Goal: Task Accomplishment & Management: Manage account settings

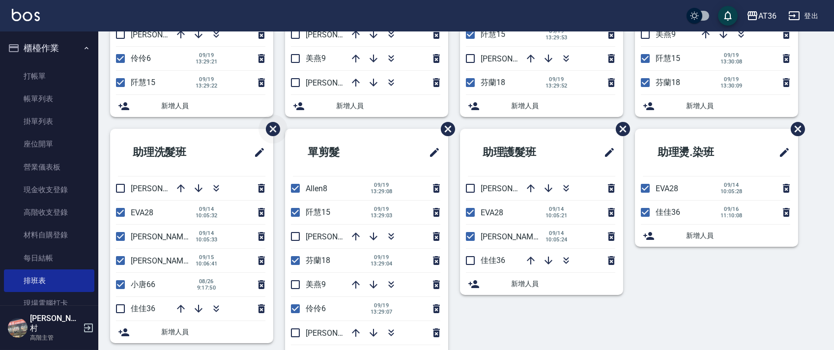
scroll to position [232, 0]
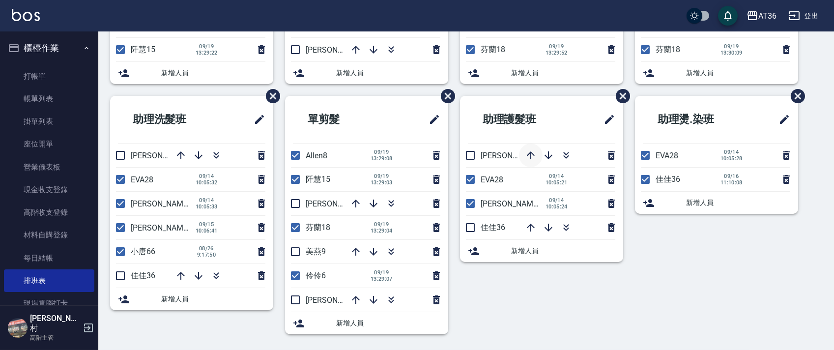
click at [535, 155] on icon "button" at bounding box center [531, 155] width 8 height 8
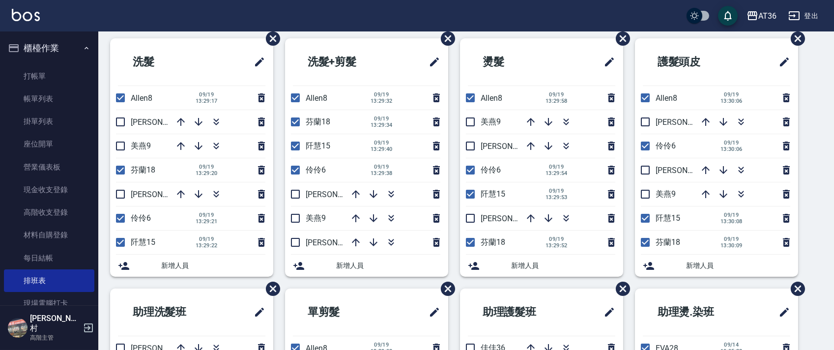
scroll to position [0, 0]
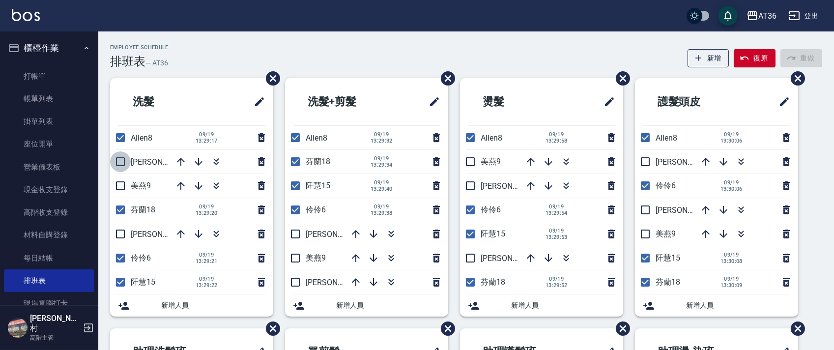
click at [121, 161] on input "checkbox" at bounding box center [120, 161] width 21 height 21
checkbox input "true"
click at [178, 188] on icon "button" at bounding box center [181, 186] width 12 height 12
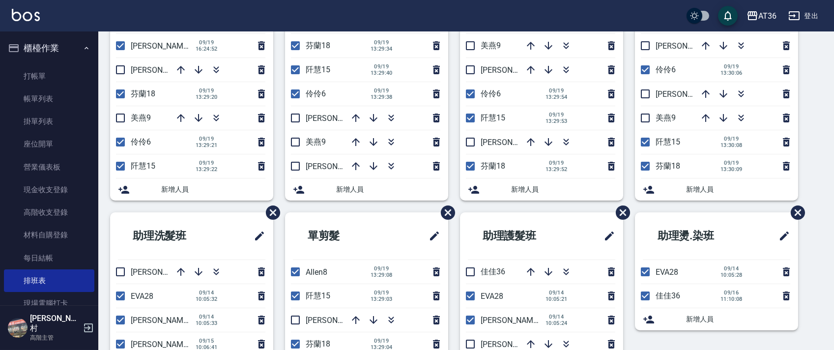
scroll to position [232, 0]
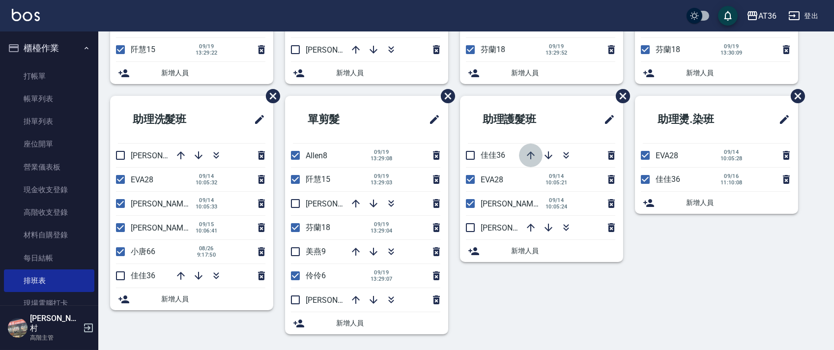
click at [529, 155] on icon "button" at bounding box center [531, 155] width 12 height 12
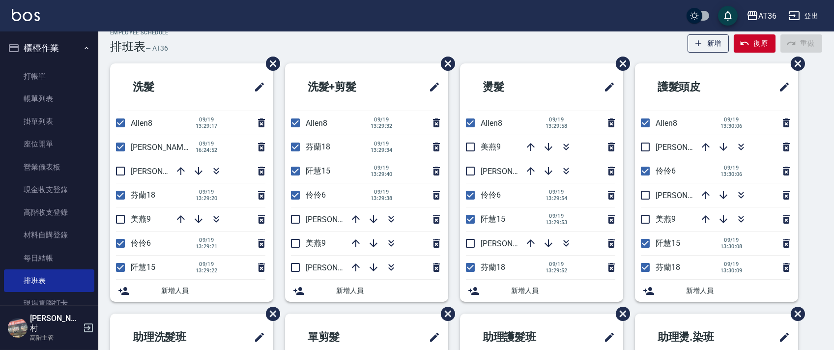
scroll to position [0, 0]
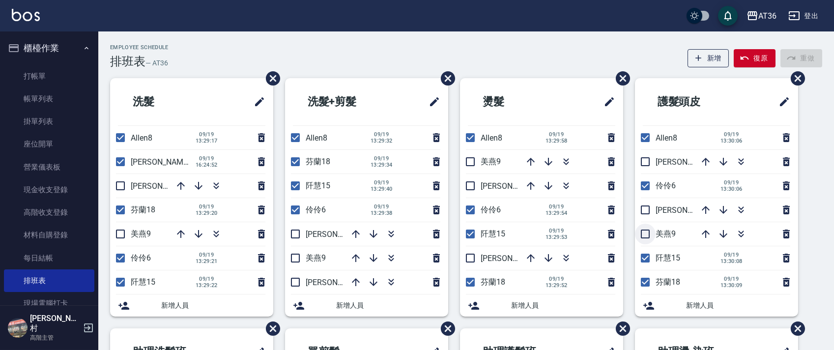
click at [642, 234] on input "checkbox" at bounding box center [645, 234] width 21 height 21
checkbox input "true"
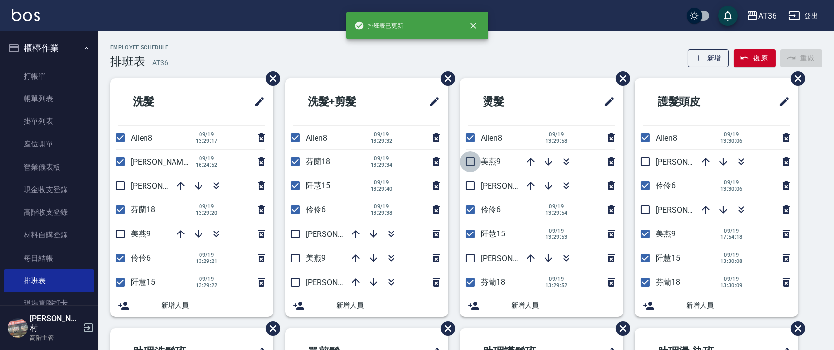
click at [471, 155] on input "checkbox" at bounding box center [470, 161] width 21 height 21
checkbox input "true"
click at [299, 260] on input "checkbox" at bounding box center [295, 258] width 21 height 21
checkbox input "true"
click at [118, 236] on input "checkbox" at bounding box center [120, 234] width 21 height 21
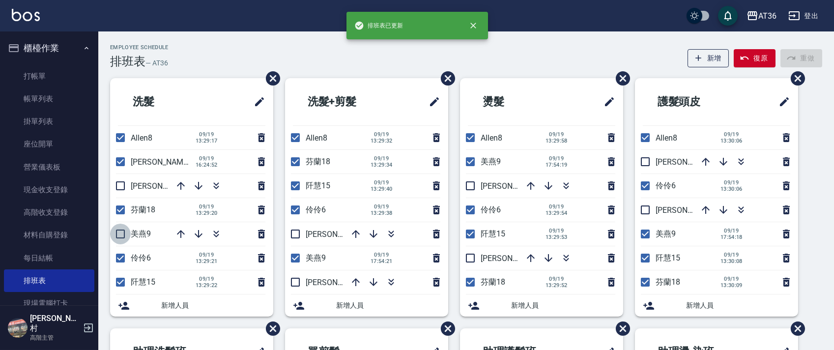
checkbox input "true"
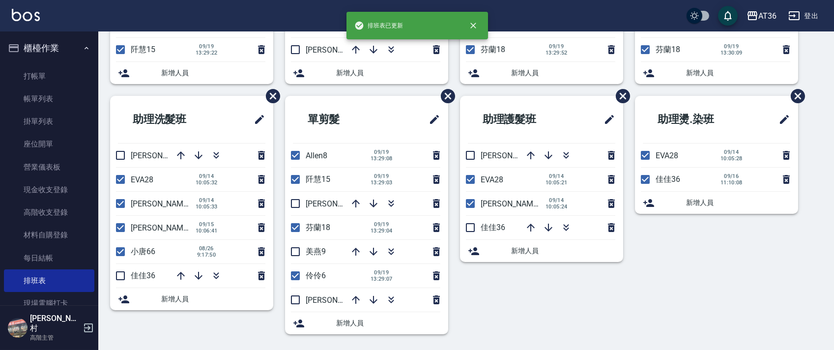
drag, startPoint x: 291, startPoint y: 252, endPoint x: 398, endPoint y: 173, distance: 132.5
click at [291, 251] on input "checkbox" at bounding box center [295, 251] width 21 height 21
checkbox input "true"
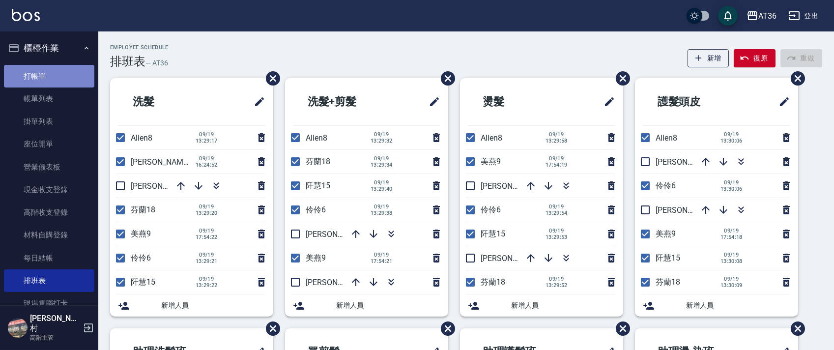
click at [61, 78] on link "打帳單" at bounding box center [49, 76] width 90 height 23
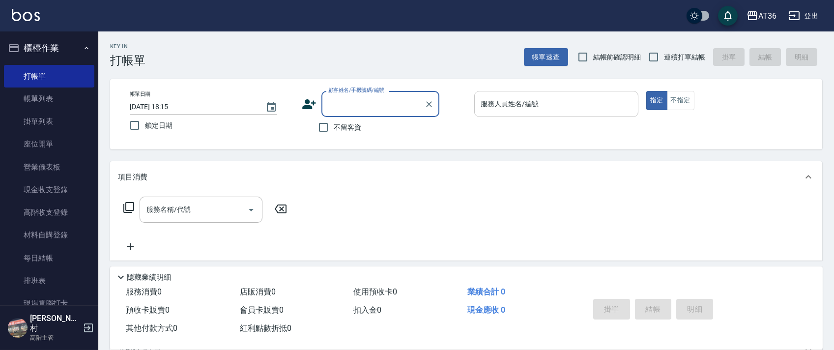
click at [488, 104] on div "服務人員姓名/編號 服務人員姓名/編號" at bounding box center [556, 104] width 164 height 26
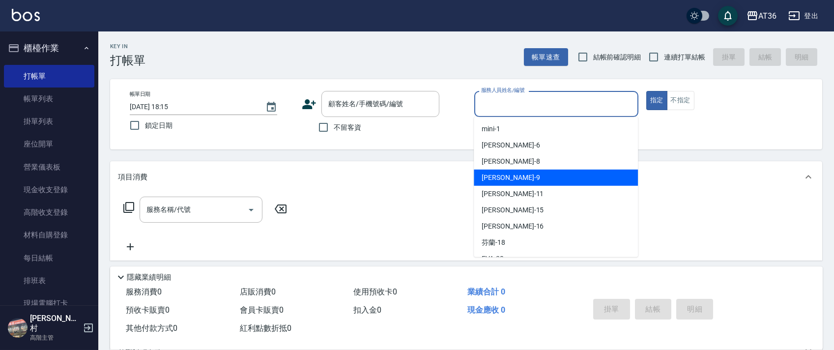
drag, startPoint x: 512, startPoint y: 179, endPoint x: 609, endPoint y: 104, distance: 123.0
click at [512, 180] on div "美燕 -9" at bounding box center [556, 178] width 164 height 16
type input "美燕-9"
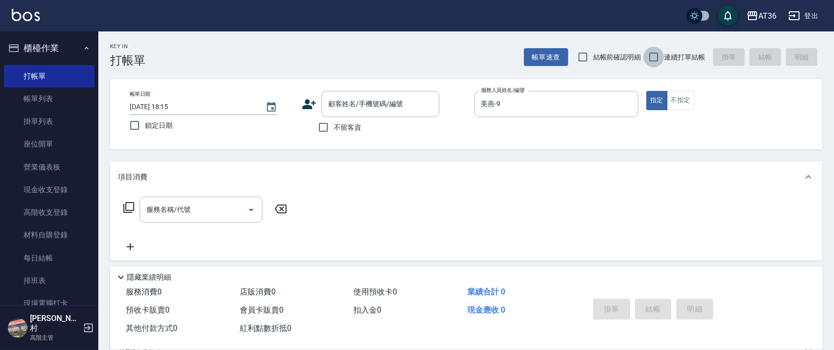
click at [656, 58] on input "連續打單結帳" at bounding box center [653, 57] width 21 height 21
checkbox input "true"
click at [320, 129] on input "不留客資" at bounding box center [323, 127] width 21 height 21
checkbox input "true"
click at [129, 209] on icon at bounding box center [129, 207] width 12 height 12
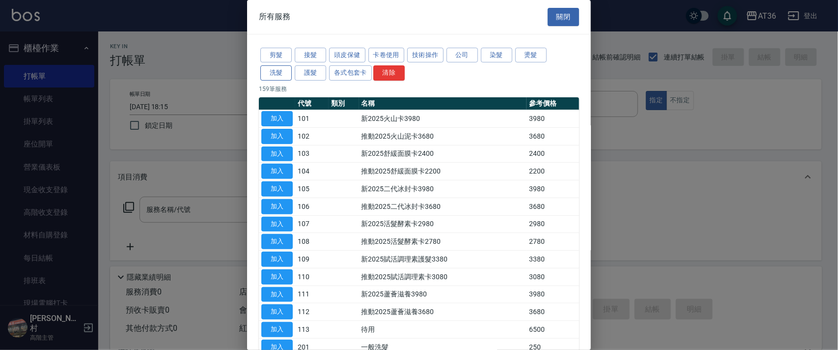
click at [278, 75] on button "洗髮" at bounding box center [275, 72] width 31 height 15
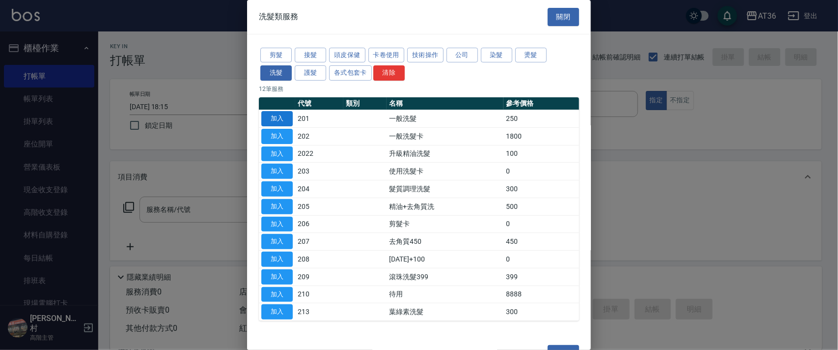
click at [283, 115] on button "加入" at bounding box center [276, 118] width 31 height 15
type input "一般洗髮(201)"
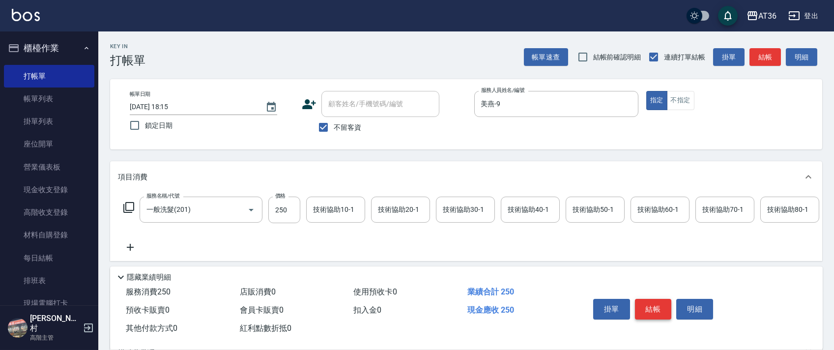
click at [654, 308] on button "結帳" at bounding box center [653, 309] width 37 height 21
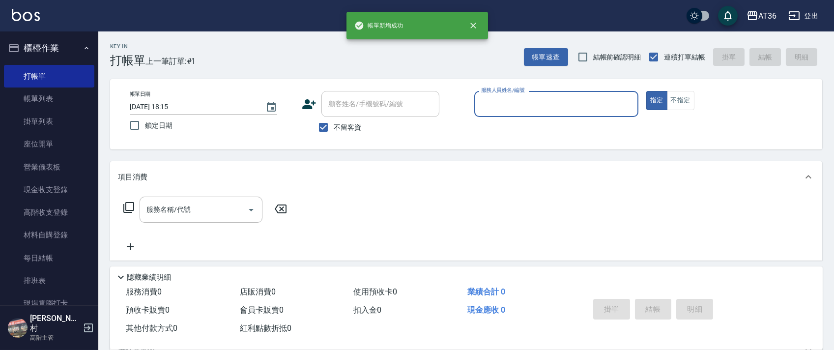
click at [491, 99] on input "服務人員姓名/編號" at bounding box center [556, 103] width 155 height 17
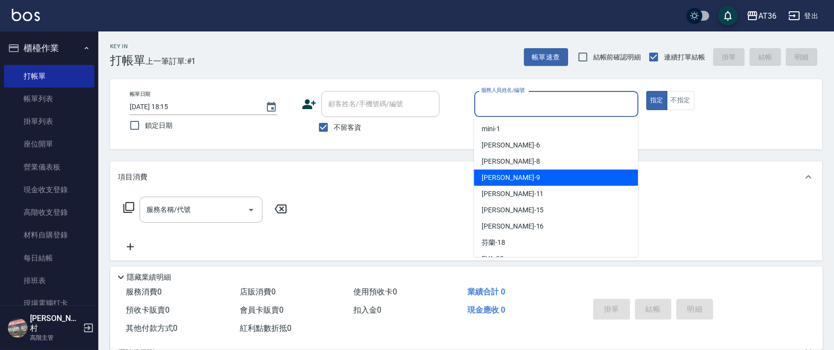
click at [508, 174] on div "美燕 -9" at bounding box center [556, 178] width 164 height 16
type input "美燕-9"
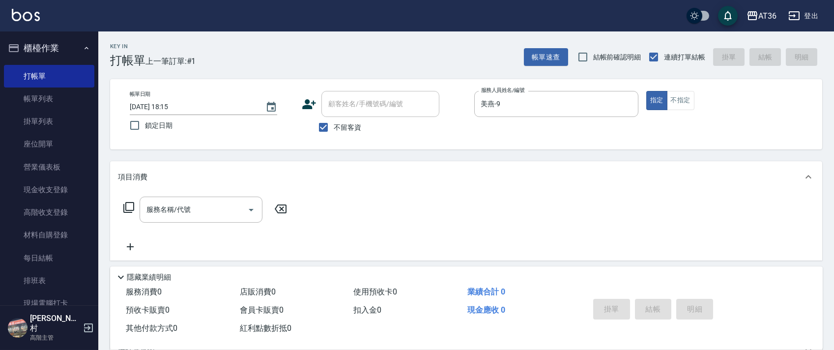
click at [124, 206] on icon at bounding box center [129, 207] width 12 height 12
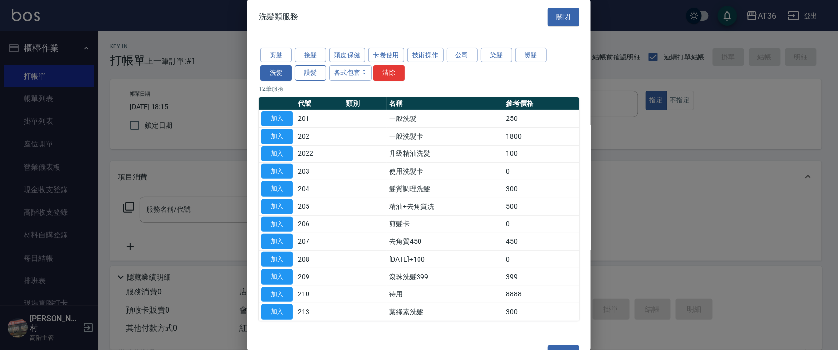
click at [314, 80] on button "護髮" at bounding box center [310, 72] width 31 height 15
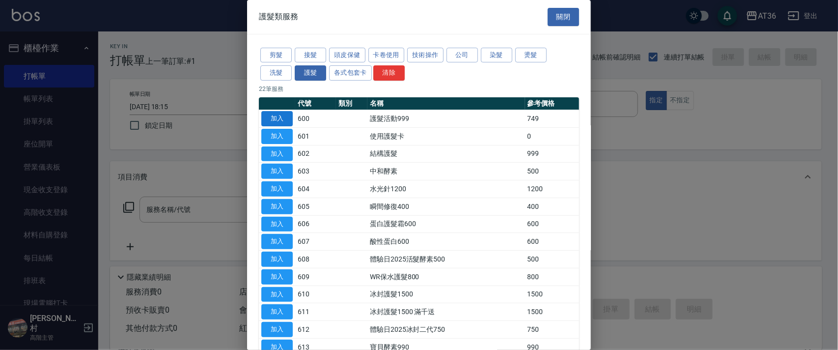
click at [289, 116] on button "加入" at bounding box center [276, 118] width 31 height 15
type input "護髮活動999(600)"
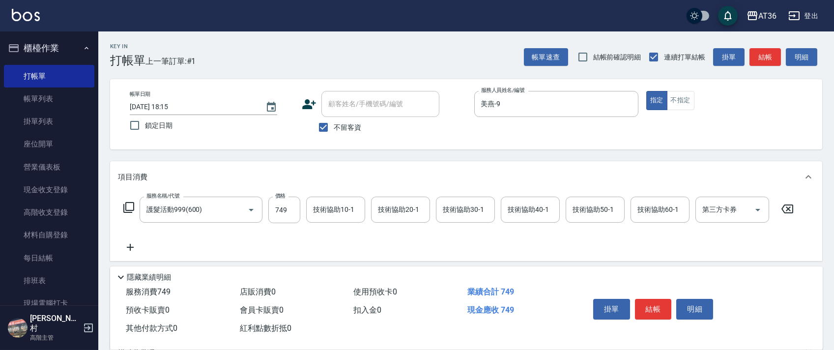
click at [127, 206] on icon at bounding box center [129, 207] width 12 height 12
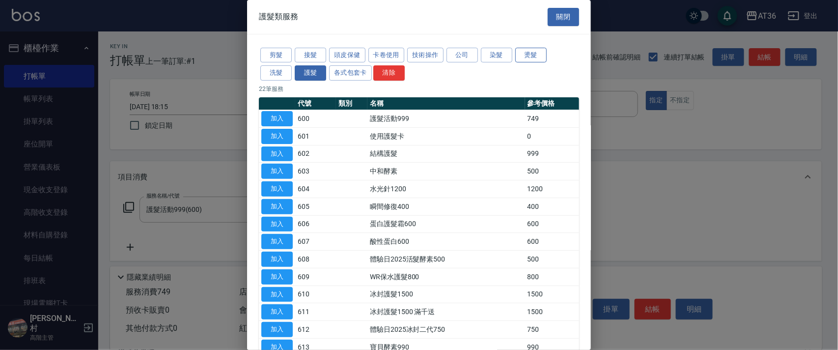
click at [534, 55] on button "燙髮" at bounding box center [531, 55] width 31 height 15
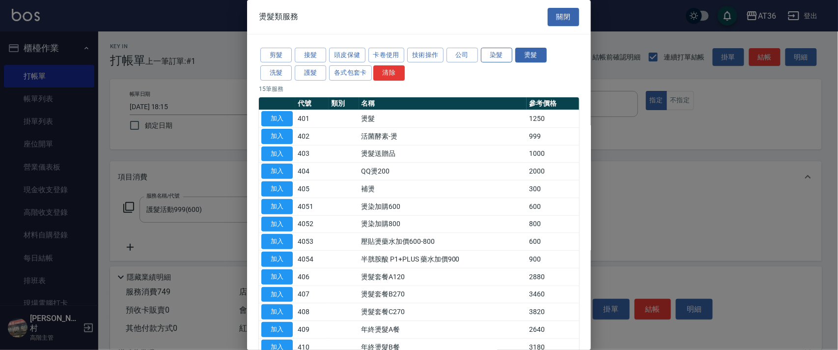
click at [498, 56] on button "染髮" at bounding box center [496, 55] width 31 height 15
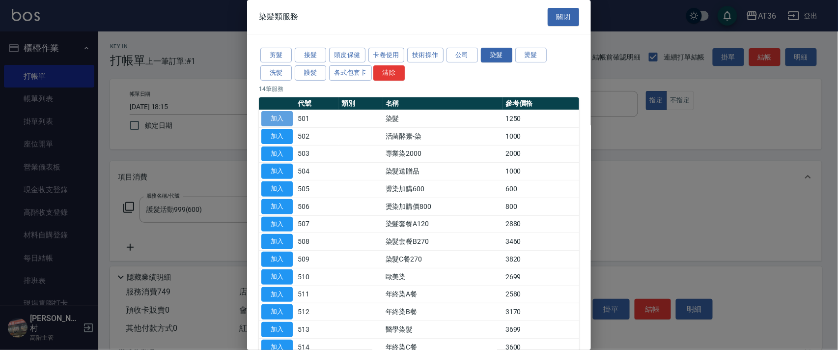
click at [277, 117] on button "加入" at bounding box center [276, 118] width 31 height 15
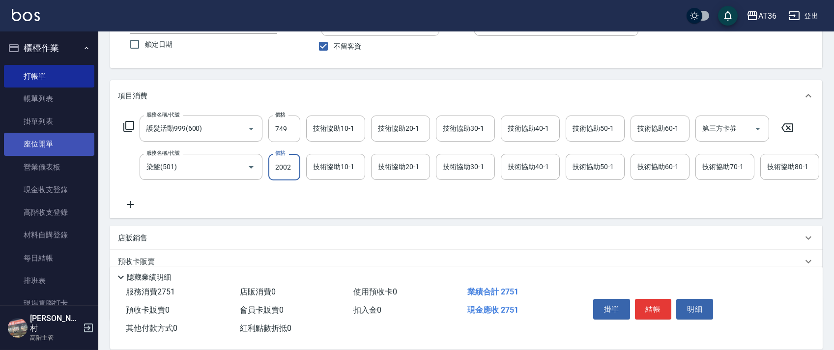
scroll to position [154, 0]
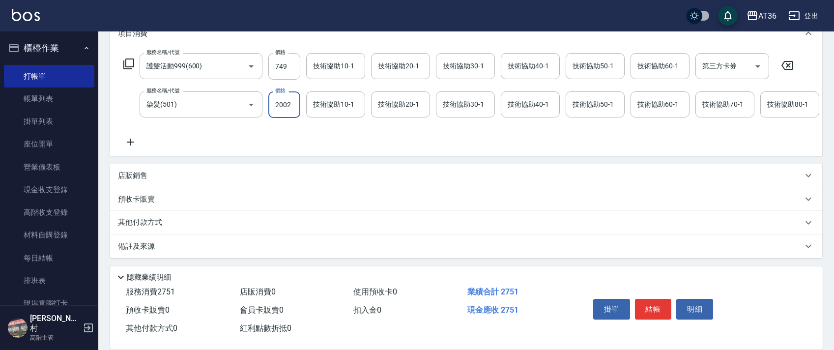
type input "2002"
click at [142, 173] on p "店販銷售" at bounding box center [132, 176] width 29 height 10
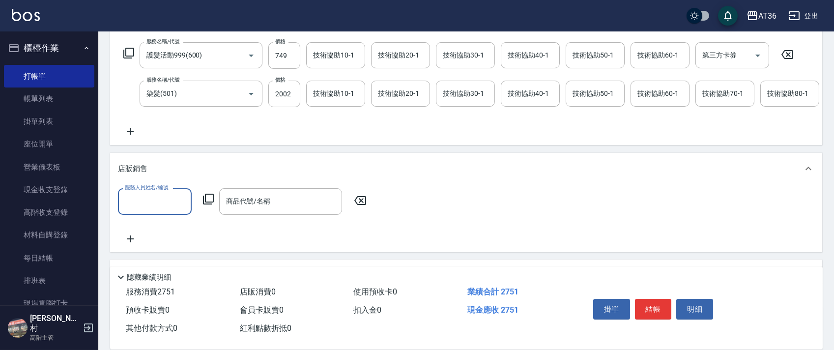
scroll to position [0, 0]
click at [149, 205] on input "服務人員姓名/編號" at bounding box center [154, 201] width 65 height 17
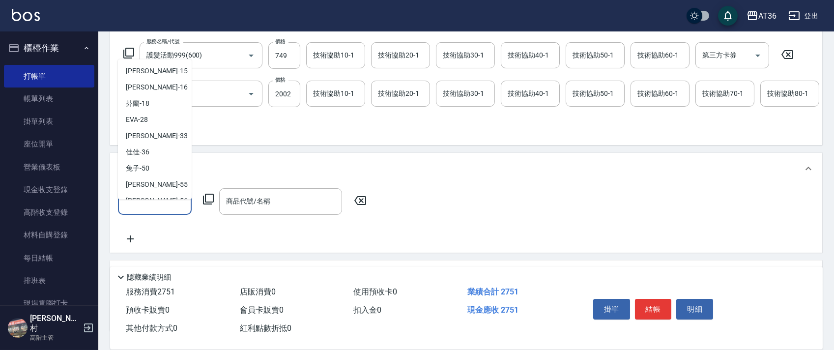
scroll to position [160, 0]
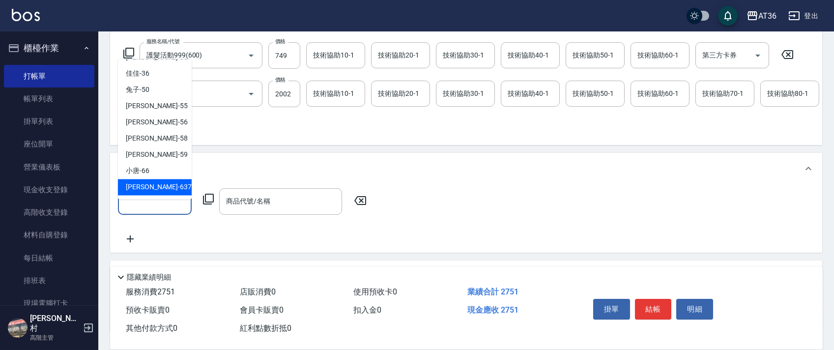
click at [155, 183] on div "憶琳 -637" at bounding box center [155, 187] width 74 height 16
type input "憶琳-637"
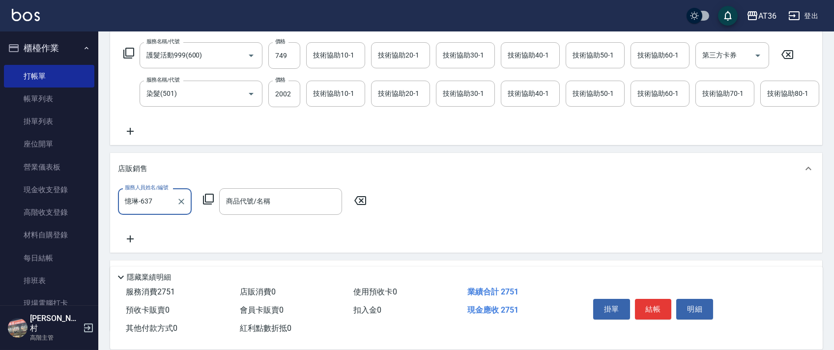
click at [207, 204] on icon at bounding box center [208, 199] width 11 height 11
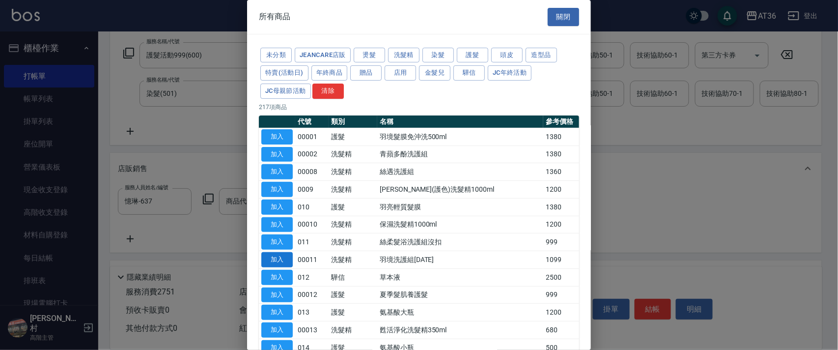
click at [273, 261] on button "加入" at bounding box center [276, 259] width 31 height 15
type input "羽境洗護組[DATE]"
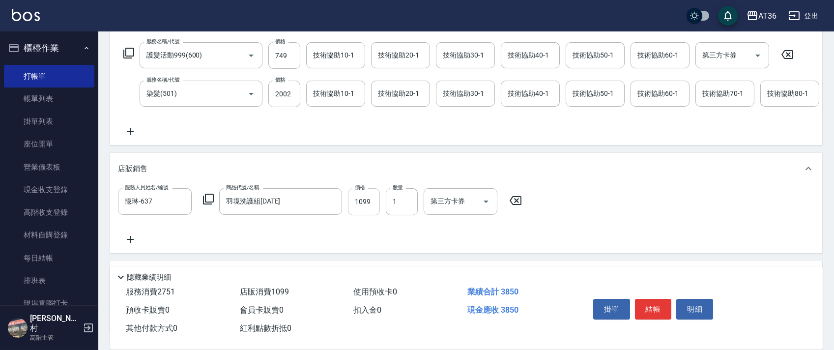
click at [363, 215] on input "1099" at bounding box center [364, 201] width 32 height 27
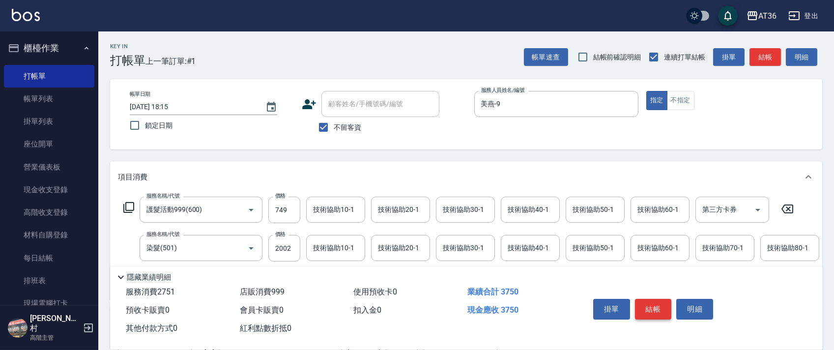
type input "999"
click at [656, 312] on button "結帳" at bounding box center [653, 309] width 37 height 21
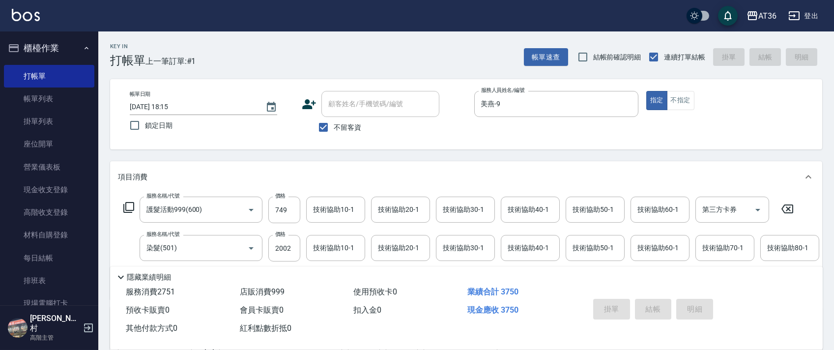
type input "[DATE] 18:16"
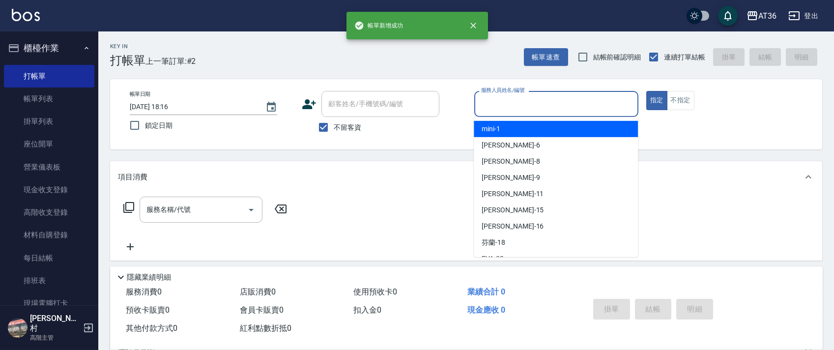
click at [494, 107] on input "服務人員姓名/編號" at bounding box center [556, 103] width 155 height 17
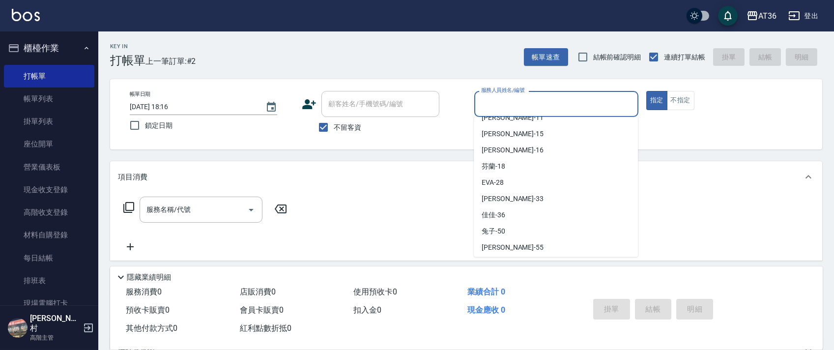
scroll to position [160, 0]
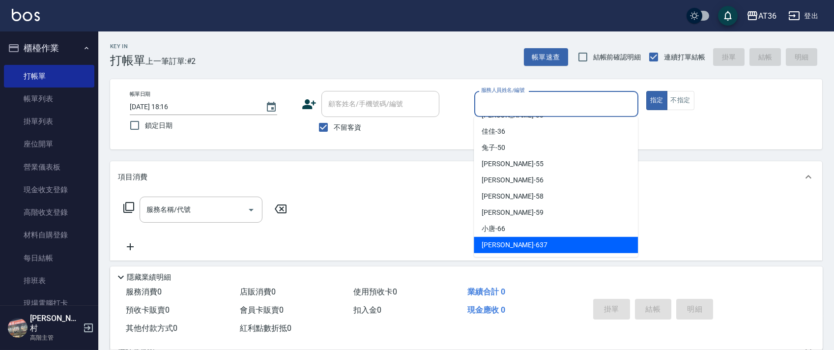
drag, startPoint x: 501, startPoint y: 242, endPoint x: 273, endPoint y: 205, distance: 230.4
click at [500, 243] on span "憶琳 -637" at bounding box center [515, 245] width 66 height 10
type input "憶琳-637"
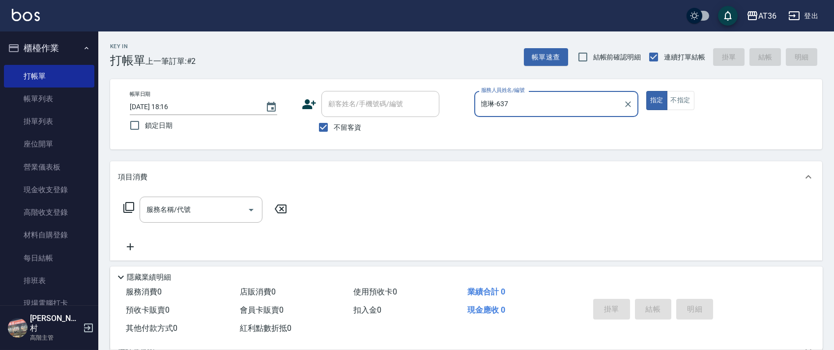
click at [130, 206] on icon at bounding box center [129, 207] width 12 height 12
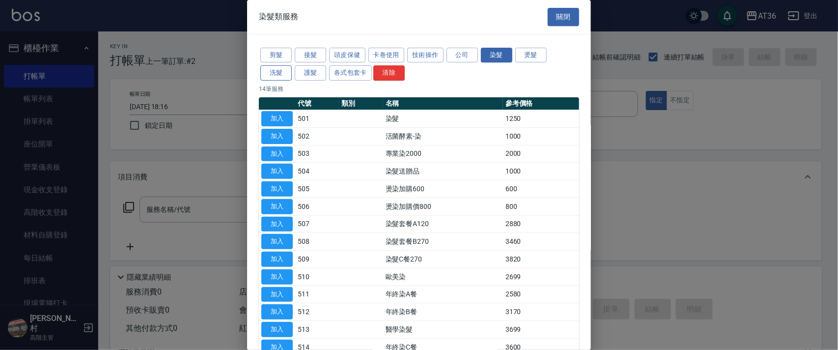
click at [275, 76] on button "洗髮" at bounding box center [275, 72] width 31 height 15
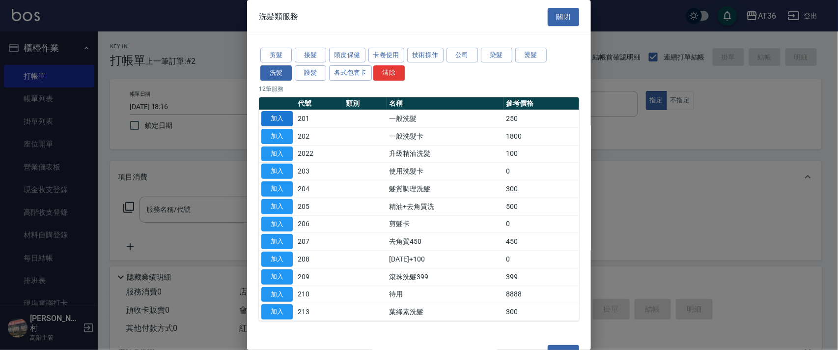
click at [276, 116] on button "加入" at bounding box center [276, 118] width 31 height 15
type input "一般洗髮(201)"
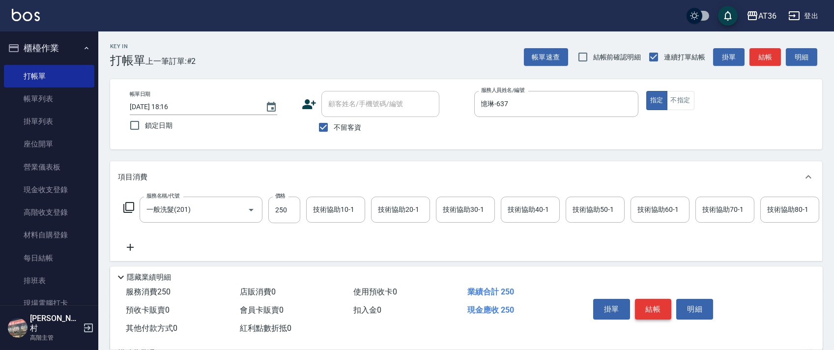
click at [650, 305] on button "結帳" at bounding box center [653, 309] width 37 height 21
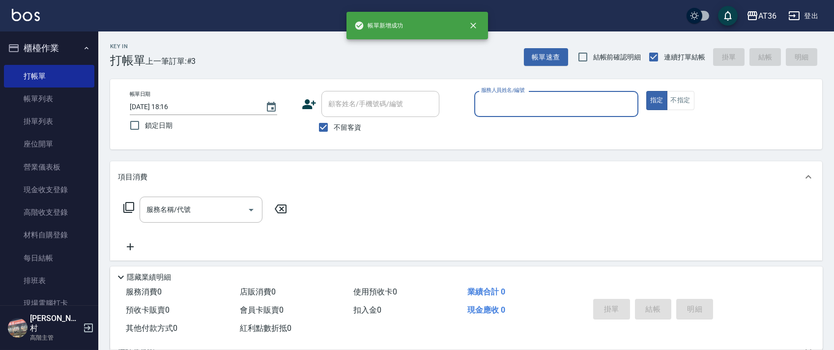
click at [491, 103] on input "服務人員姓名/編號" at bounding box center [556, 103] width 155 height 17
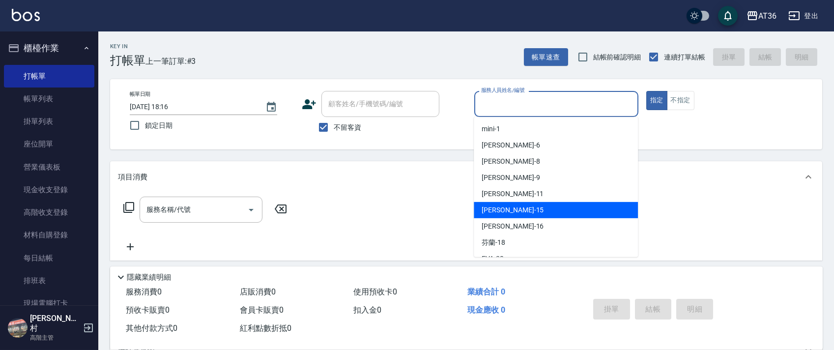
drag, startPoint x: 494, startPoint y: 208, endPoint x: 667, endPoint y: 85, distance: 213.1
click at [496, 207] on span "[PERSON_NAME] -15" at bounding box center [513, 210] width 62 height 10
type input "阡慧-15"
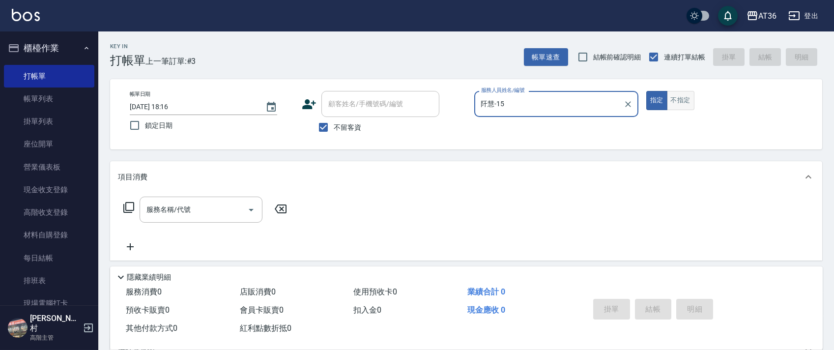
click at [682, 99] on button "不指定" at bounding box center [681, 100] width 28 height 19
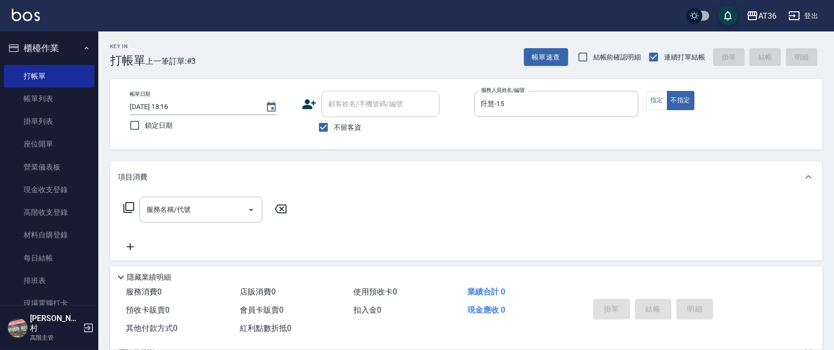
click at [129, 207] on icon at bounding box center [129, 207] width 12 height 12
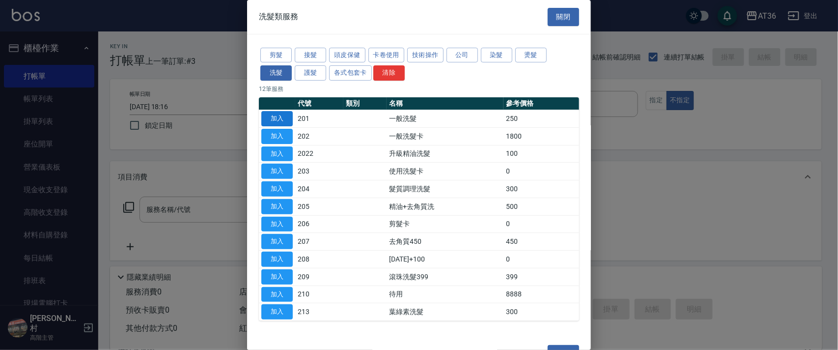
click at [275, 120] on button "加入" at bounding box center [276, 118] width 31 height 15
type input "一般洗髮(201)"
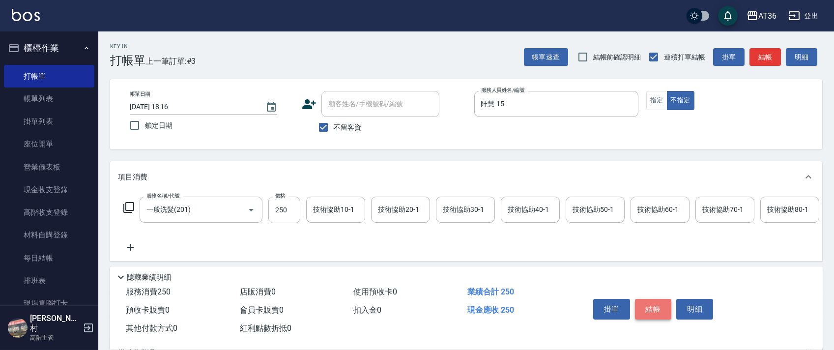
click at [640, 302] on button "結帳" at bounding box center [653, 309] width 37 height 21
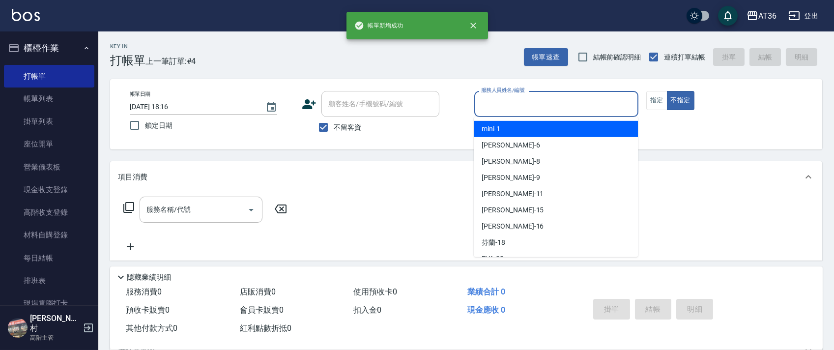
drag, startPoint x: 488, startPoint y: 103, endPoint x: 545, endPoint y: 126, distance: 61.7
click at [488, 103] on input "服務人員姓名/編號" at bounding box center [556, 103] width 155 height 17
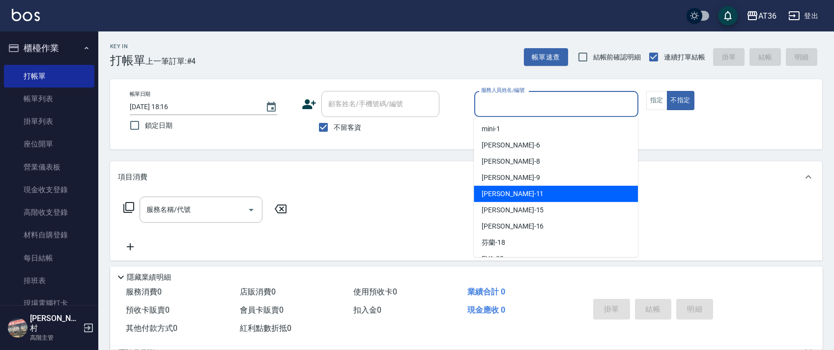
click at [516, 192] on div "[PERSON_NAME] -11" at bounding box center [556, 194] width 164 height 16
type input "[PERSON_NAME]-11"
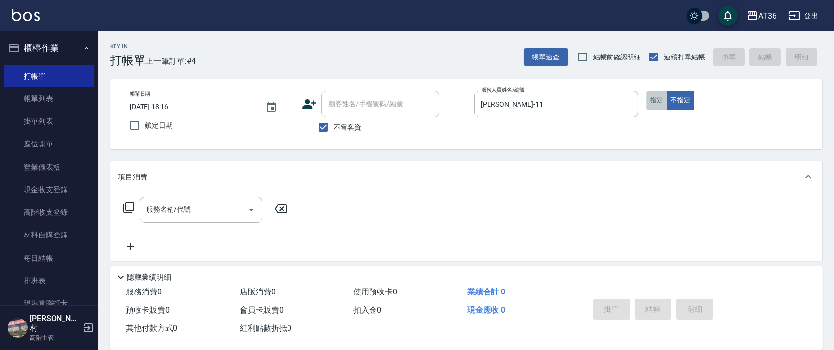
click at [656, 100] on button "指定" at bounding box center [656, 100] width 21 height 19
click at [134, 211] on icon at bounding box center [129, 207] width 12 height 12
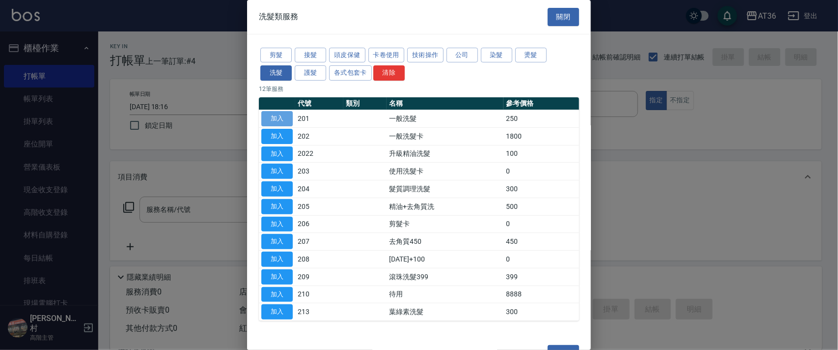
click at [277, 118] on button "加入" at bounding box center [276, 118] width 31 height 15
type input "一般洗髮(201)"
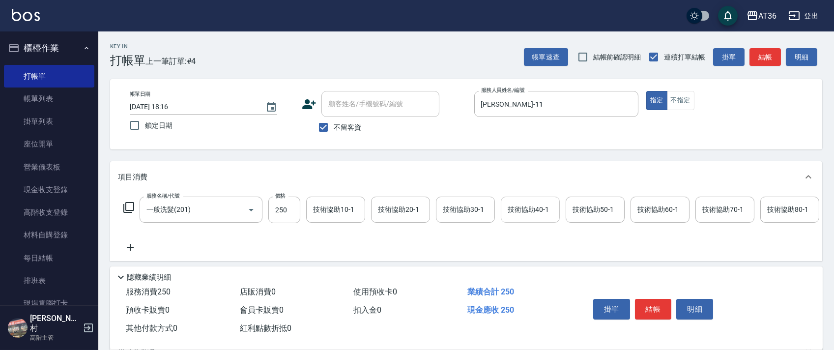
click at [508, 206] on div "技術協助40-1 技術協助40-1" at bounding box center [530, 210] width 59 height 26
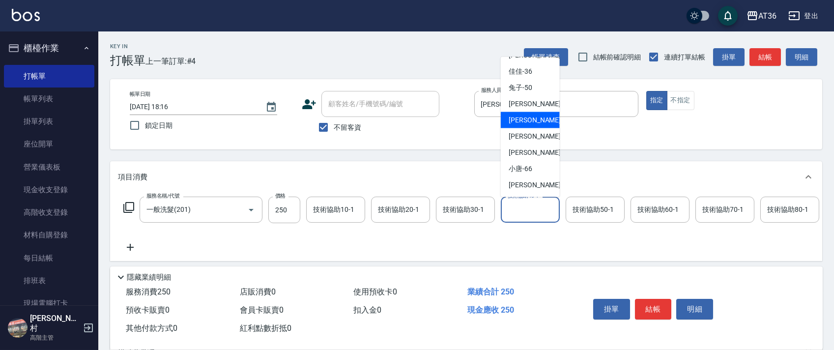
click at [521, 124] on span "[PERSON_NAME] -56" at bounding box center [540, 120] width 62 height 10
type input "[PERSON_NAME]-56"
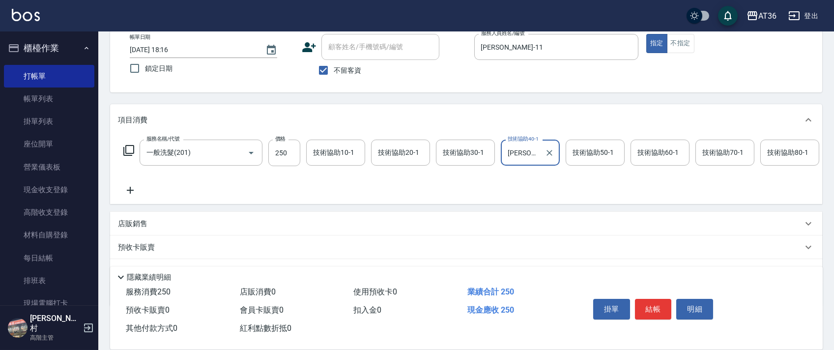
scroll to position [115, 0]
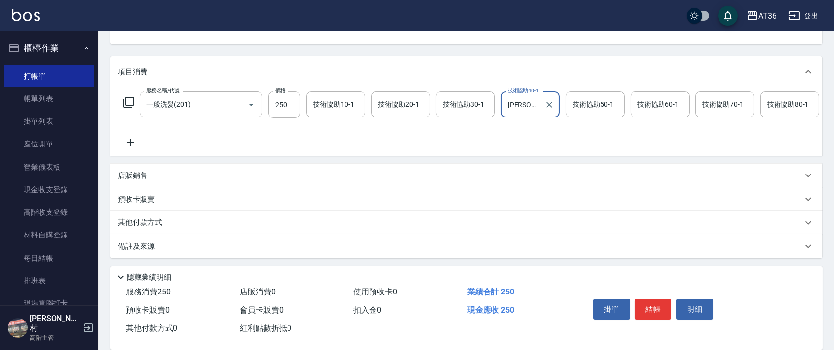
click at [143, 173] on p "店販銷售" at bounding box center [132, 176] width 29 height 10
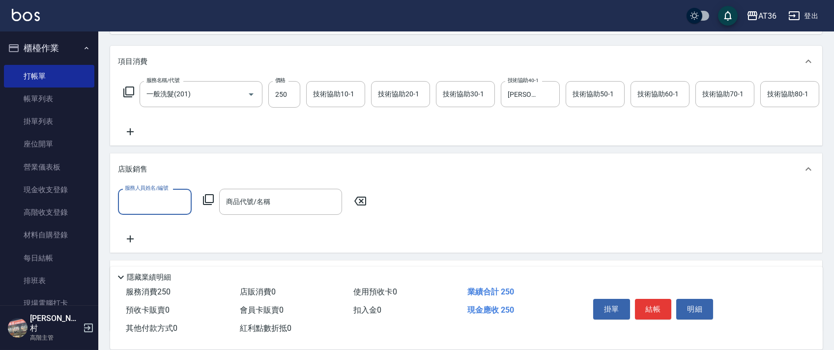
scroll to position [0, 0]
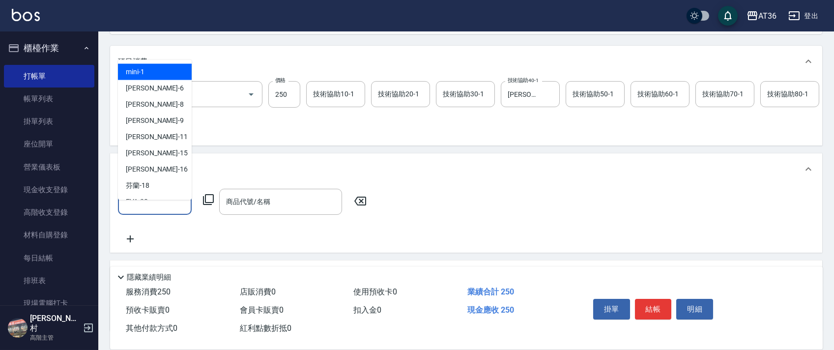
click at [144, 210] on input "服務人員姓名/編號" at bounding box center [154, 201] width 65 height 17
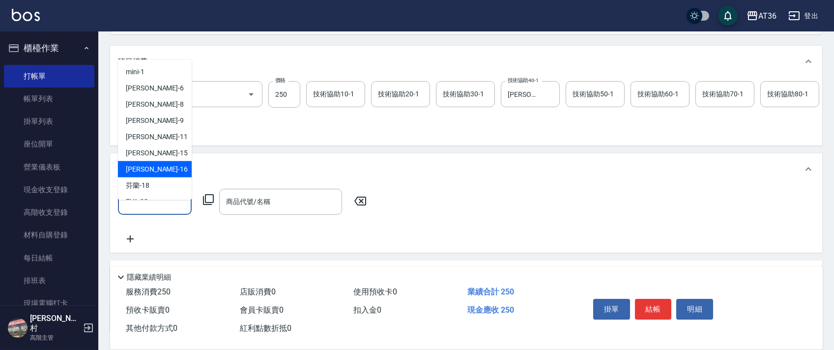
scroll to position [160, 0]
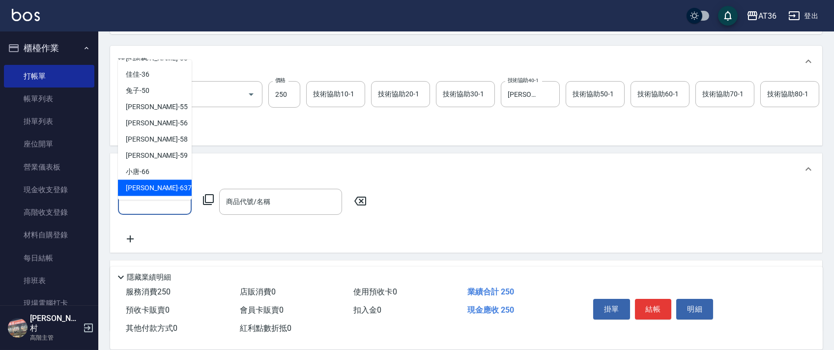
click at [148, 184] on span "憶琳 -637" at bounding box center [159, 188] width 66 height 10
type input "憶琳-637"
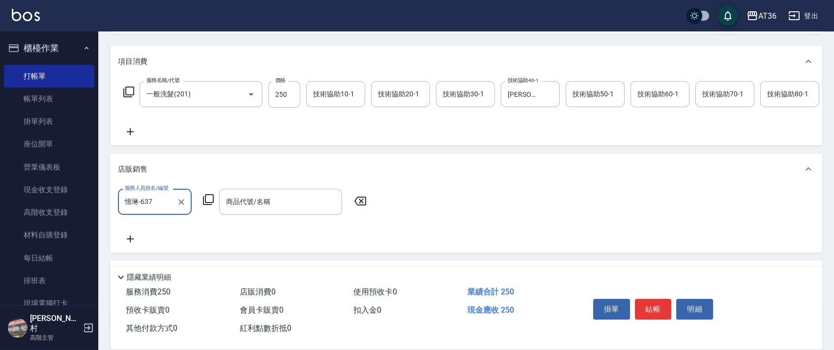
click at [207, 205] on icon at bounding box center [208, 200] width 12 height 12
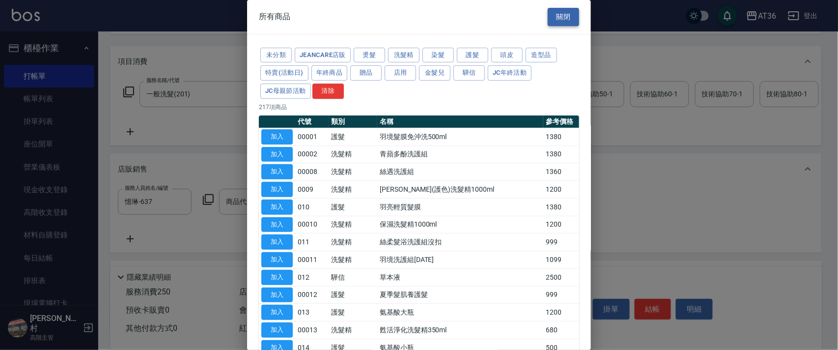
click at [554, 19] on button "關閉" at bounding box center [563, 17] width 31 height 18
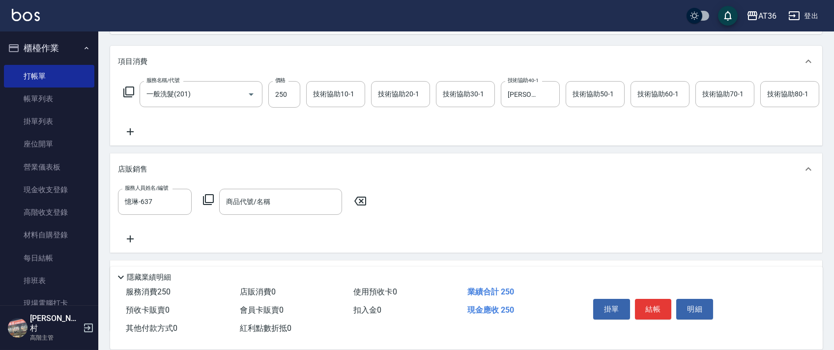
click at [365, 207] on icon at bounding box center [360, 201] width 25 height 12
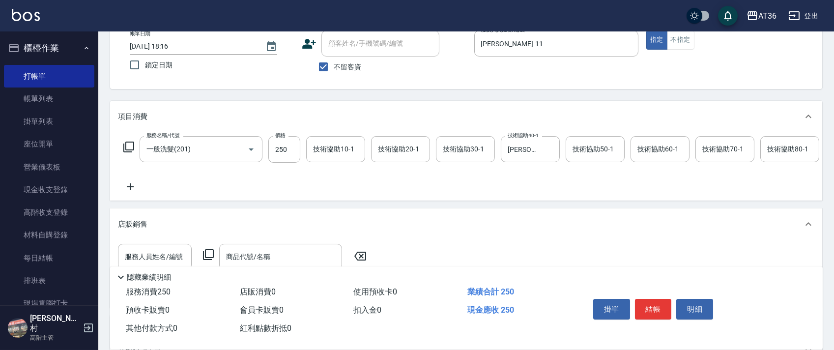
scroll to position [0, 0]
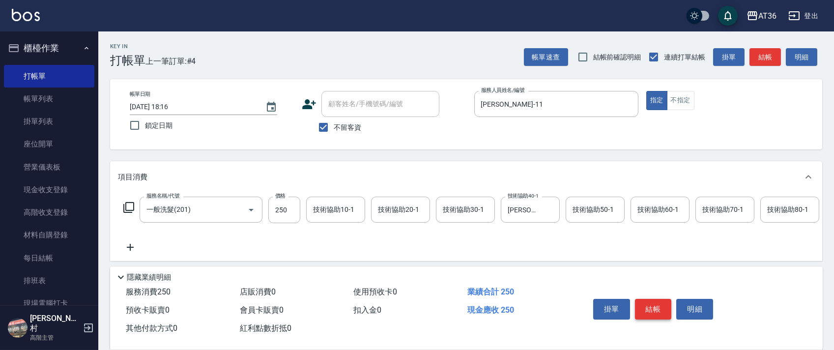
click at [653, 308] on button "結帳" at bounding box center [653, 309] width 37 height 21
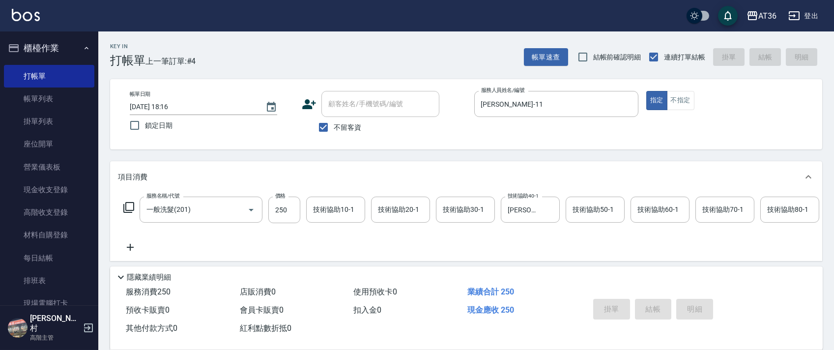
type input "[DATE] 18:17"
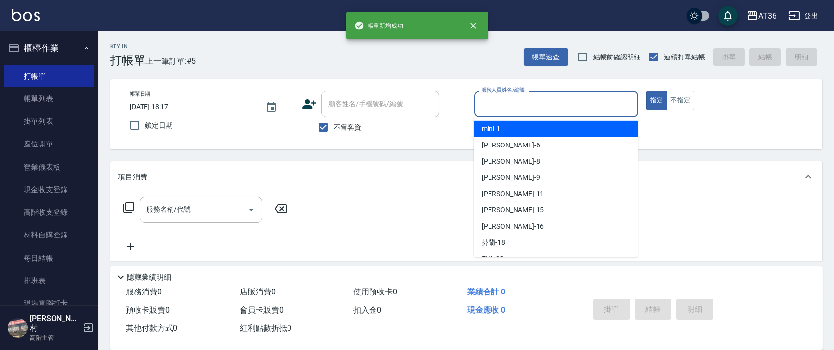
drag, startPoint x: 482, startPoint y: 98, endPoint x: 538, endPoint y: 142, distance: 71.1
click at [482, 98] on input "服務人員姓名/編號" at bounding box center [556, 103] width 155 height 17
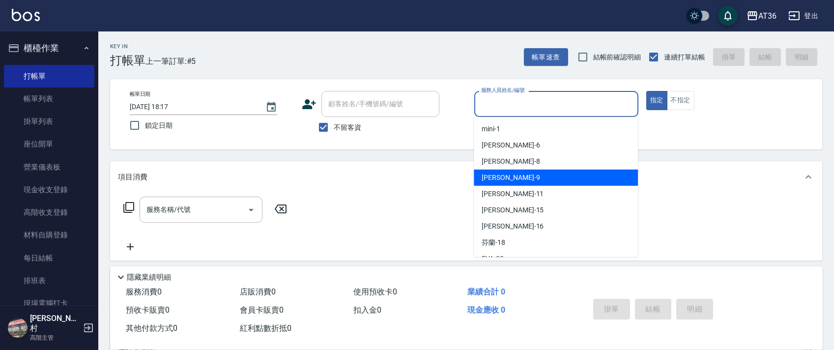
click at [501, 176] on div "美燕 -9" at bounding box center [556, 178] width 164 height 16
type input "美燕-9"
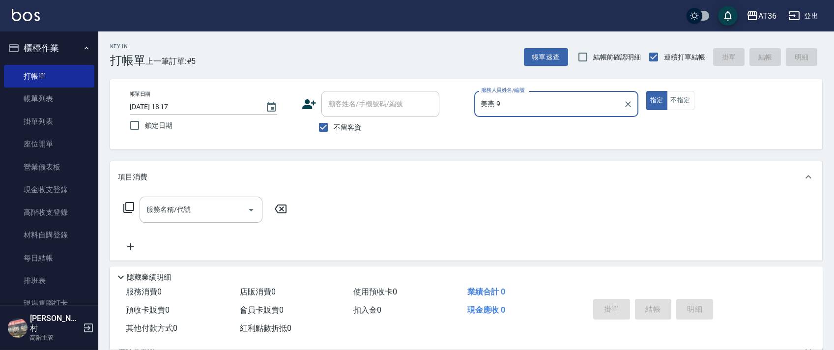
click at [128, 207] on icon at bounding box center [129, 207] width 12 height 12
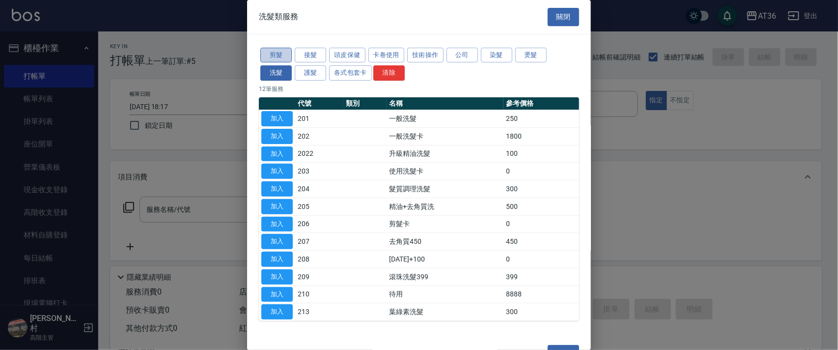
click at [278, 57] on button "剪髮" at bounding box center [275, 55] width 31 height 15
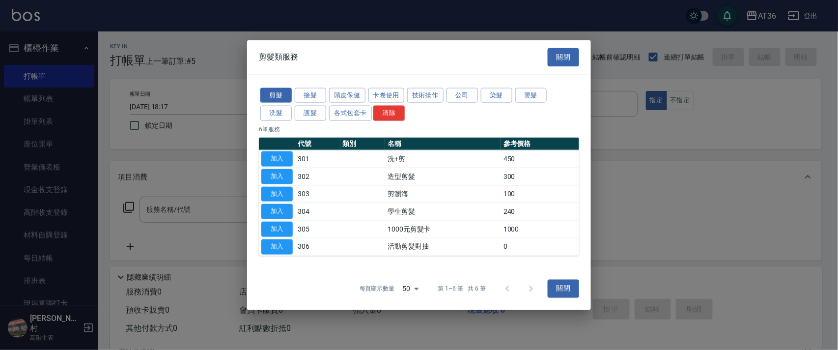
drag, startPoint x: 277, startPoint y: 157, endPoint x: 372, endPoint y: 182, distance: 97.6
click at [277, 157] on button "加入" at bounding box center [276, 158] width 31 height 15
type input "洗+剪(301)"
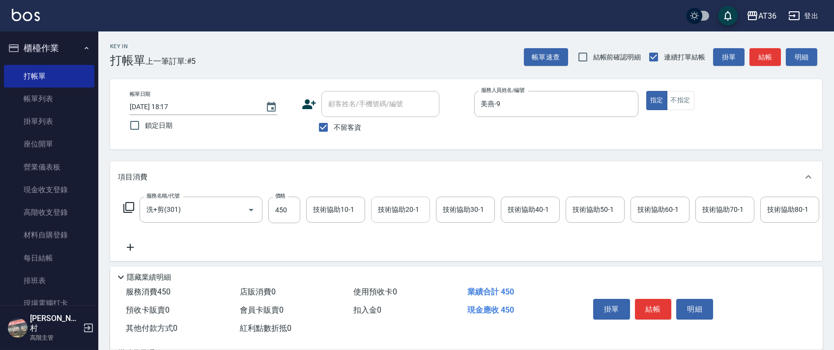
click at [383, 208] on input "技術協助20-1" at bounding box center [400, 209] width 50 height 17
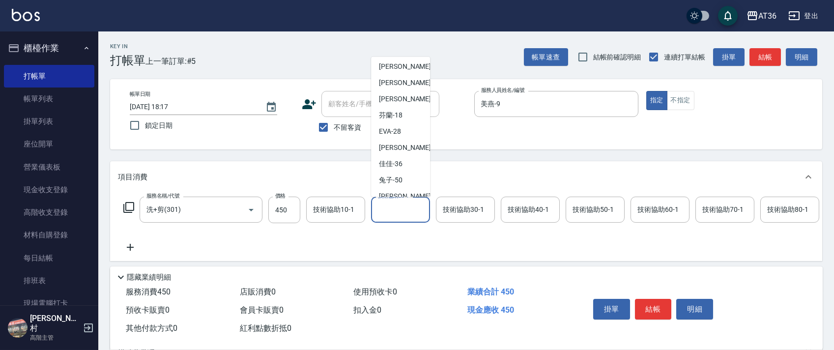
scroll to position [160, 0]
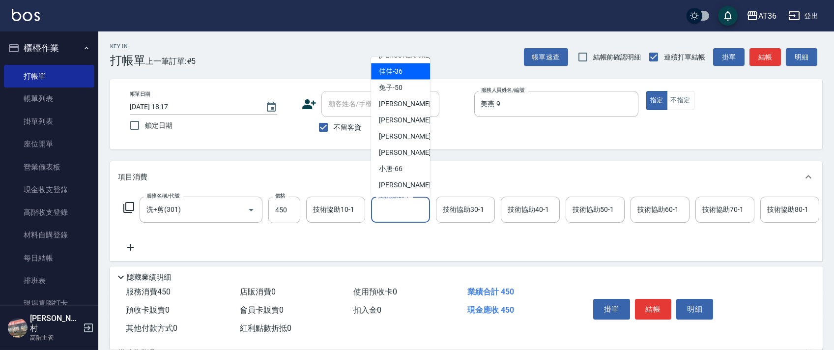
click at [401, 75] on span "佳佳 -36" at bounding box center [391, 71] width 24 height 10
type input "佳佳-36"
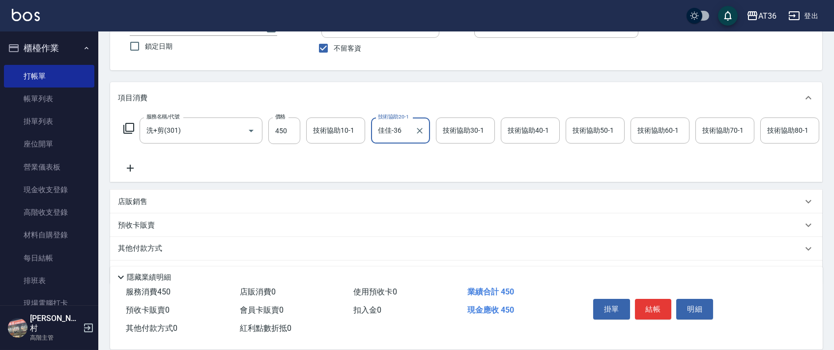
scroll to position [115, 0]
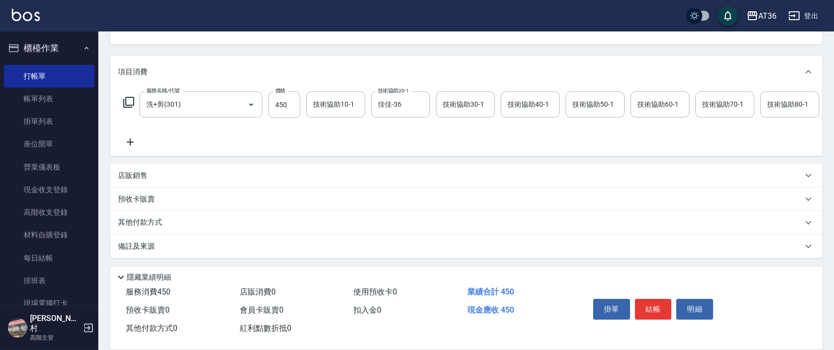
click at [158, 225] on p "其他付款方式" at bounding box center [142, 222] width 49 height 11
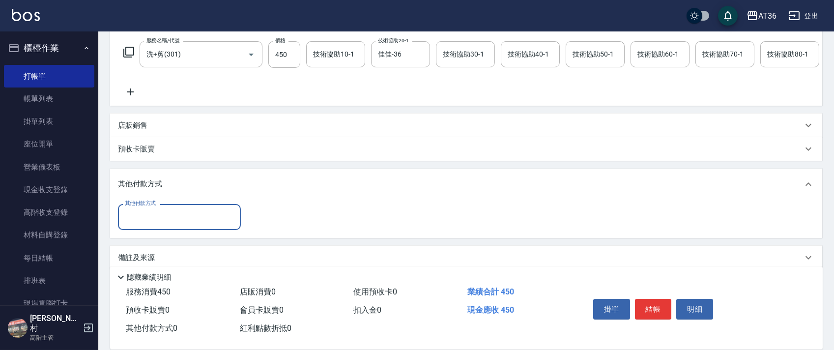
scroll to position [177, 0]
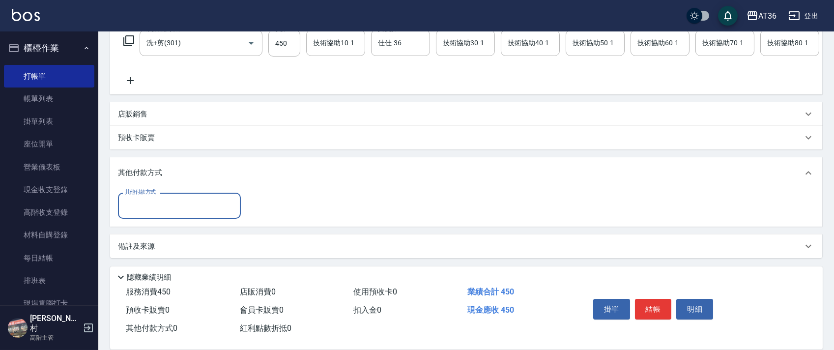
click at [173, 215] on div "其他付款方式" at bounding box center [179, 206] width 123 height 26
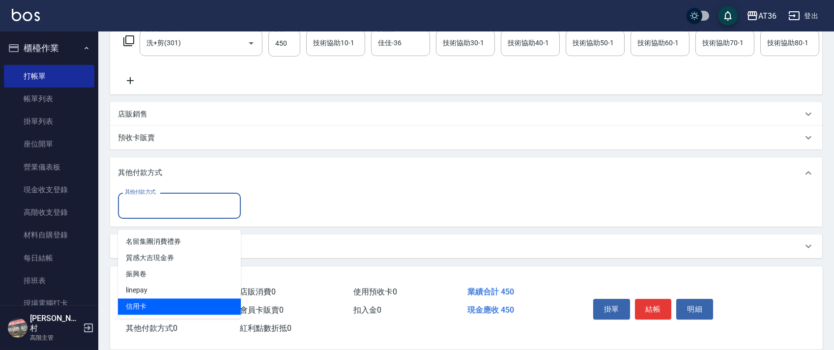
click at [158, 299] on span "信用卡" at bounding box center [179, 306] width 123 height 16
type input "信用卡"
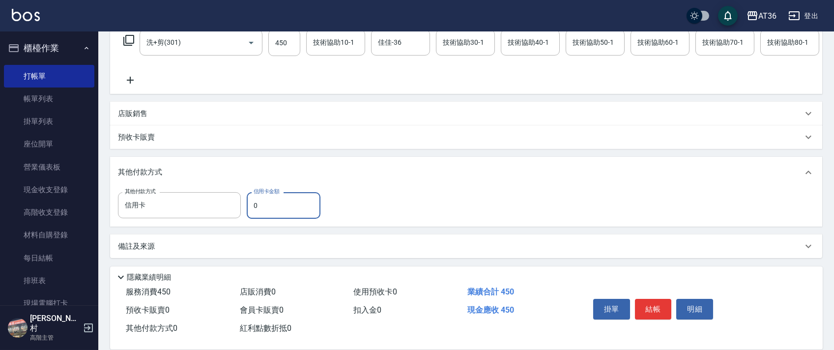
click at [252, 215] on input "0" at bounding box center [284, 205] width 74 height 27
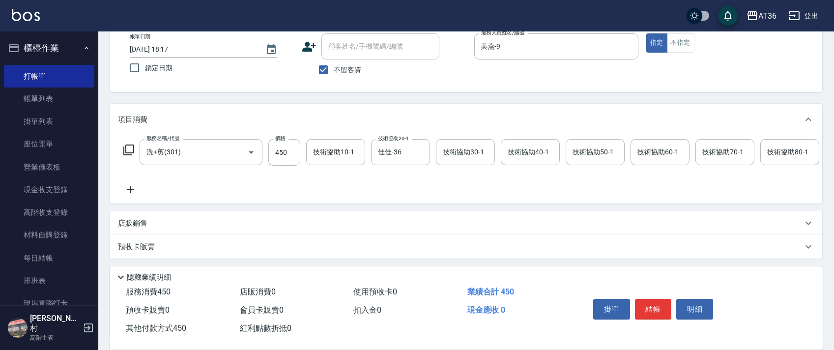
scroll to position [0, 0]
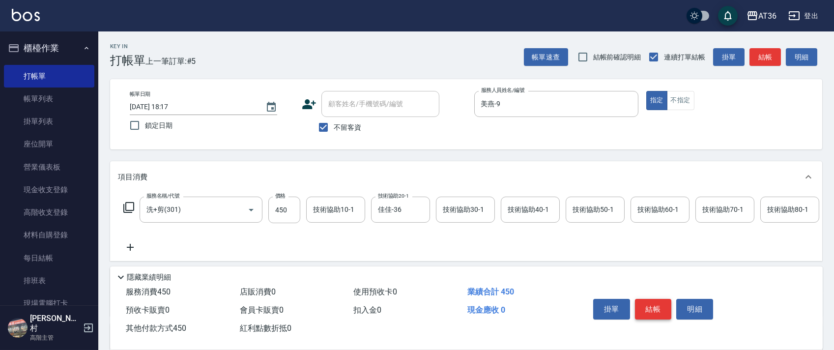
type input "450"
click at [655, 305] on button "結帳" at bounding box center [653, 309] width 37 height 21
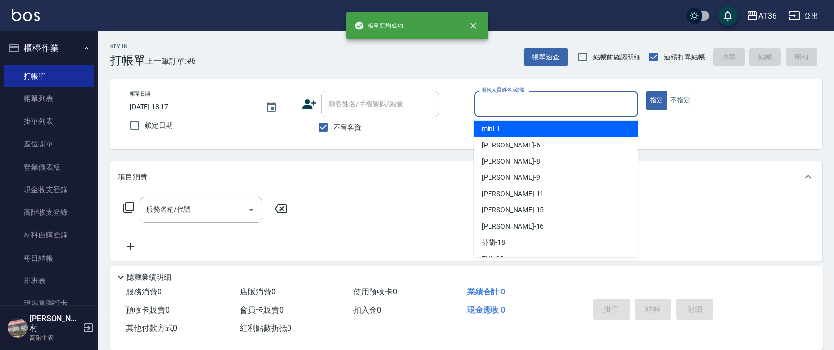
drag, startPoint x: 488, startPoint y: 101, endPoint x: 536, endPoint y: 126, distance: 53.9
click at [488, 101] on input "服務人員姓名/編號" at bounding box center [556, 103] width 155 height 17
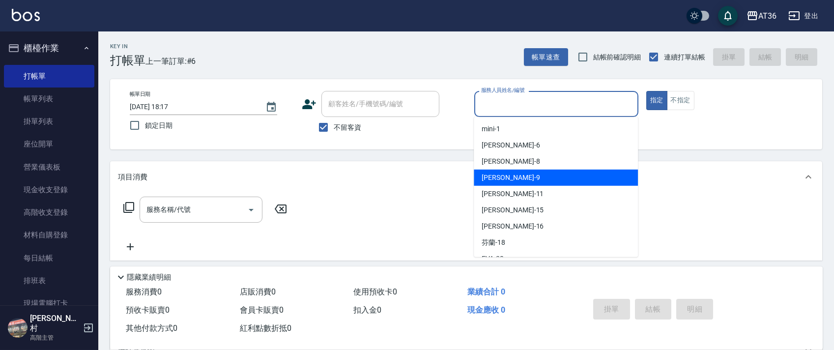
click at [505, 173] on div "美燕 -9" at bounding box center [556, 178] width 164 height 16
type input "美燕-9"
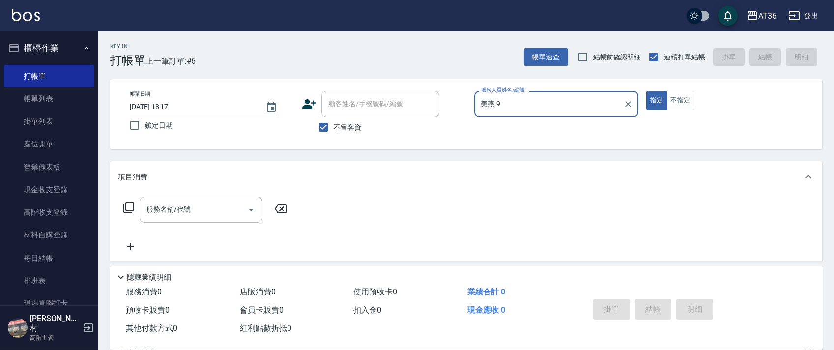
click at [126, 208] on icon at bounding box center [129, 207] width 12 height 12
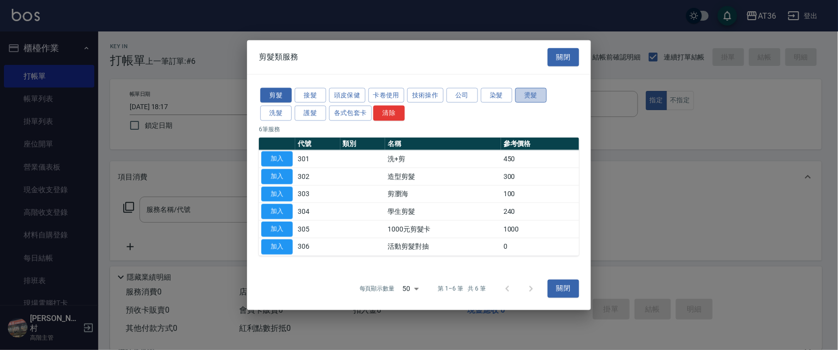
click at [527, 101] on button "燙髮" at bounding box center [531, 94] width 31 height 15
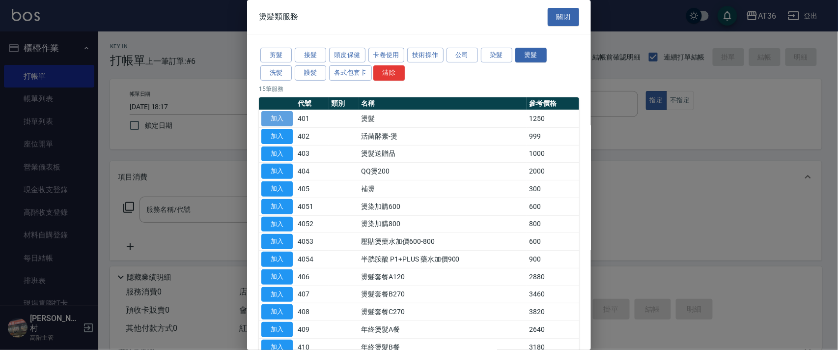
click at [274, 116] on button "加入" at bounding box center [276, 118] width 31 height 15
type input "燙髮(401)"
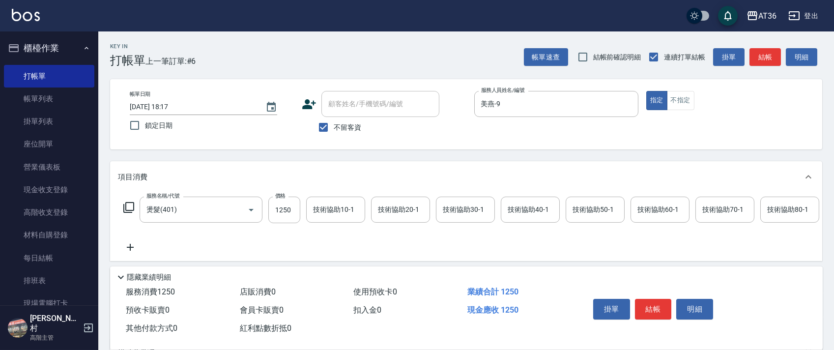
click at [123, 205] on icon at bounding box center [129, 207] width 12 height 12
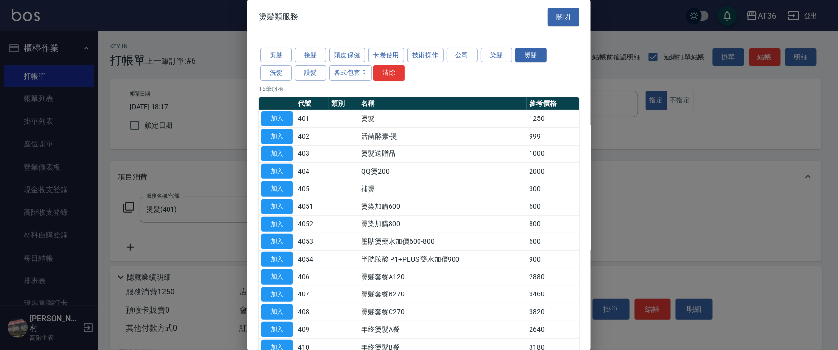
drag, startPoint x: 494, startPoint y: 55, endPoint x: 564, endPoint y: 94, distance: 79.9
click at [494, 55] on button "染髮" at bounding box center [496, 55] width 31 height 15
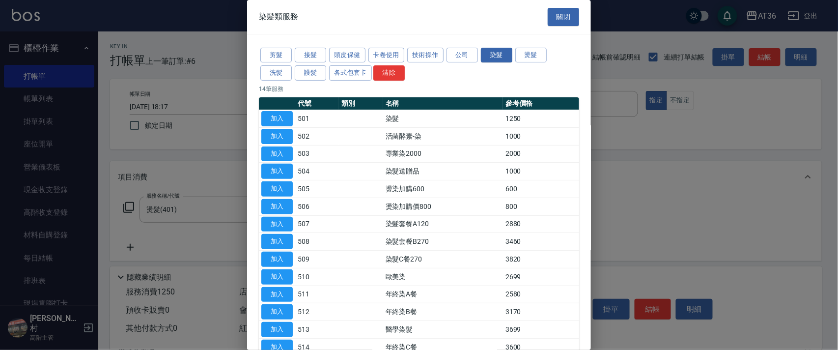
drag, startPoint x: 286, startPoint y: 116, endPoint x: 315, endPoint y: 230, distance: 117.0
click at [285, 116] on button "加入" at bounding box center [276, 118] width 31 height 15
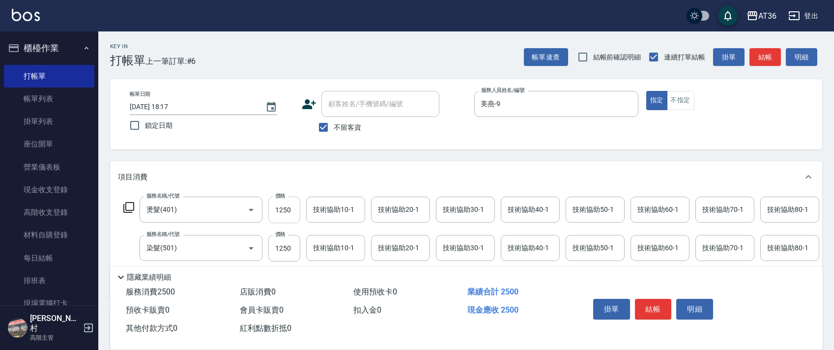
drag, startPoint x: 288, startPoint y: 215, endPoint x: 299, endPoint y: 212, distance: 11.6
click at [287, 214] on input "1250" at bounding box center [284, 210] width 32 height 27
type input "1500"
click at [287, 209] on input "1250" at bounding box center [284, 210] width 32 height 27
type input "2000"
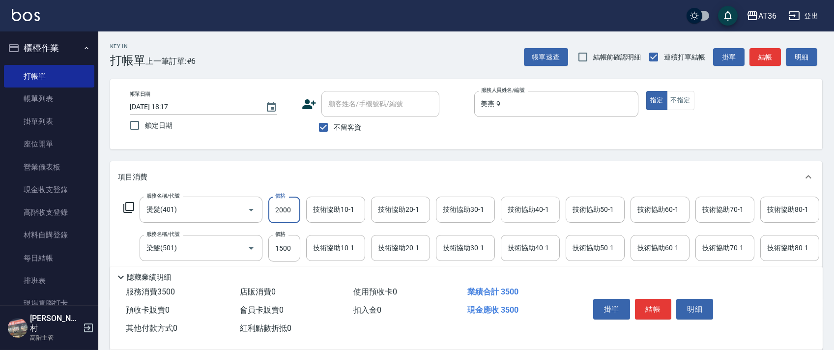
click at [515, 212] on div "技術協助40-1 技術協助40-1" at bounding box center [530, 210] width 59 height 26
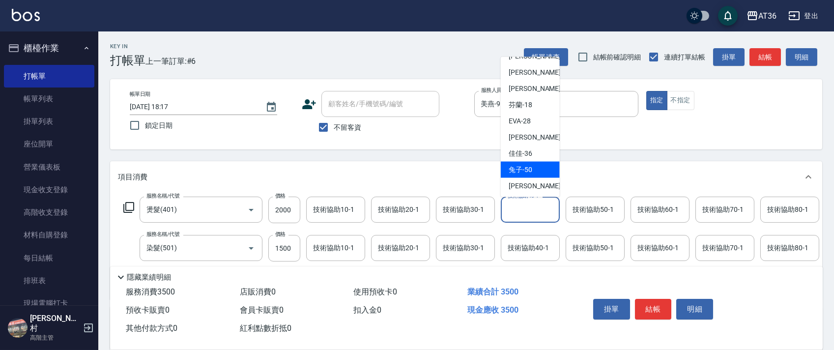
scroll to position [160, 0]
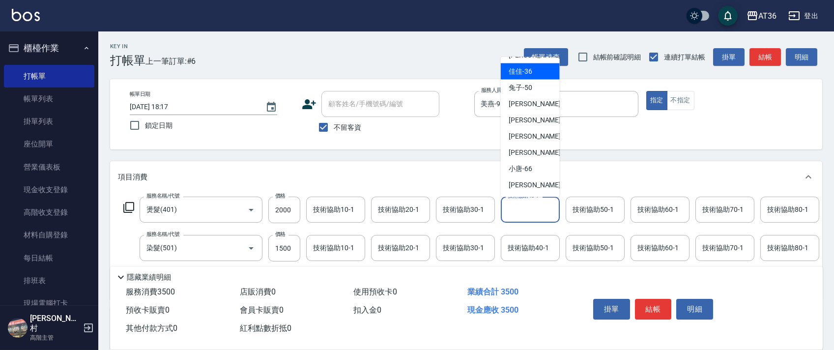
click at [531, 74] on div "佳佳 -36" at bounding box center [530, 71] width 59 height 16
type input "佳佳-36"
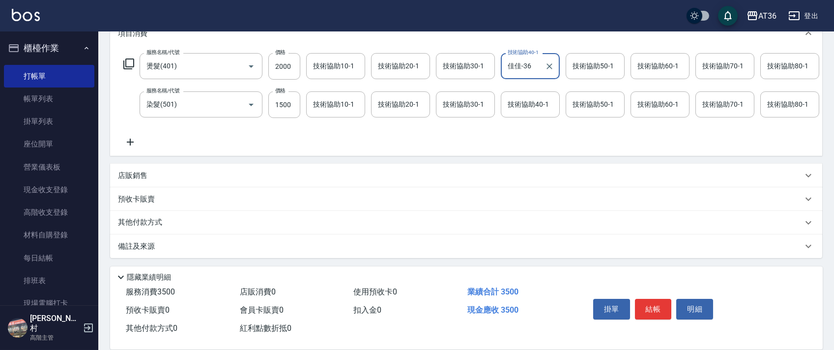
scroll to position [154, 0]
click at [152, 221] on p "其他付款方式" at bounding box center [142, 222] width 49 height 11
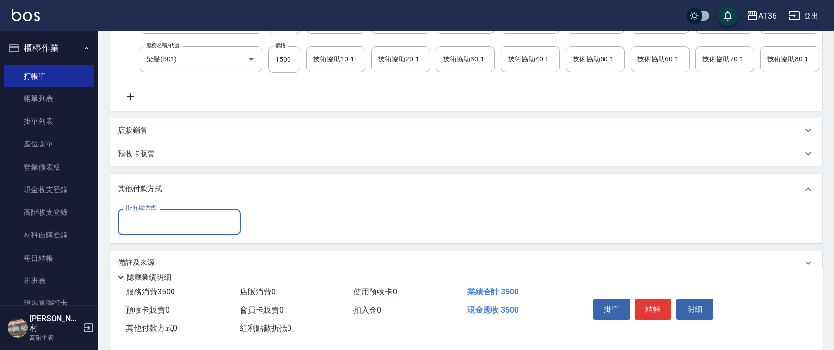
scroll to position [214, 0]
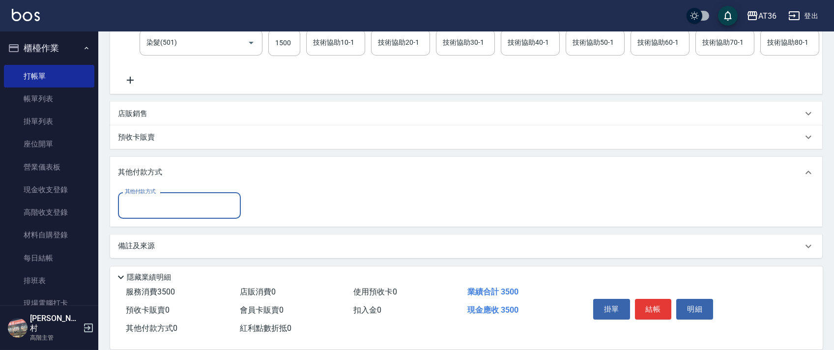
drag, startPoint x: 163, startPoint y: 204, endPoint x: 177, endPoint y: 214, distance: 16.6
click at [163, 207] on input "其他付款方式" at bounding box center [179, 205] width 114 height 17
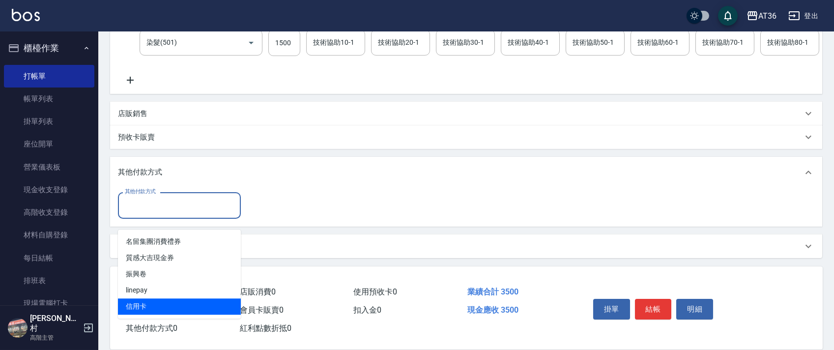
click at [130, 298] on span "信用卡" at bounding box center [179, 306] width 123 height 16
type input "信用卡"
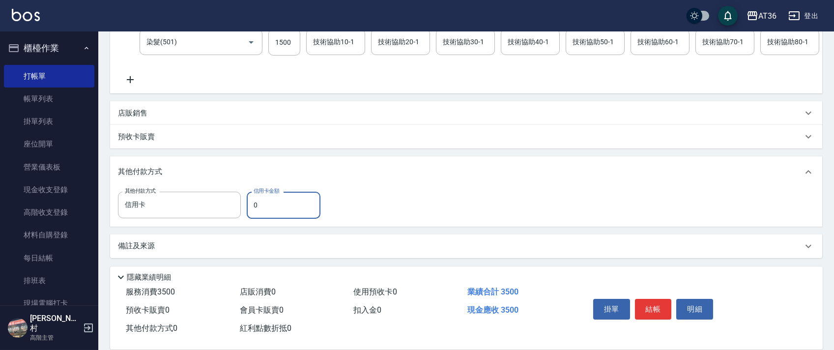
click at [254, 208] on input "0" at bounding box center [284, 205] width 74 height 27
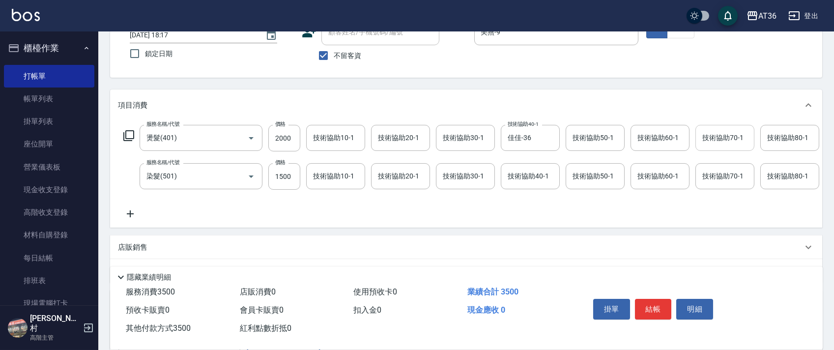
scroll to position [0, 0]
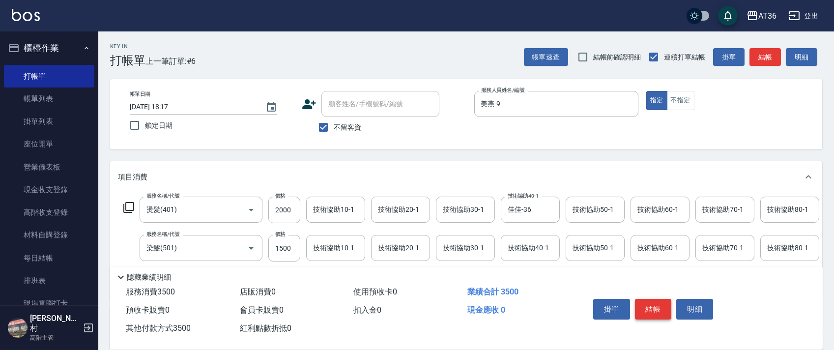
type input "3500"
click at [653, 310] on button "結帳" at bounding box center [653, 309] width 37 height 21
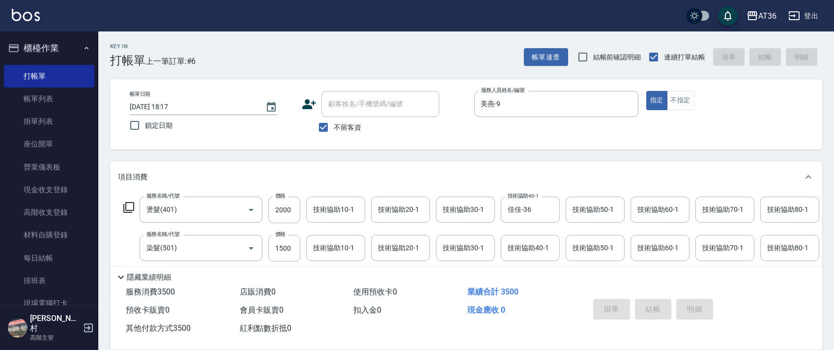
type input "[DATE] 18:18"
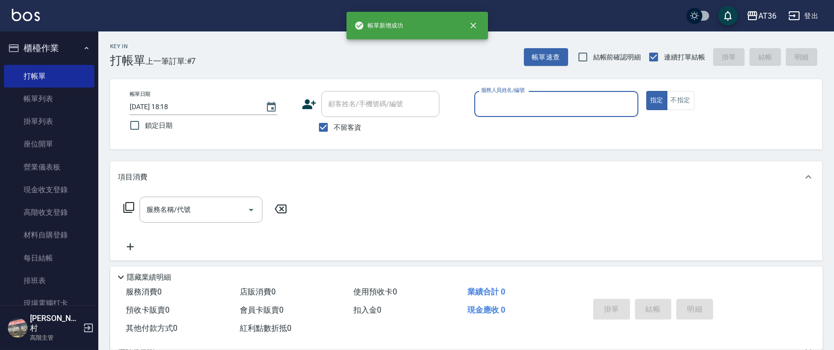
click at [487, 105] on input "服務人員姓名/編號" at bounding box center [556, 103] width 155 height 17
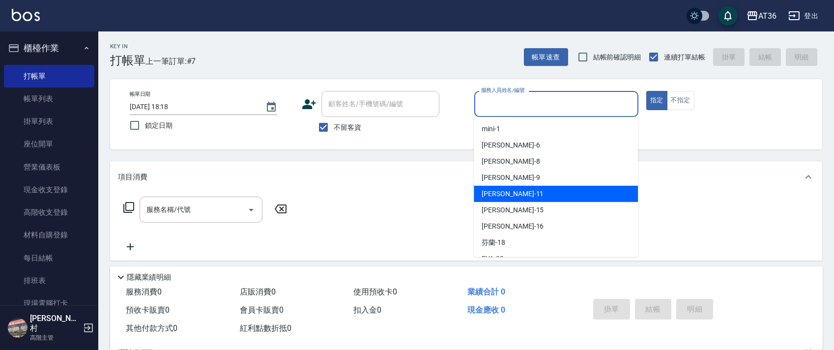
click at [507, 195] on div "[PERSON_NAME] -11" at bounding box center [556, 194] width 164 height 16
type input "[PERSON_NAME]-11"
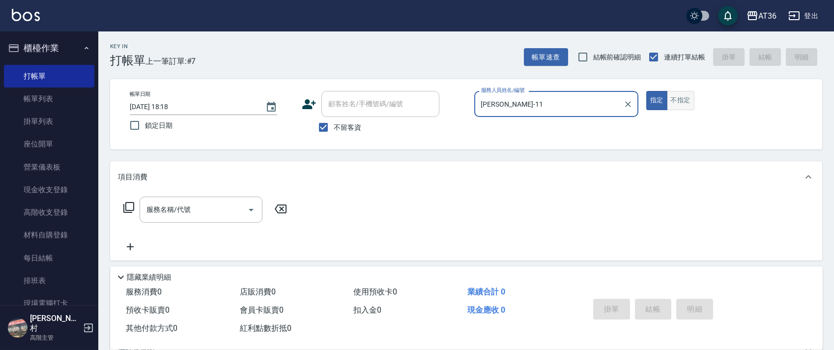
click at [681, 101] on button "不指定" at bounding box center [681, 100] width 28 height 19
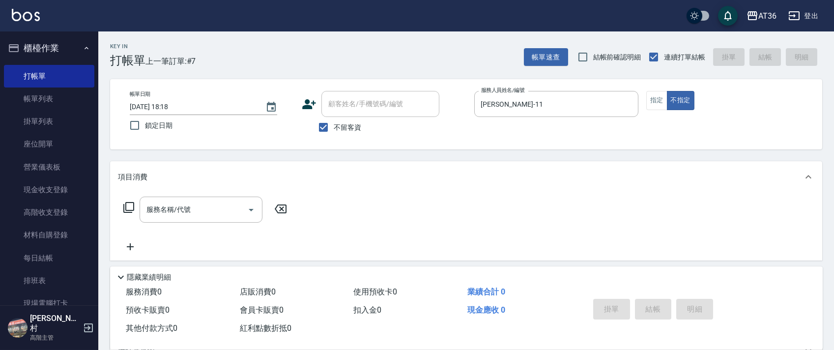
click at [128, 209] on icon at bounding box center [129, 207] width 12 height 12
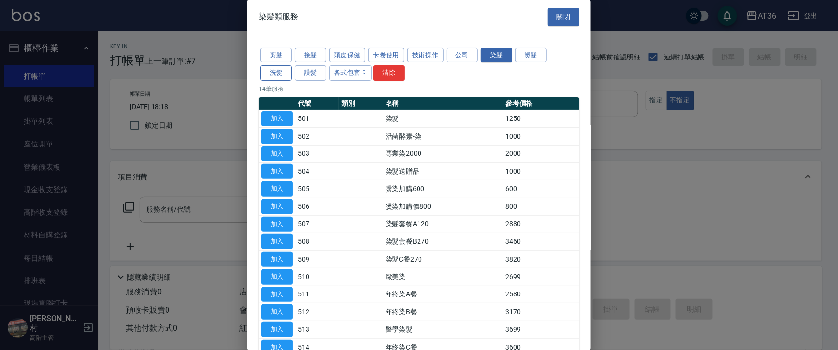
click at [262, 67] on button "洗髮" at bounding box center [275, 72] width 31 height 15
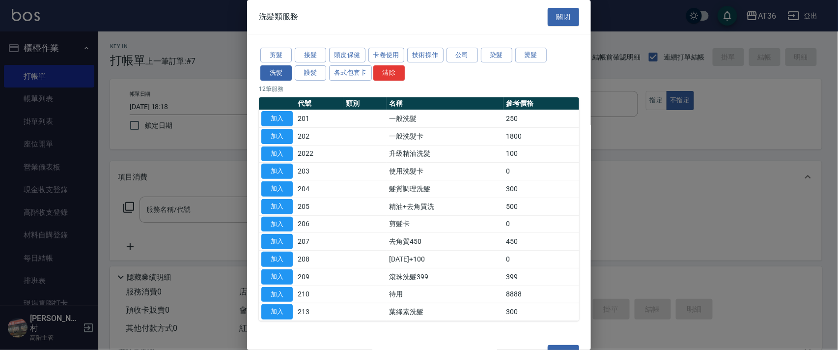
drag, startPoint x: 270, startPoint y: 119, endPoint x: 649, endPoint y: 283, distance: 412.3
click at [270, 120] on button "加入" at bounding box center [276, 118] width 31 height 15
type input "一般洗髮(201)"
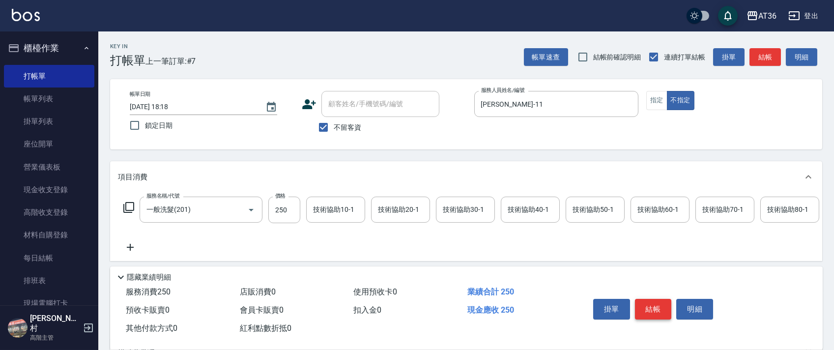
click at [653, 307] on button "結帳" at bounding box center [653, 309] width 37 height 21
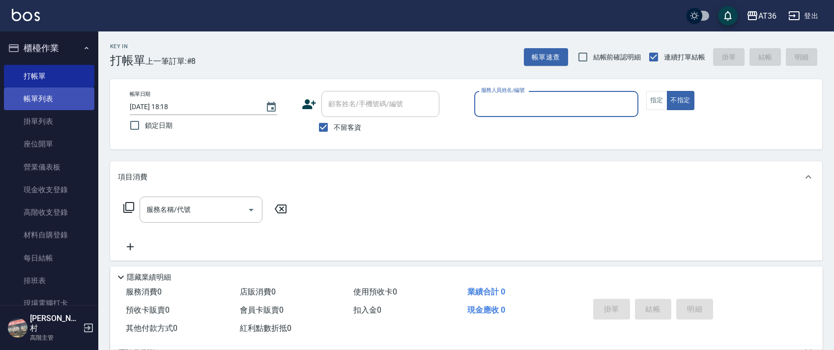
click at [34, 100] on link "帳單列表" at bounding box center [49, 98] width 90 height 23
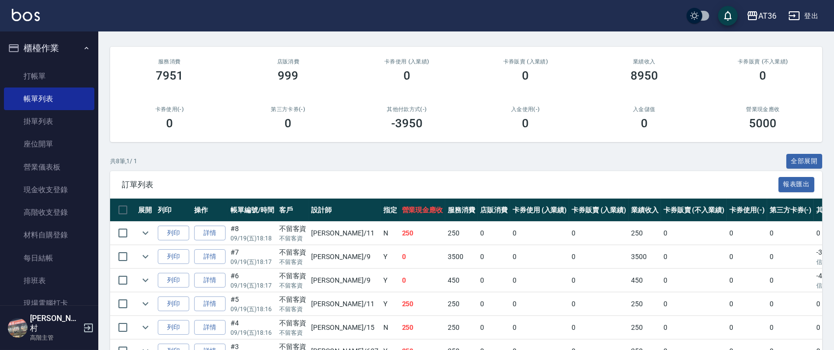
scroll to position [184, 0]
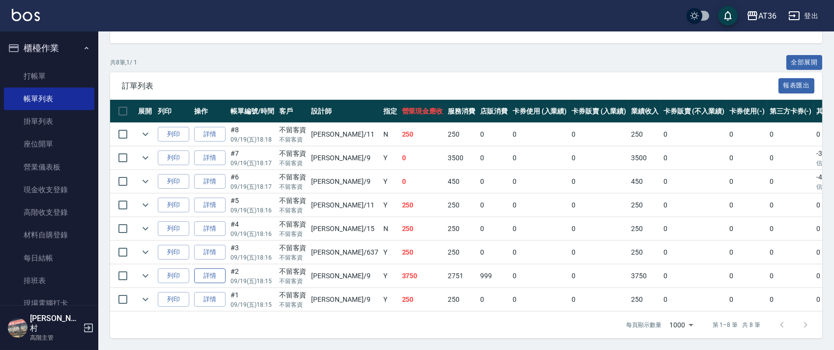
click at [210, 268] on link "詳情" at bounding box center [209, 275] width 31 height 15
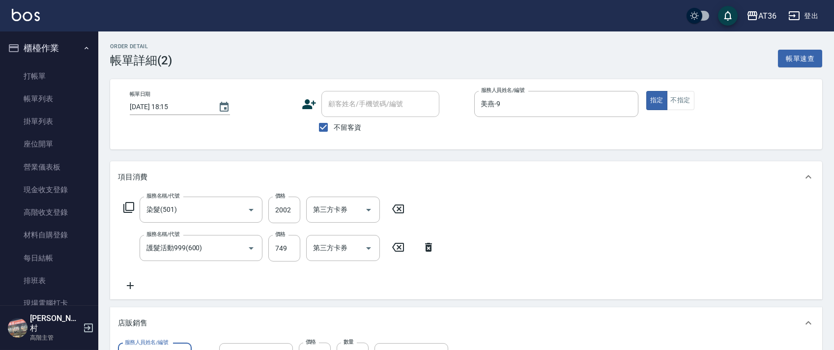
type input "[DATE] 18:15"
checkbox input "true"
type input "美燕-9"
type input "染髮(501)"
type input "護髮活動999(600)"
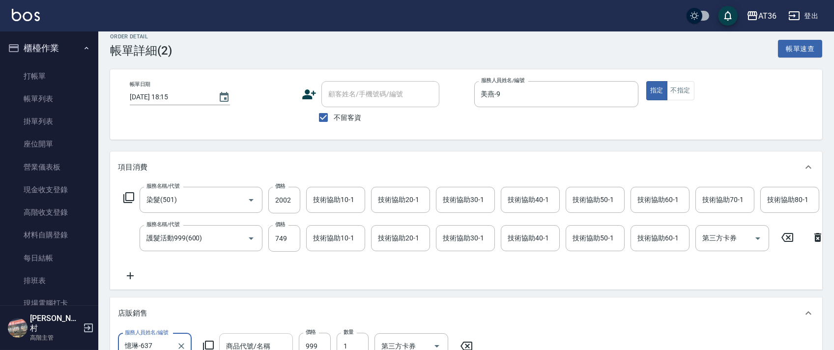
scroll to position [268, 0]
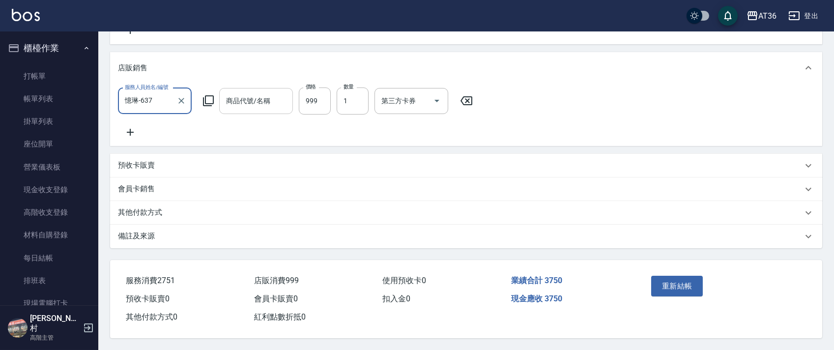
type input "羽境洗護組[DATE]"
click at [468, 101] on icon at bounding box center [466, 101] width 25 height 12
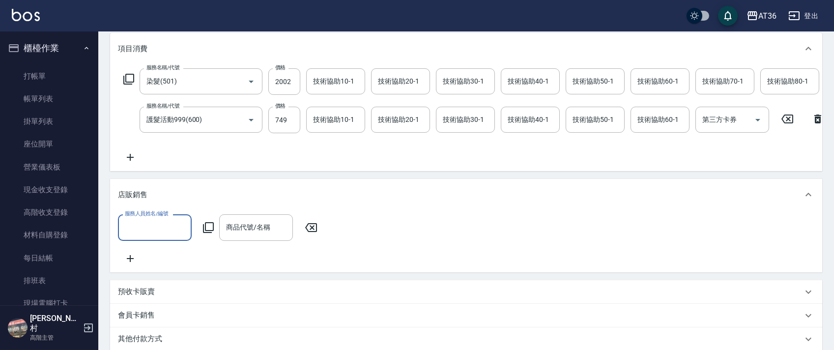
scroll to position [278, 0]
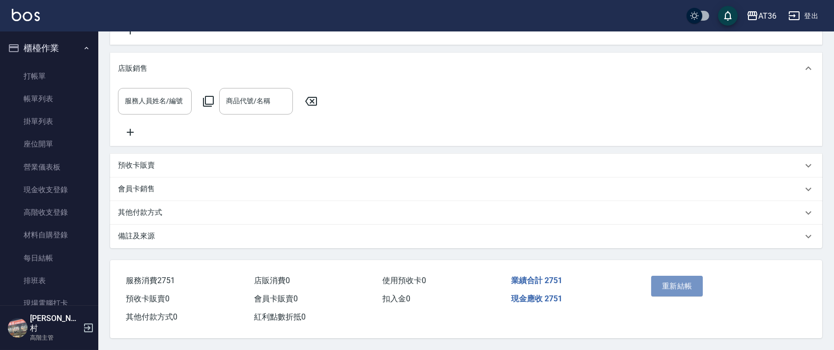
drag, startPoint x: 679, startPoint y: 286, endPoint x: 691, endPoint y: 278, distance: 14.6
click at [679, 285] on button "重新結帳" at bounding box center [677, 286] width 52 height 21
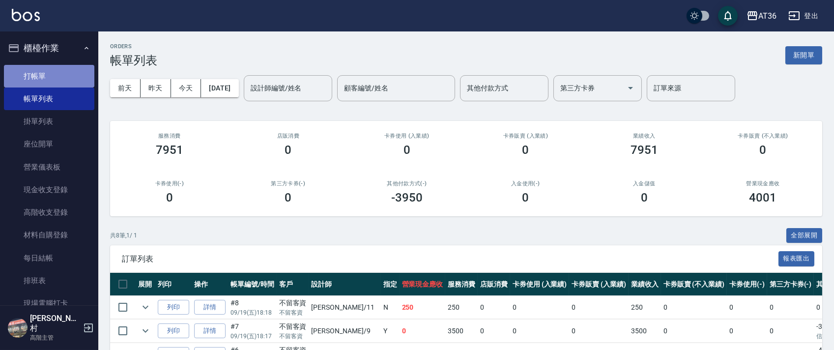
click at [61, 78] on link "打帳單" at bounding box center [49, 76] width 90 height 23
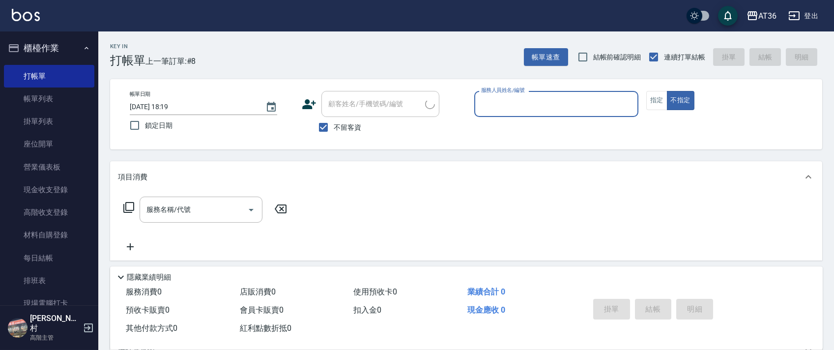
click at [491, 99] on input "服務人員姓名/編號" at bounding box center [556, 103] width 155 height 17
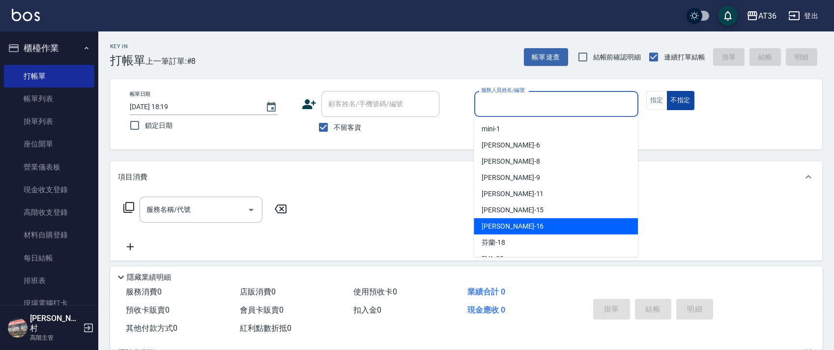
drag, startPoint x: 509, startPoint y: 225, endPoint x: 670, endPoint y: 102, distance: 202.3
click at [510, 225] on div "[PERSON_NAME] -16" at bounding box center [556, 226] width 164 height 16
type input "小鳳-16"
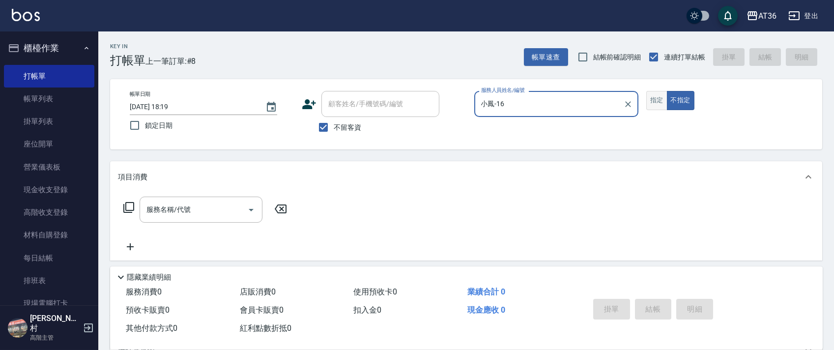
click at [656, 100] on button "指定" at bounding box center [656, 100] width 21 height 19
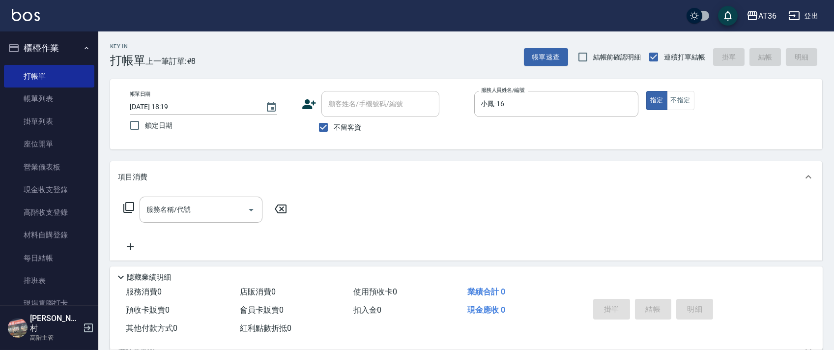
click at [131, 203] on icon at bounding box center [129, 207] width 12 height 12
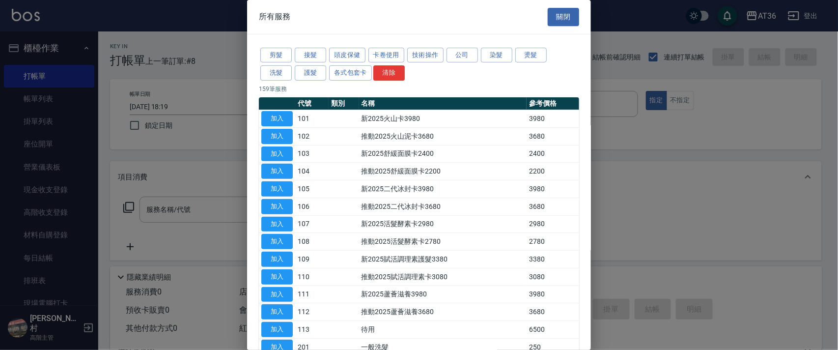
drag, startPoint x: 310, startPoint y: 73, endPoint x: 391, endPoint y: 176, distance: 130.9
click at [310, 75] on button "護髮" at bounding box center [310, 72] width 31 height 15
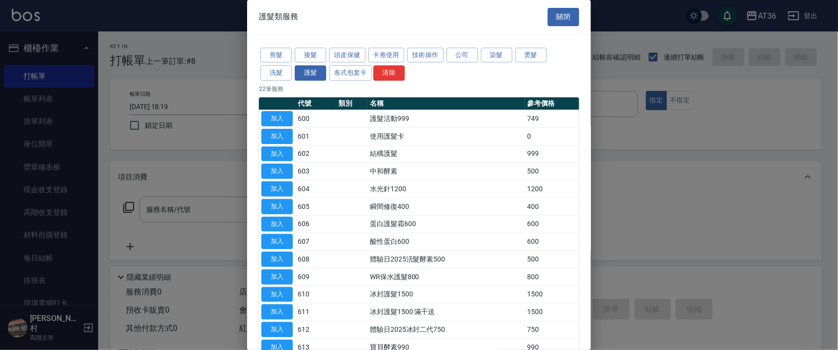
drag, startPoint x: 277, startPoint y: 120, endPoint x: 105, endPoint y: 209, distance: 193.0
click at [277, 121] on button "加入" at bounding box center [276, 118] width 31 height 15
type input "護髮活動999(600)"
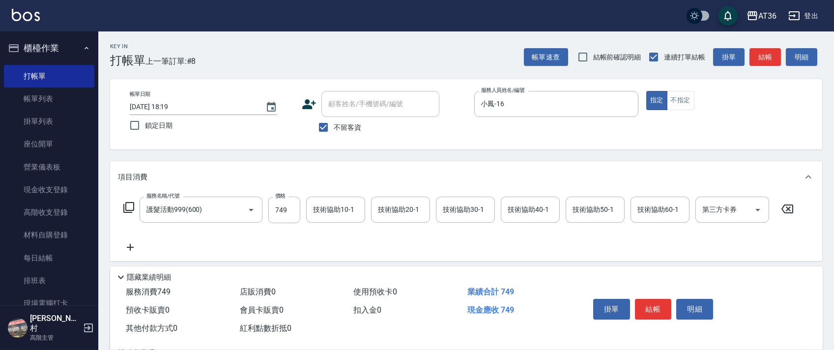
click at [129, 205] on icon at bounding box center [129, 207] width 12 height 12
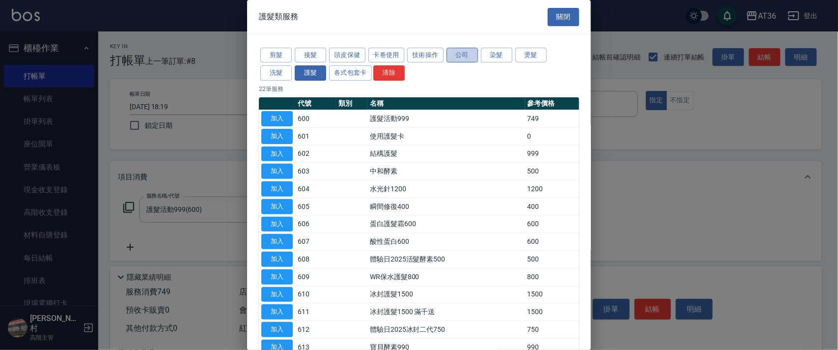
click at [462, 57] on button "公司" at bounding box center [462, 55] width 31 height 15
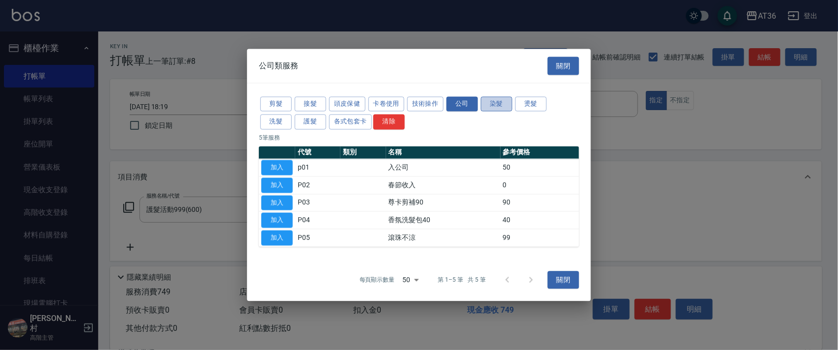
click at [501, 103] on button "染髮" at bounding box center [496, 103] width 31 height 15
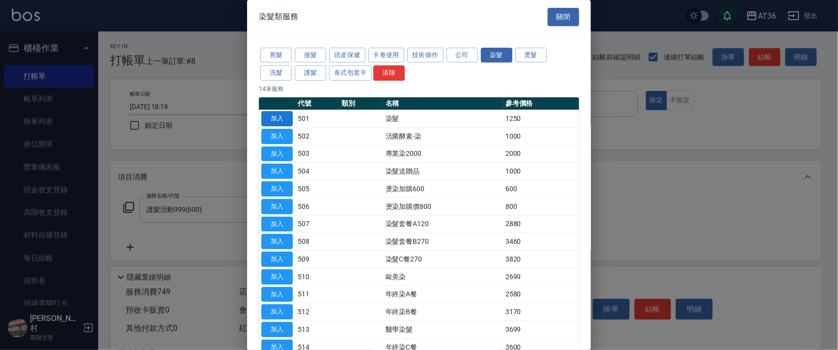
click at [286, 120] on button "加入" at bounding box center [276, 118] width 31 height 15
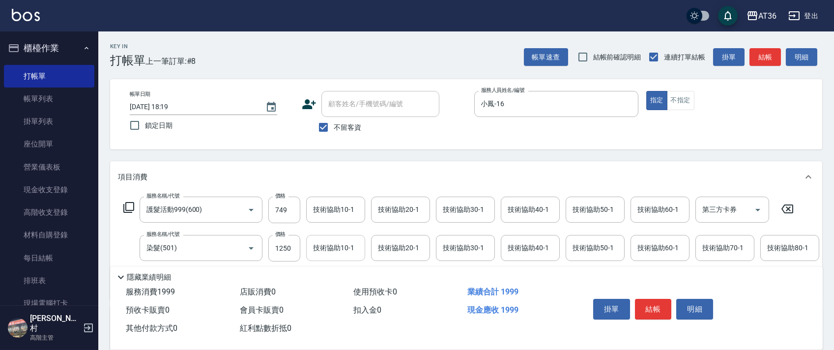
click at [289, 250] on input "1250" at bounding box center [284, 248] width 32 height 27
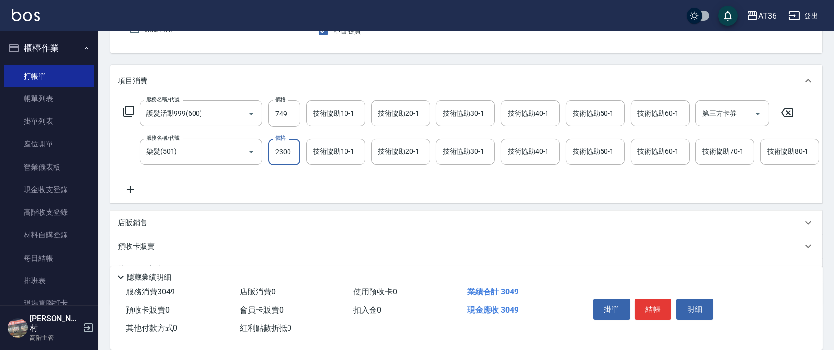
scroll to position [154, 0]
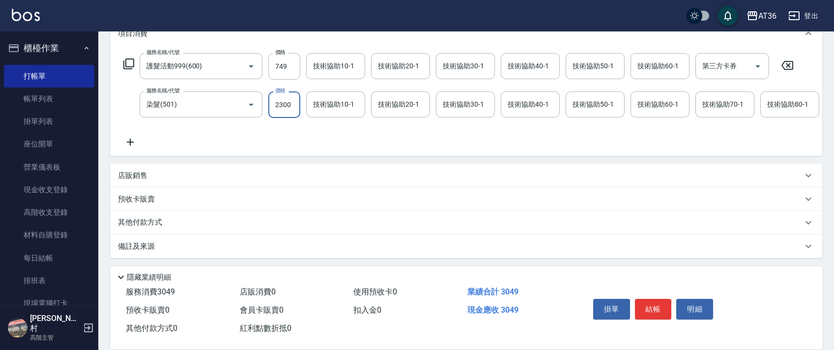
type input "2300"
click at [138, 174] on p "店販銷售" at bounding box center [132, 176] width 29 height 10
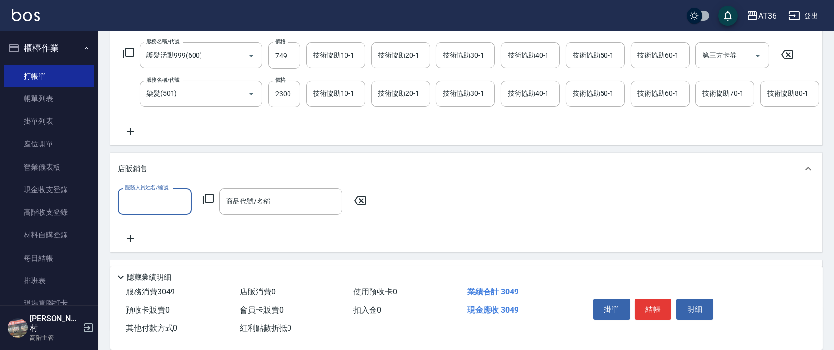
scroll to position [0, 0]
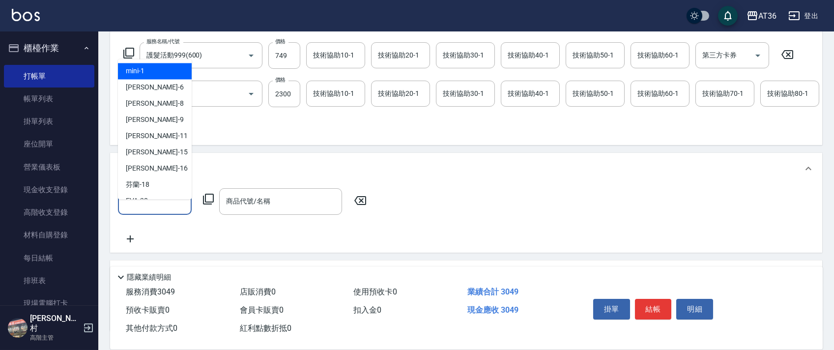
click at [144, 210] on input "服務人員姓名/編號" at bounding box center [154, 201] width 65 height 17
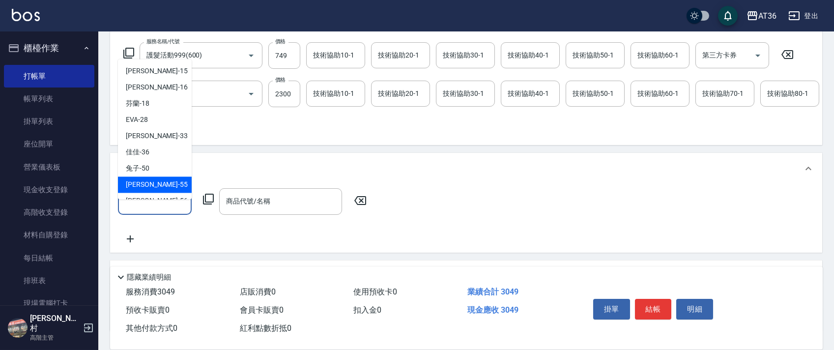
scroll to position [160, 0]
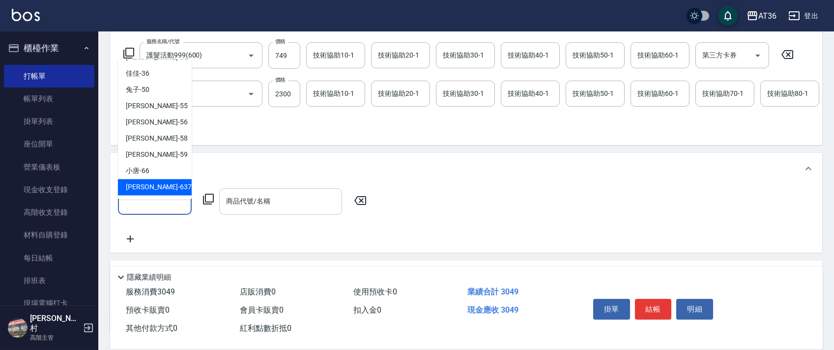
drag, startPoint x: 146, startPoint y: 187, endPoint x: 220, endPoint y: 211, distance: 78.2
click at [146, 186] on span "憶琳 -637" at bounding box center [159, 187] width 66 height 10
type input "憶琳-637"
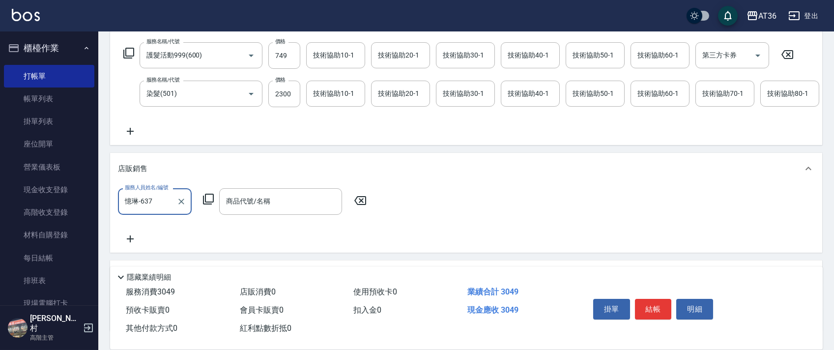
click at [208, 205] on icon at bounding box center [208, 199] width 12 height 12
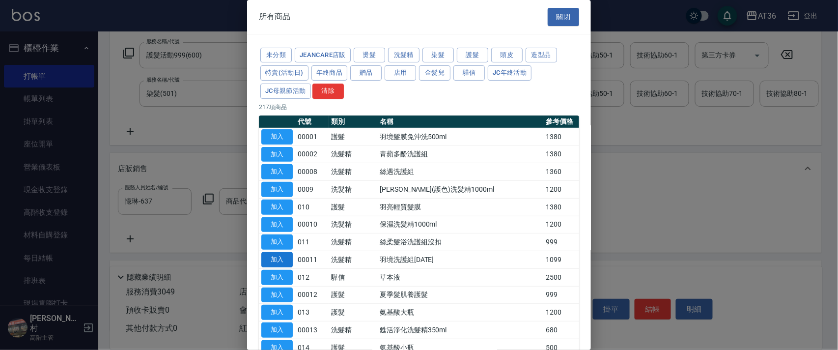
click at [285, 259] on button "加入" at bounding box center [276, 259] width 31 height 15
type input "羽境洗護組[DATE]"
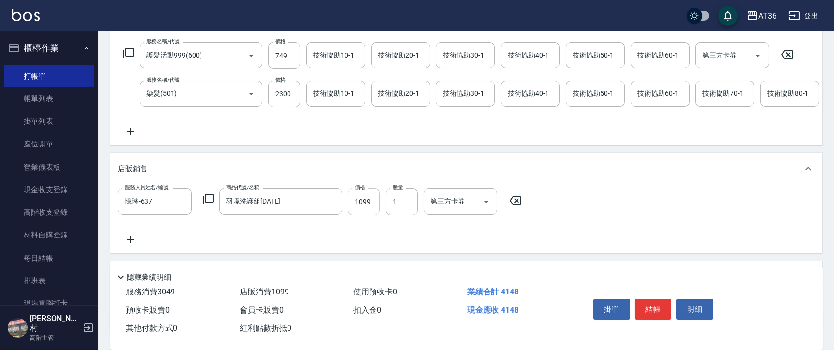
click at [362, 215] on input "1099" at bounding box center [364, 201] width 32 height 27
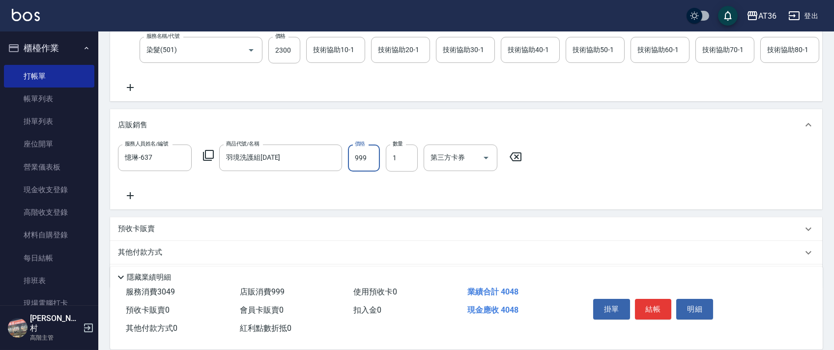
scroll to position [238, 0]
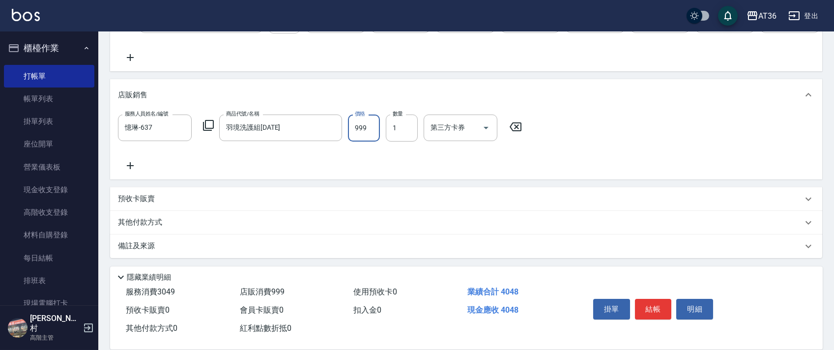
type input "999"
click at [154, 222] on p "其他付款方式" at bounding box center [142, 222] width 49 height 11
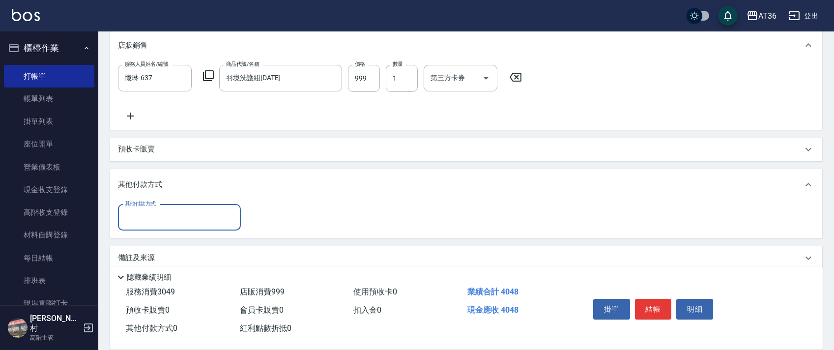
scroll to position [299, 0]
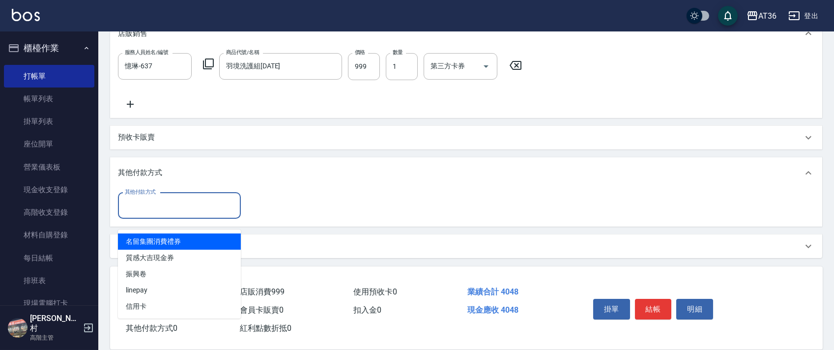
click at [162, 205] on input "其他付款方式" at bounding box center [179, 205] width 114 height 17
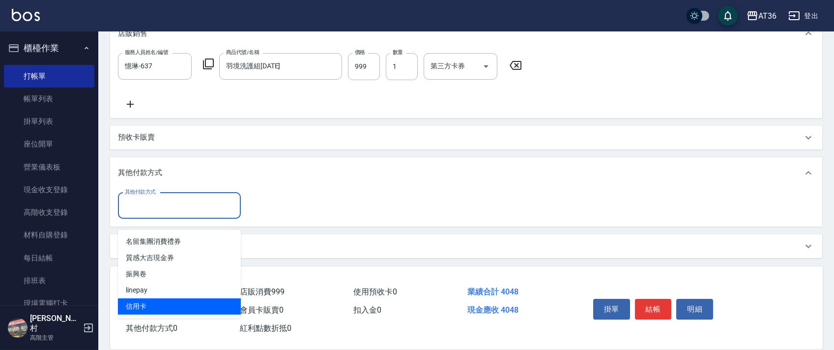
click at [148, 298] on span "信用卡" at bounding box center [179, 306] width 123 height 16
type input "信用卡"
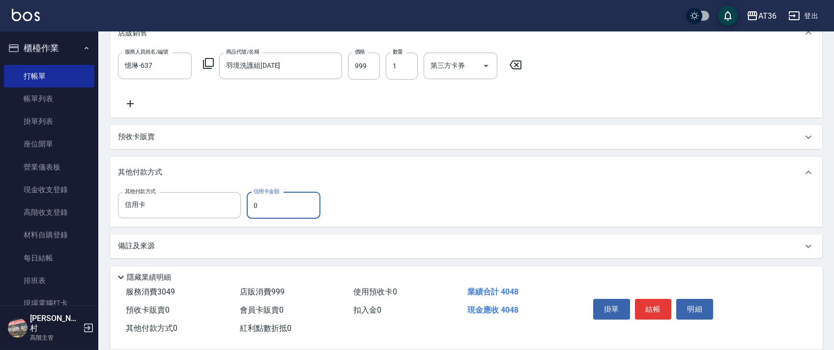
click at [252, 207] on input "0" at bounding box center [284, 205] width 74 height 27
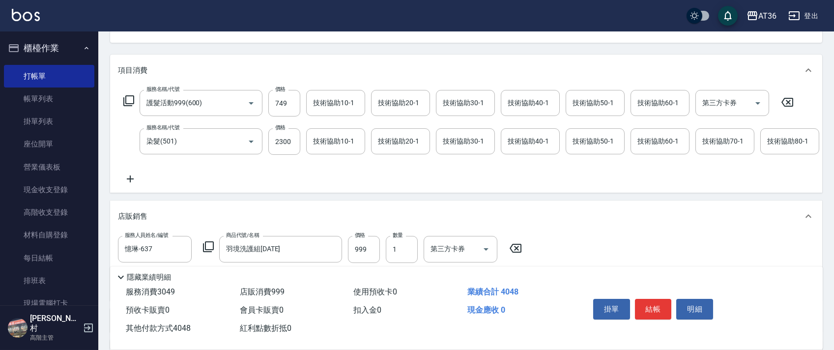
scroll to position [0, 0]
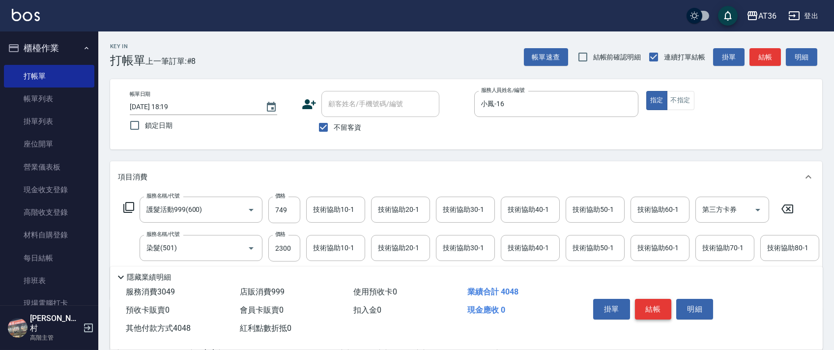
type input "4048"
click at [649, 310] on button "結帳" at bounding box center [653, 309] width 37 height 21
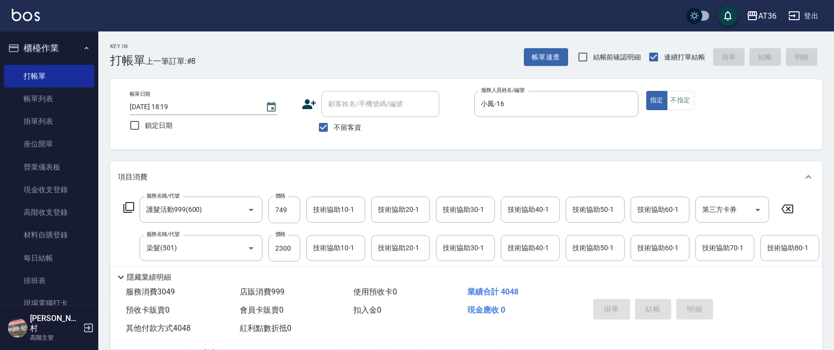
type input "[DATE] 18:20"
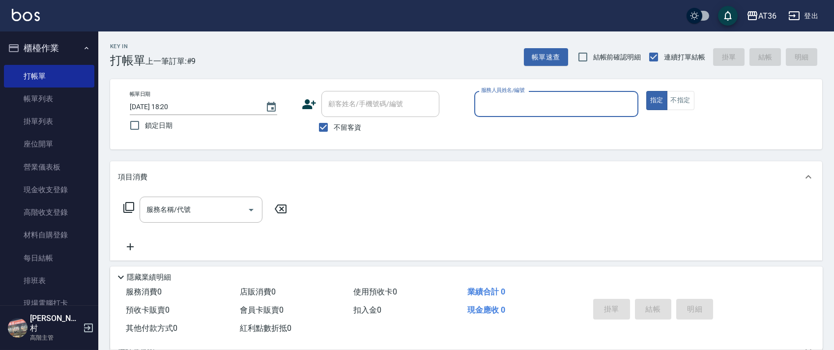
click at [485, 108] on input "服務人員姓名/編號" at bounding box center [556, 103] width 155 height 17
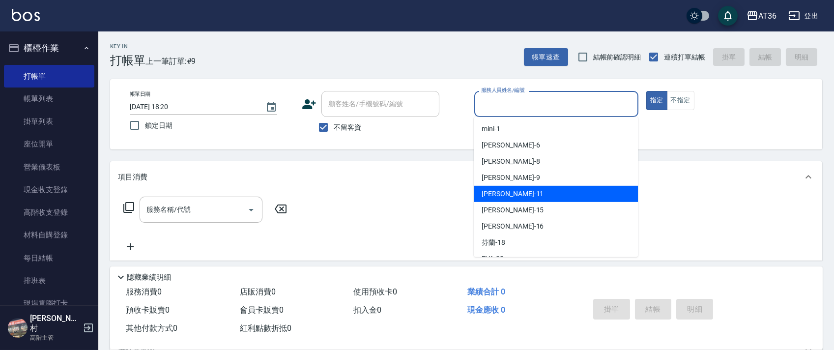
drag, startPoint x: 493, startPoint y: 193, endPoint x: 647, endPoint y: 122, distance: 169.1
click at [495, 190] on span "[PERSON_NAME] -11" at bounding box center [513, 194] width 62 height 10
type input "[PERSON_NAME]-11"
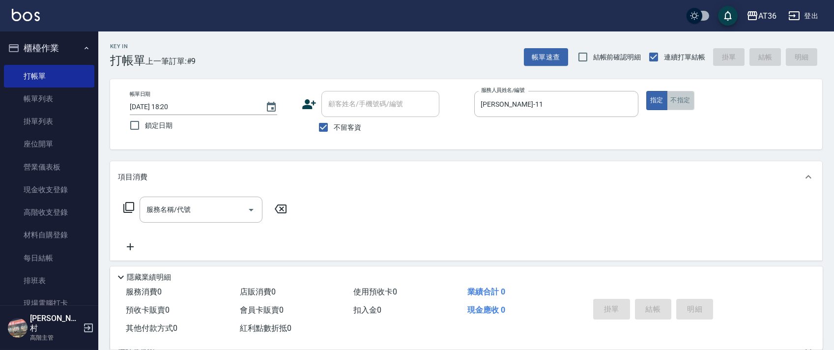
click at [679, 98] on button "不指定" at bounding box center [681, 100] width 28 height 19
click at [131, 209] on icon at bounding box center [129, 207] width 12 height 12
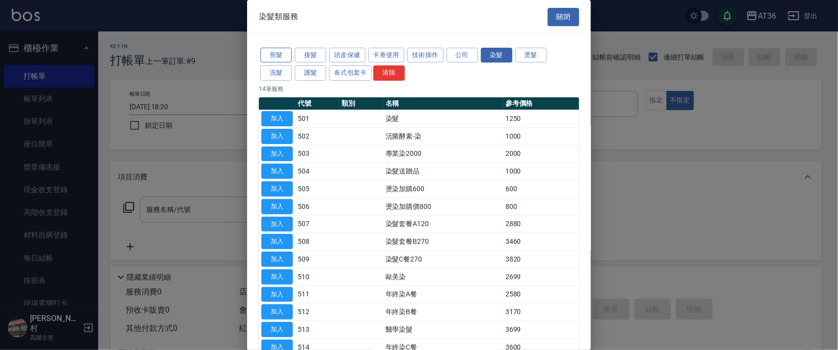
click at [277, 59] on button "剪髮" at bounding box center [275, 55] width 31 height 15
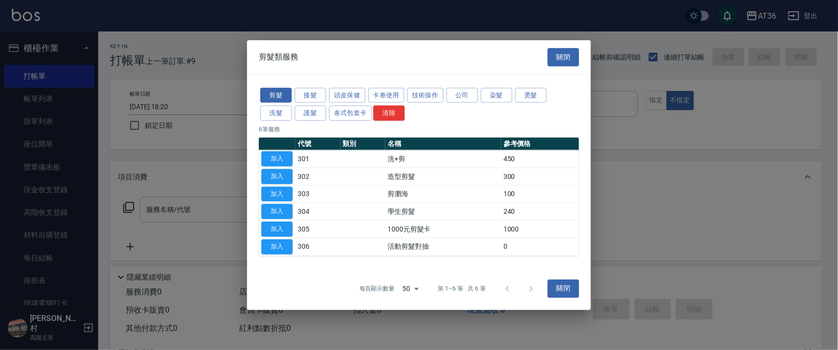
drag, startPoint x: 285, startPoint y: 179, endPoint x: 317, endPoint y: 207, distance: 42.5
click at [287, 180] on button "加入" at bounding box center [276, 176] width 31 height 15
type input "造型剪髮(302)"
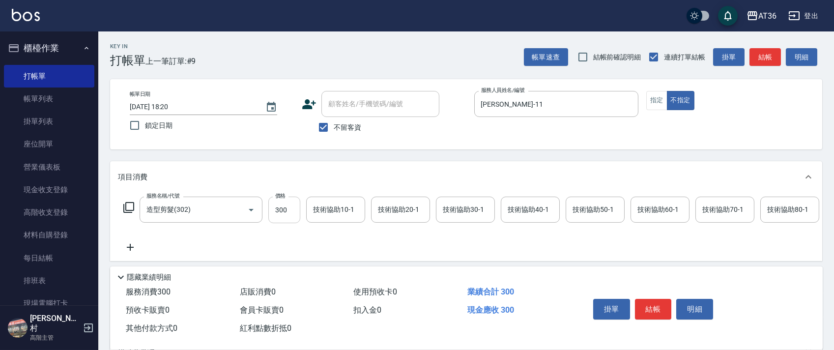
click at [272, 214] on input "300" at bounding box center [284, 210] width 32 height 27
type input "279"
click at [652, 307] on button "結帳" at bounding box center [653, 309] width 37 height 21
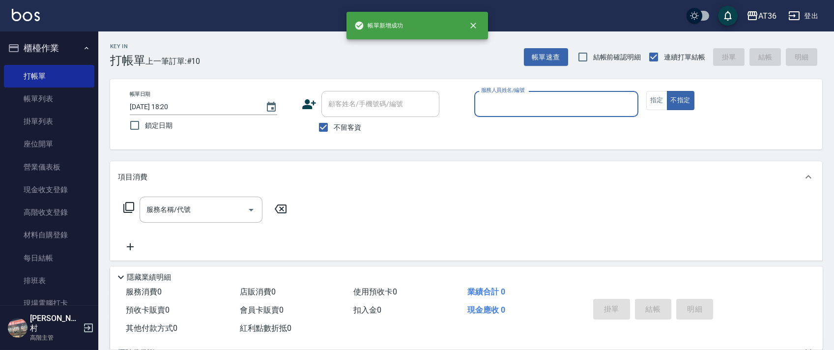
click at [488, 107] on input "服務人員姓名/編號" at bounding box center [556, 103] width 155 height 17
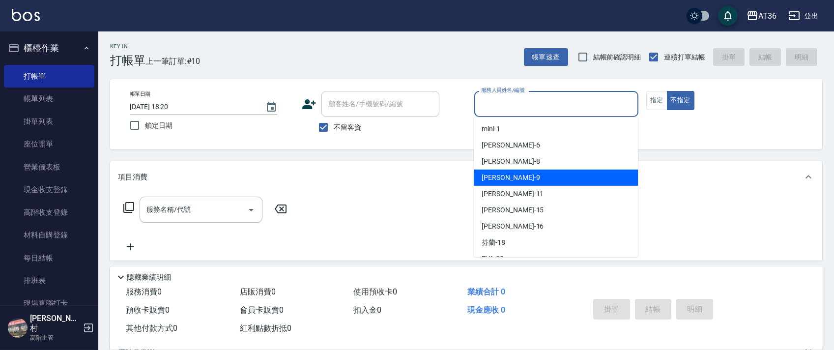
drag, startPoint x: 516, startPoint y: 172, endPoint x: 546, endPoint y: 143, distance: 41.7
click at [516, 172] on div "美燕 -9" at bounding box center [556, 178] width 164 height 16
type input "美燕-9"
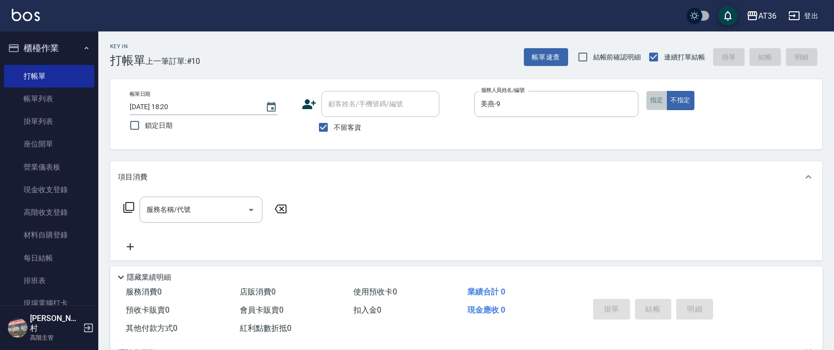
click at [651, 98] on button "指定" at bounding box center [656, 100] width 21 height 19
click at [131, 207] on icon at bounding box center [129, 207] width 12 height 12
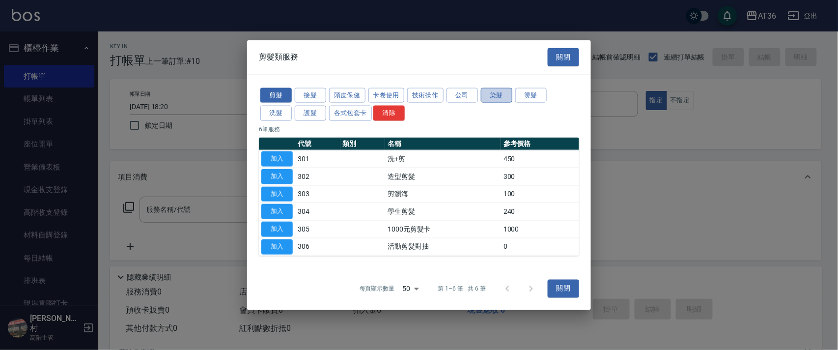
click at [497, 90] on button "染髮" at bounding box center [496, 94] width 31 height 15
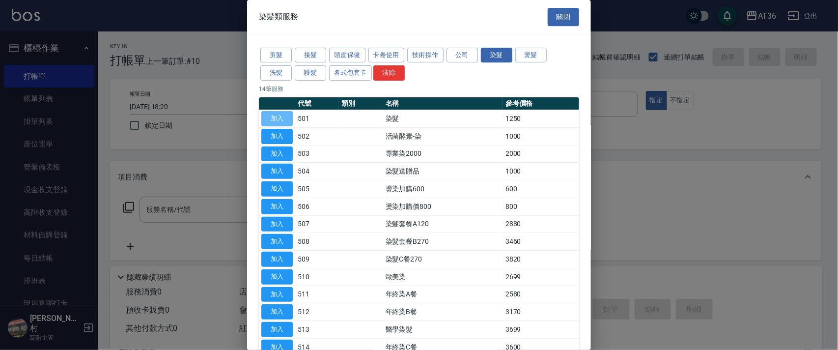
drag, startPoint x: 269, startPoint y: 117, endPoint x: 137, endPoint y: 224, distance: 169.8
click at [269, 118] on button "加入" at bounding box center [276, 118] width 31 height 15
type input "染髮(501)"
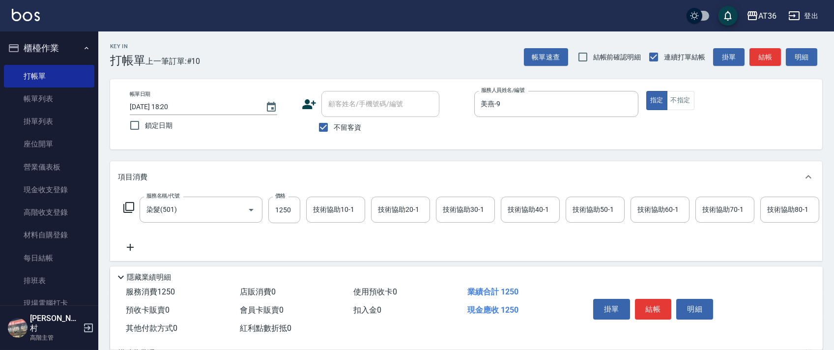
click at [126, 211] on icon at bounding box center [129, 207] width 12 height 12
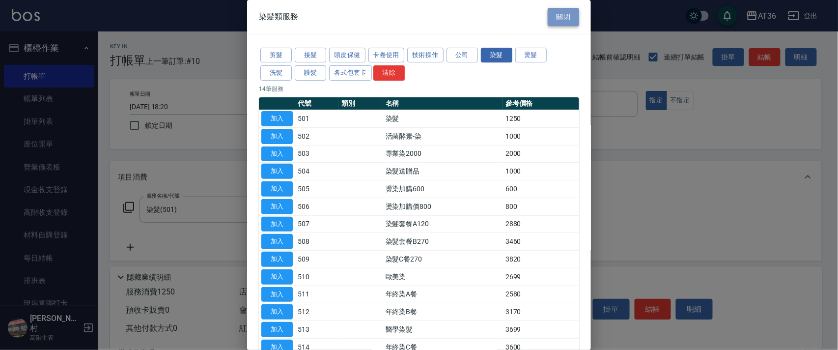
click at [563, 20] on button "關閉" at bounding box center [563, 17] width 31 height 18
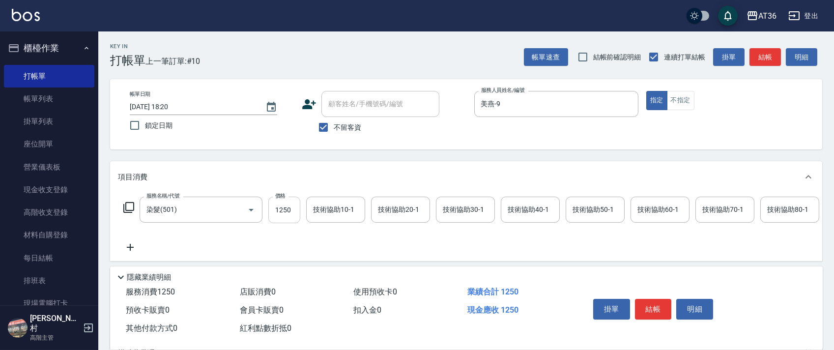
click at [285, 215] on input "1250" at bounding box center [284, 210] width 32 height 27
type input "1790"
click at [513, 207] on div "技術協助40-1 技術協助40-1" at bounding box center [530, 210] width 59 height 26
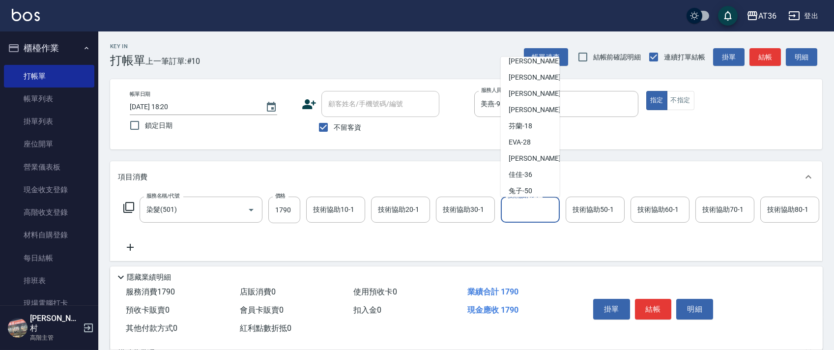
scroll to position [131, 0]
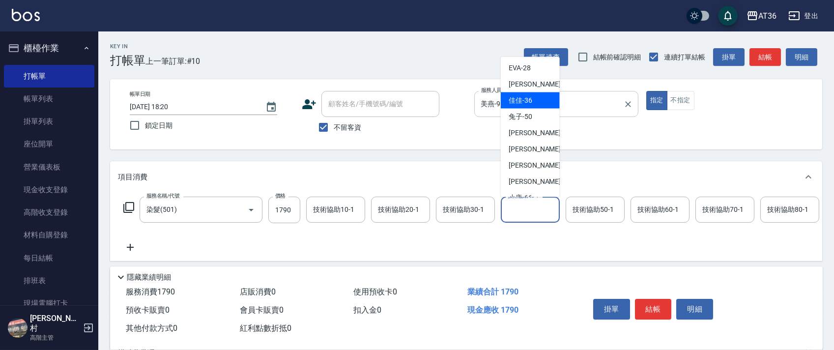
click at [532, 101] on div "佳佳 -36" at bounding box center [530, 100] width 59 height 16
type input "佳佳-36"
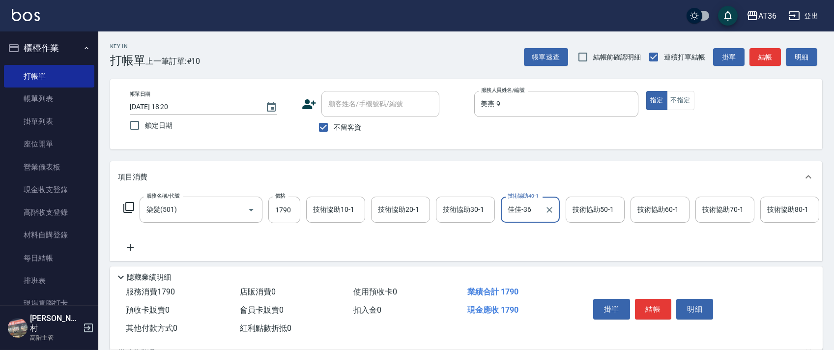
drag, startPoint x: 648, startPoint y: 306, endPoint x: 652, endPoint y: 294, distance: 12.3
click at [648, 305] on button "結帳" at bounding box center [653, 309] width 37 height 21
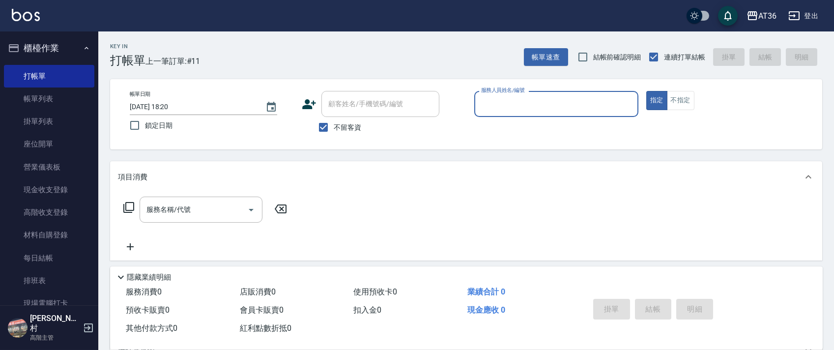
click at [490, 116] on div "服務人員姓名/編號" at bounding box center [556, 104] width 164 height 26
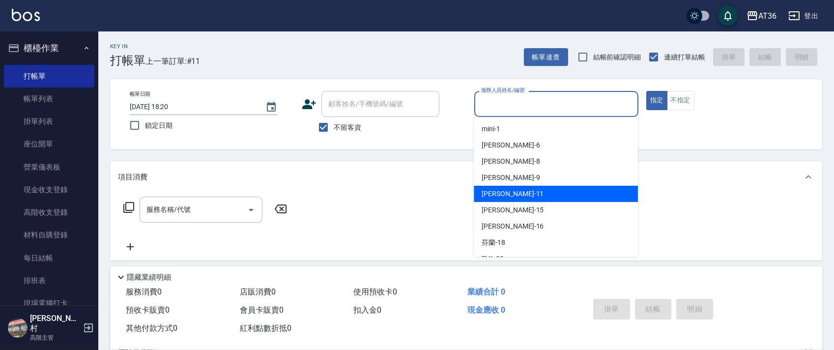
click at [507, 190] on div "[PERSON_NAME] -11" at bounding box center [556, 194] width 164 height 16
type input "[PERSON_NAME]-11"
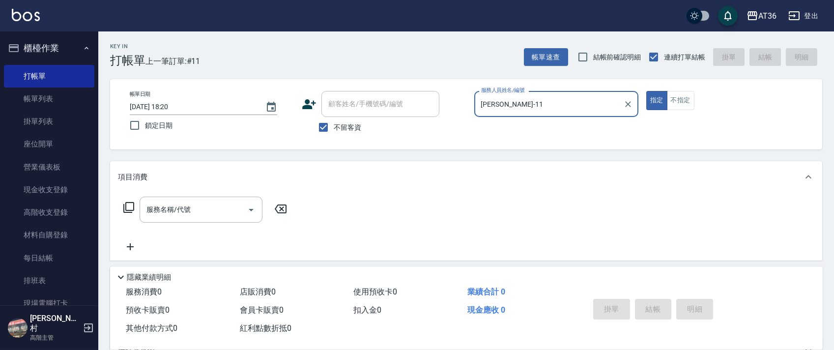
click at [128, 211] on icon at bounding box center [128, 207] width 11 height 11
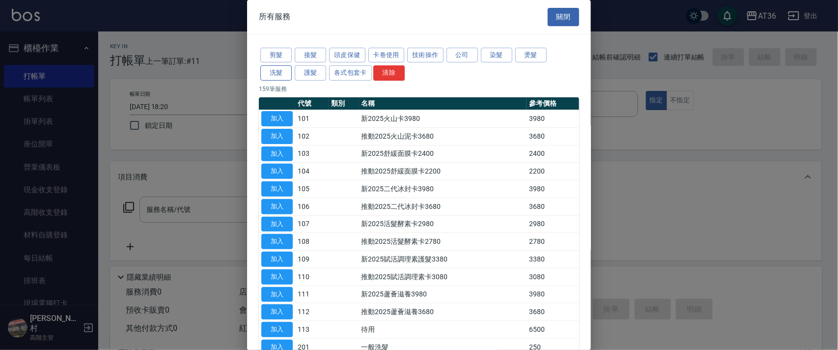
click at [276, 73] on button "洗髮" at bounding box center [275, 72] width 31 height 15
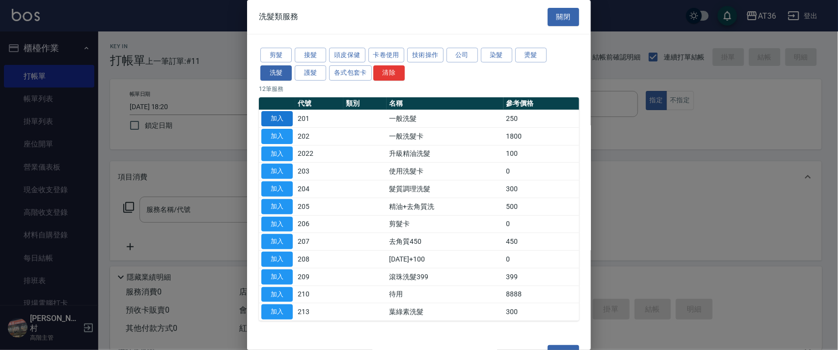
click at [279, 118] on button "加入" at bounding box center [276, 118] width 31 height 15
type input "一般洗髮(201)"
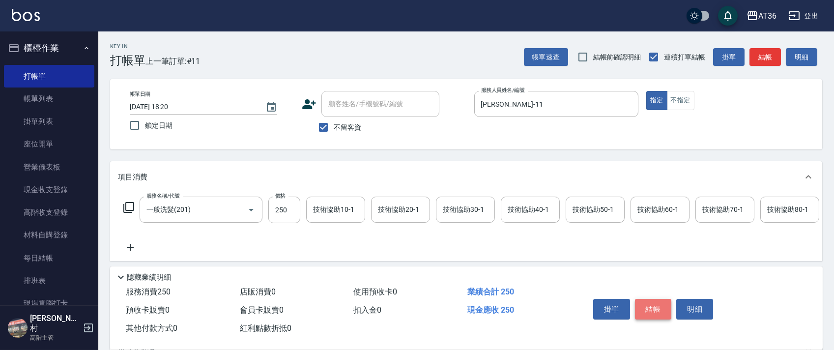
click at [659, 310] on button "結帳" at bounding box center [653, 309] width 37 height 21
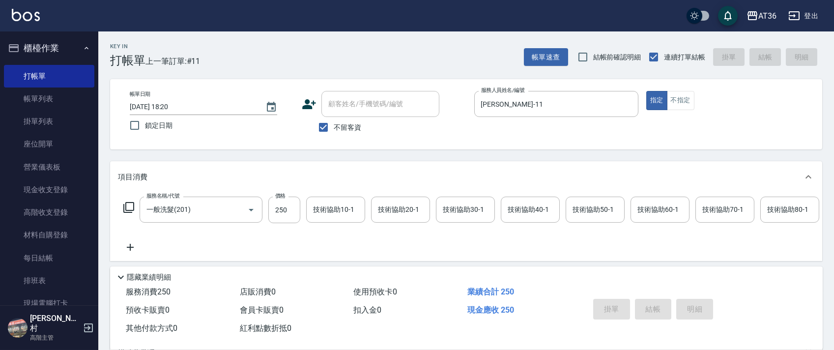
type input "[DATE] 18:22"
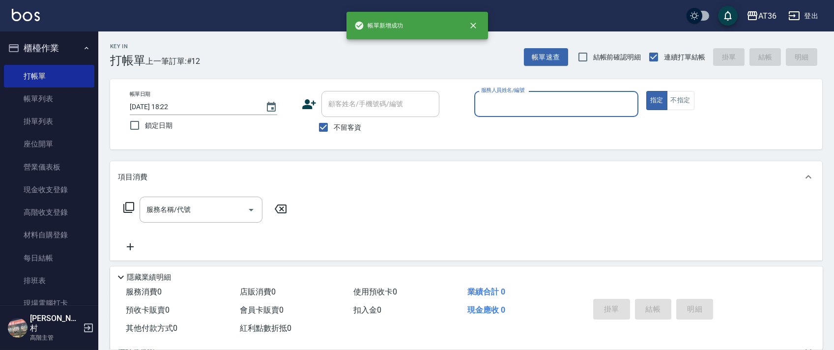
drag, startPoint x: 501, startPoint y: 105, endPoint x: 507, endPoint y: 111, distance: 7.6
click at [501, 106] on input "服務人員姓名/編號" at bounding box center [556, 103] width 155 height 17
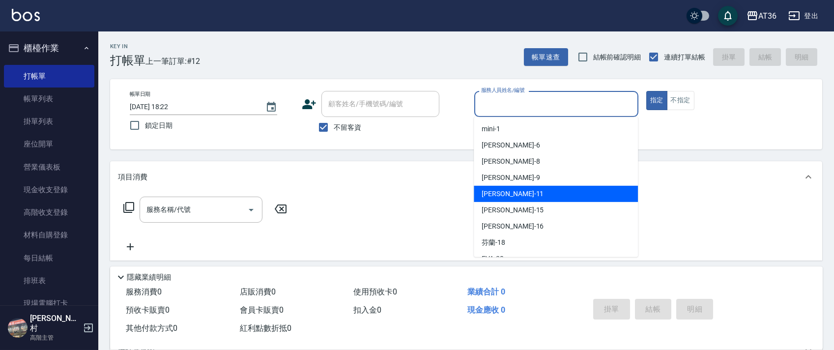
drag, startPoint x: 524, startPoint y: 192, endPoint x: 617, endPoint y: 117, distance: 118.9
click at [528, 190] on div "[PERSON_NAME] -11" at bounding box center [556, 194] width 164 height 16
type input "[PERSON_NAME]-11"
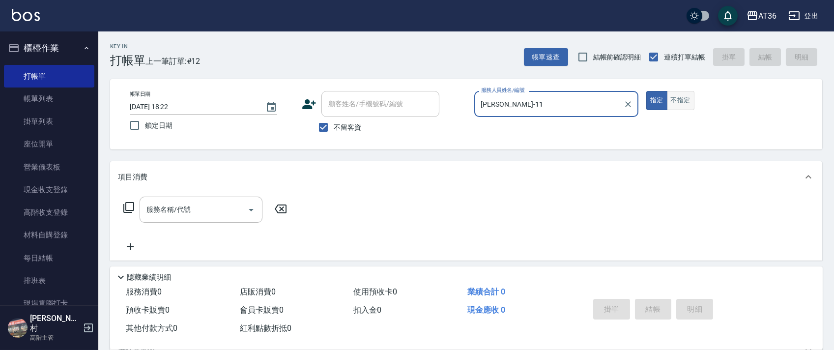
click at [687, 101] on button "不指定" at bounding box center [681, 100] width 28 height 19
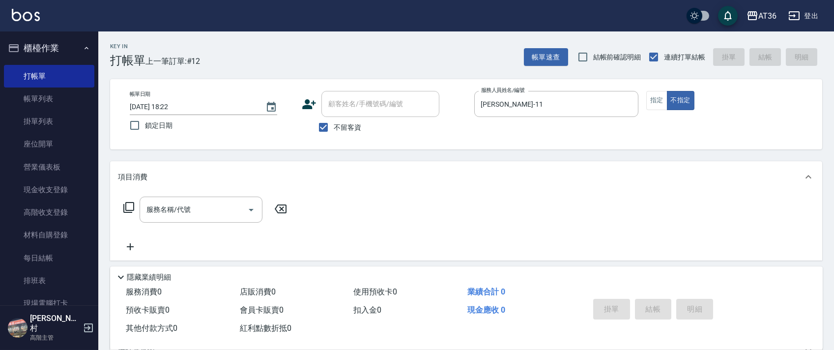
click at [134, 208] on icon at bounding box center [128, 207] width 11 height 11
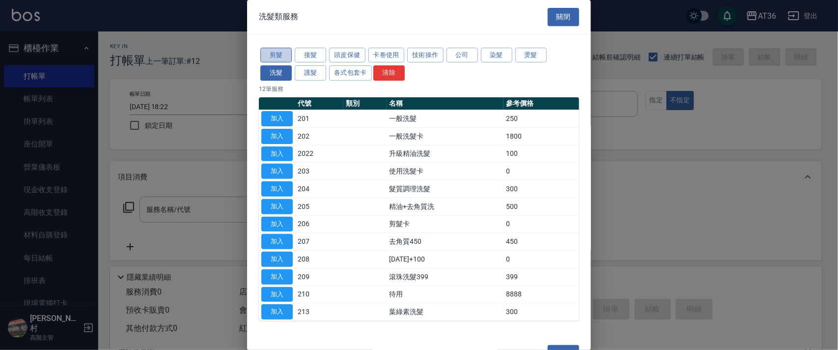
click at [271, 59] on button "剪髮" at bounding box center [275, 55] width 31 height 15
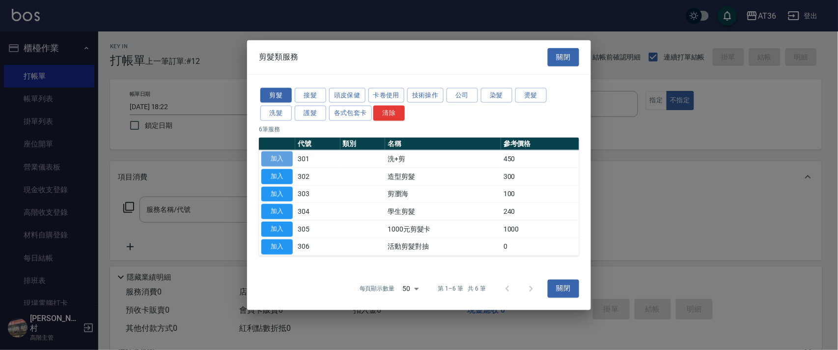
click at [283, 156] on button "加入" at bounding box center [276, 158] width 31 height 15
type input "洗+剪(301)"
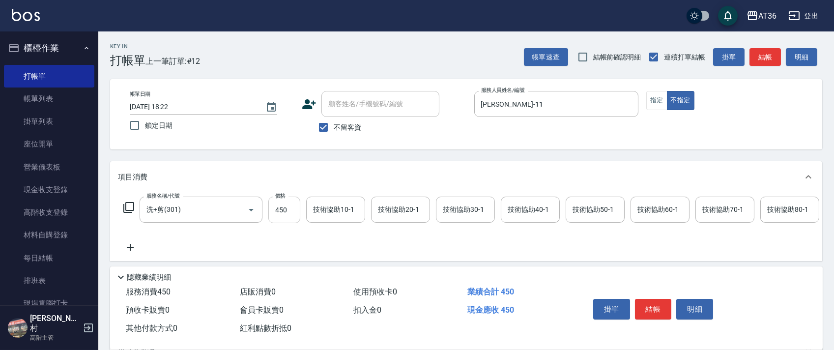
click at [288, 210] on input "450" at bounding box center [284, 210] width 32 height 27
click at [504, 206] on div "技術協助40-1" at bounding box center [530, 210] width 59 height 26
type input "469"
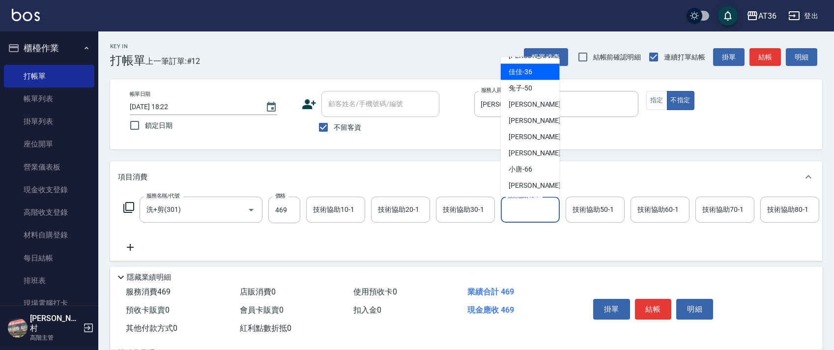
scroll to position [160, 0]
drag, startPoint x: 533, startPoint y: 115, endPoint x: 703, endPoint y: 206, distance: 193.0
click at [533, 115] on div "[PERSON_NAME] -56" at bounding box center [530, 120] width 59 height 16
type input "[PERSON_NAME]-56"
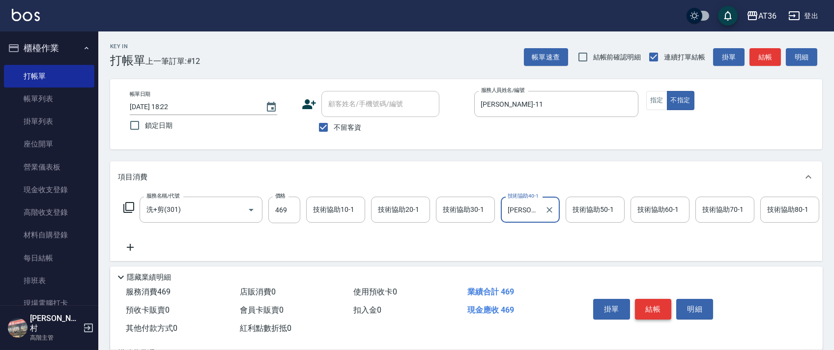
click at [656, 304] on button "結帳" at bounding box center [653, 309] width 37 height 21
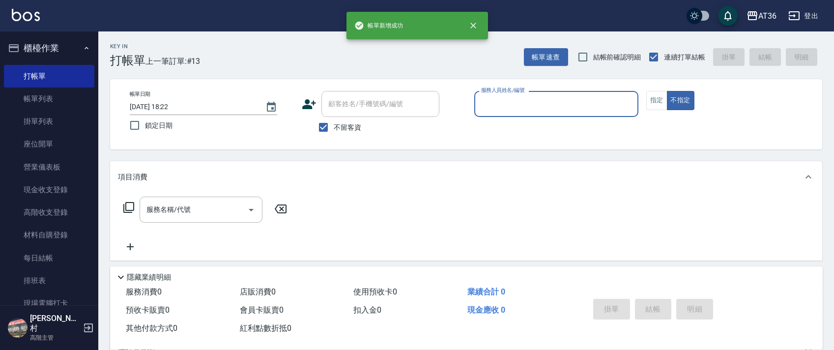
drag, startPoint x: 507, startPoint y: 102, endPoint x: 510, endPoint y: 110, distance: 8.2
click at [507, 105] on input "服務人員姓名/編號" at bounding box center [556, 103] width 155 height 17
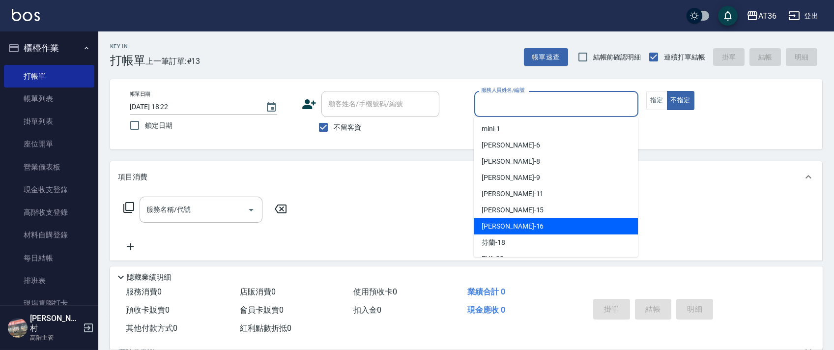
drag, startPoint x: 514, startPoint y: 220, endPoint x: 589, endPoint y: 150, distance: 102.6
click at [514, 218] on div "[PERSON_NAME] -16" at bounding box center [556, 226] width 164 height 16
type input "小鳳-16"
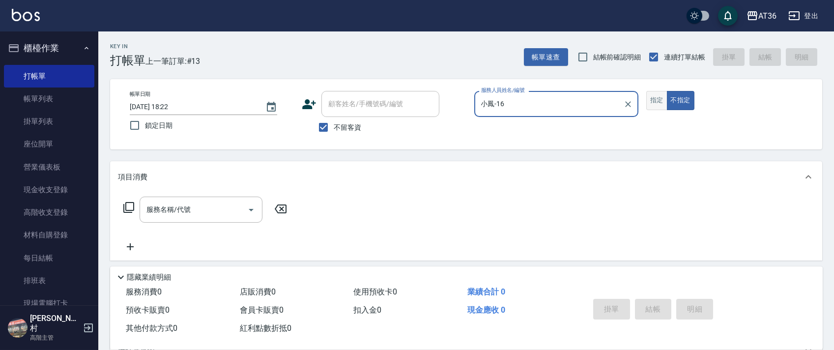
click at [663, 95] on button "指定" at bounding box center [656, 100] width 21 height 19
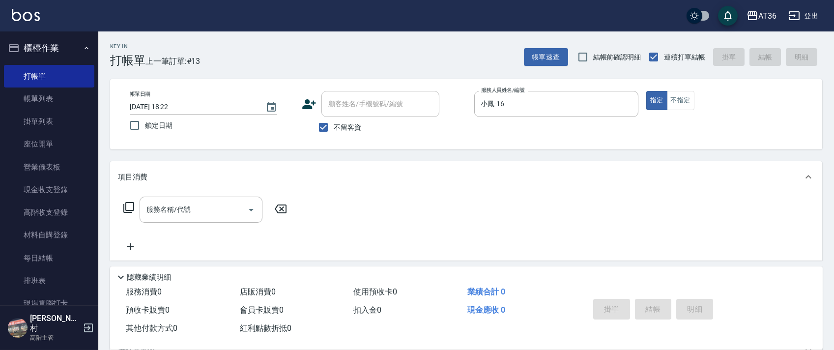
click at [128, 206] on icon at bounding box center [129, 207] width 12 height 12
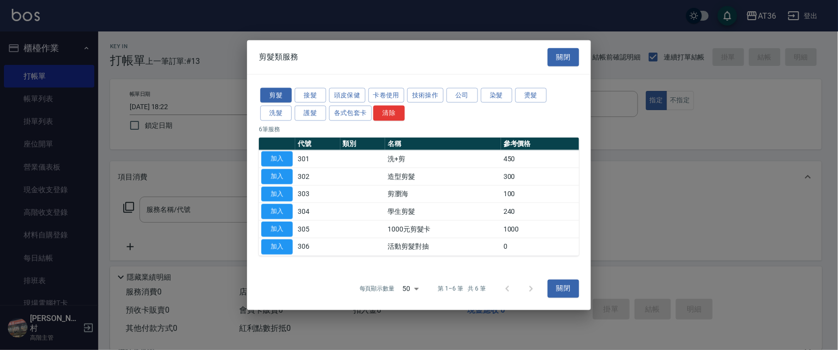
click at [348, 96] on button "頭皮保健" at bounding box center [347, 94] width 36 height 15
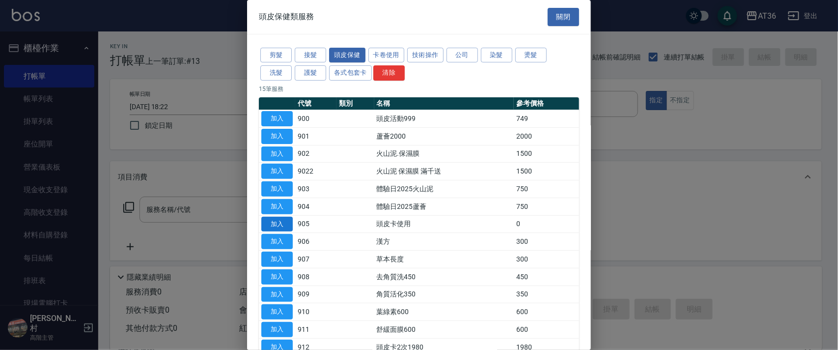
click at [287, 227] on button "加入" at bounding box center [276, 224] width 31 height 15
type input "頭皮卡使用(905)"
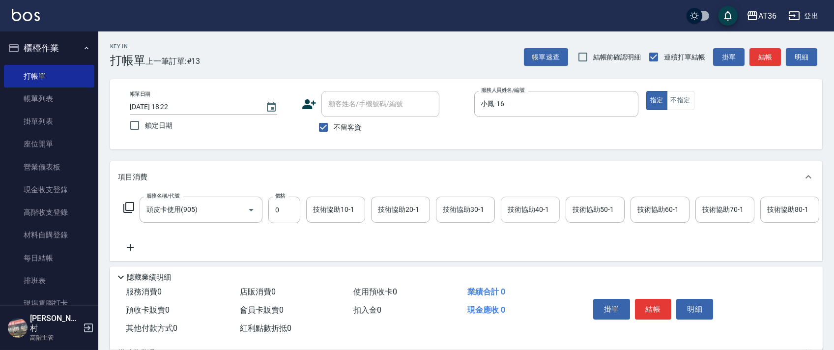
click at [524, 212] on div "技術協助40-1 技術協助40-1" at bounding box center [530, 210] width 59 height 26
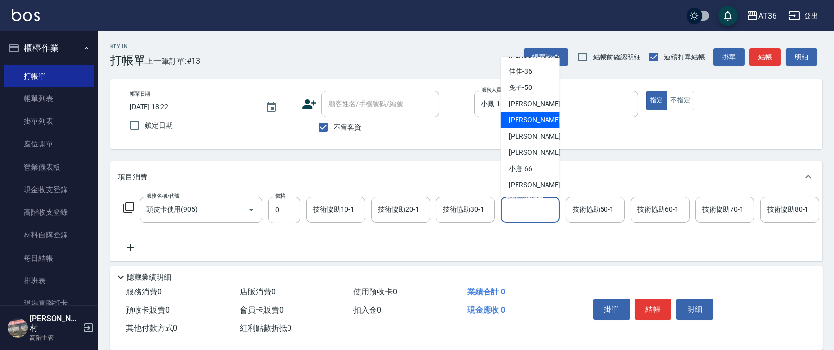
click at [531, 122] on div "[PERSON_NAME] -56" at bounding box center [530, 120] width 59 height 16
type input "[PERSON_NAME]-56"
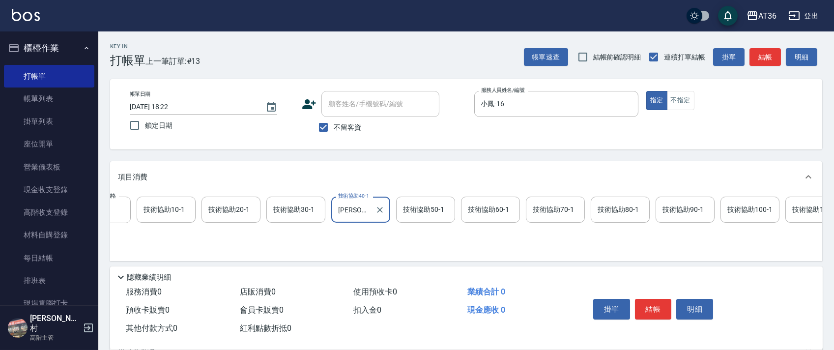
scroll to position [0, 192]
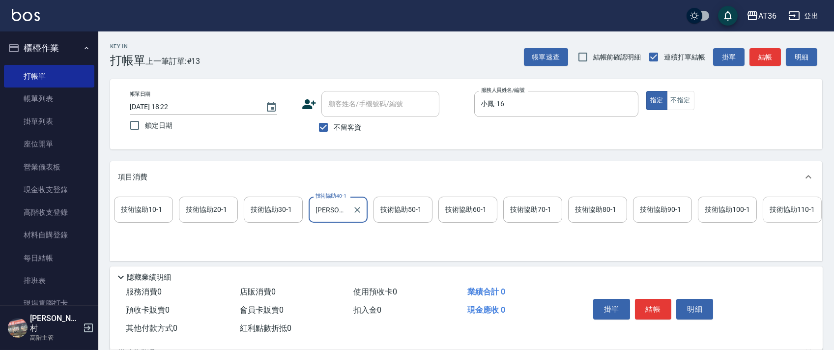
click at [773, 213] on div "技術協助110-1 技術協助110-1" at bounding box center [792, 210] width 59 height 26
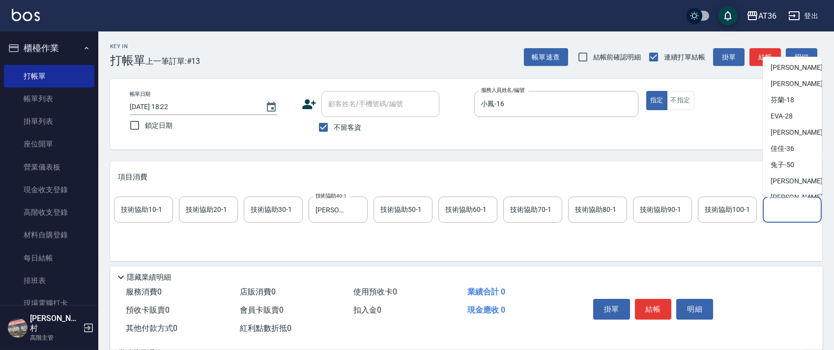
scroll to position [160, 0]
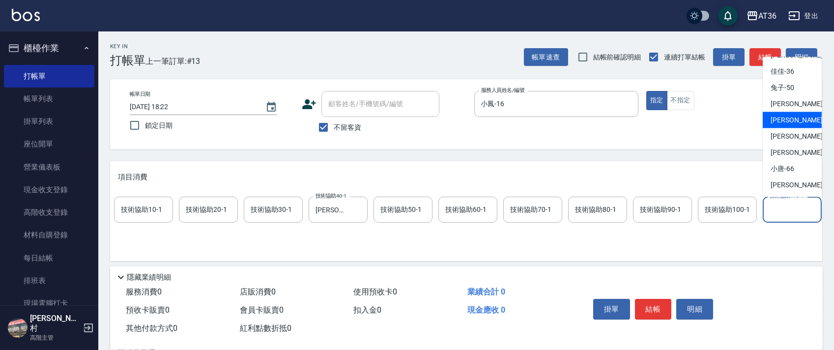
click at [791, 117] on span "[PERSON_NAME] -56" at bounding box center [802, 120] width 62 height 10
type input "[PERSON_NAME]-56"
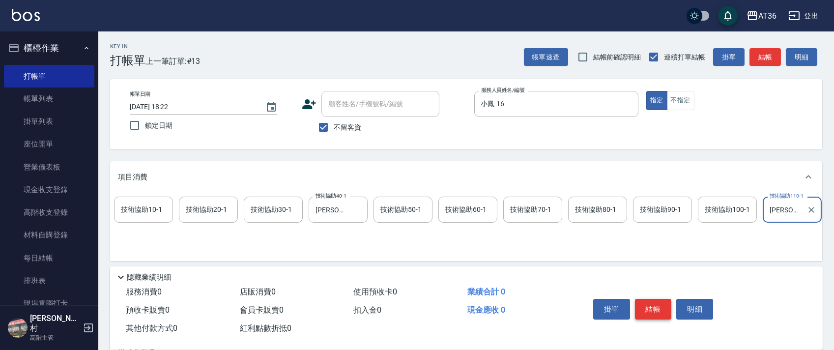
click at [654, 303] on button "結帳" at bounding box center [653, 309] width 37 height 21
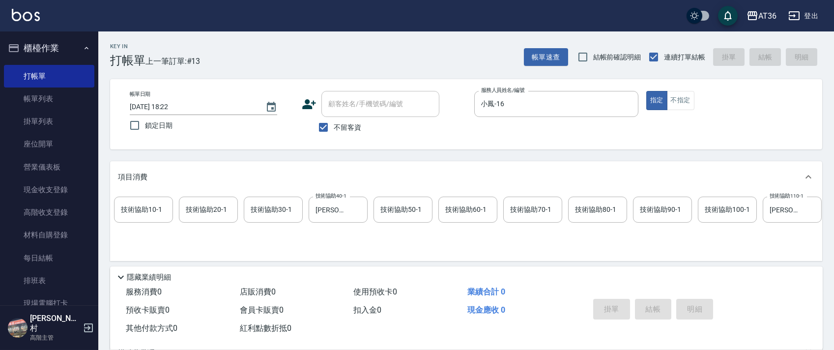
type input "[DATE] 18:23"
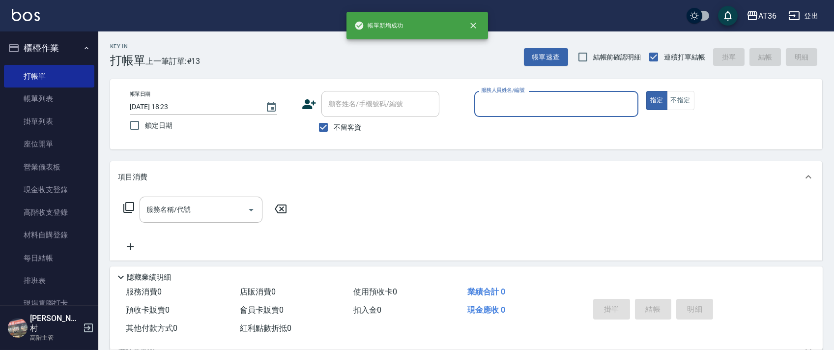
scroll to position [0, 0]
drag, startPoint x: 490, startPoint y: 100, endPoint x: 501, endPoint y: 112, distance: 15.3
click at [490, 101] on input "服務人員姓名/編號" at bounding box center [556, 103] width 155 height 17
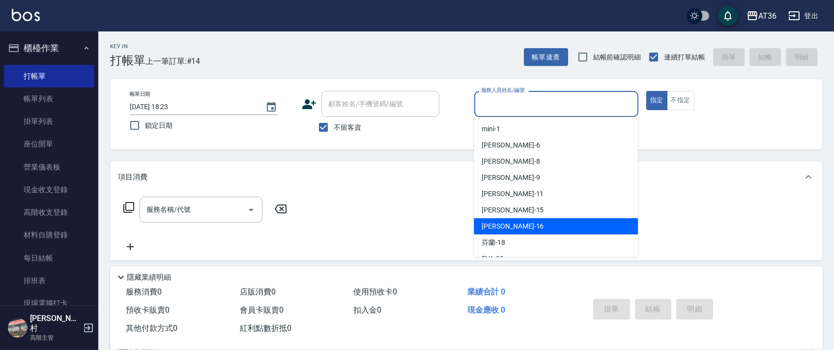
click at [507, 222] on div "[PERSON_NAME] -16" at bounding box center [556, 226] width 164 height 16
type input "小鳳-16"
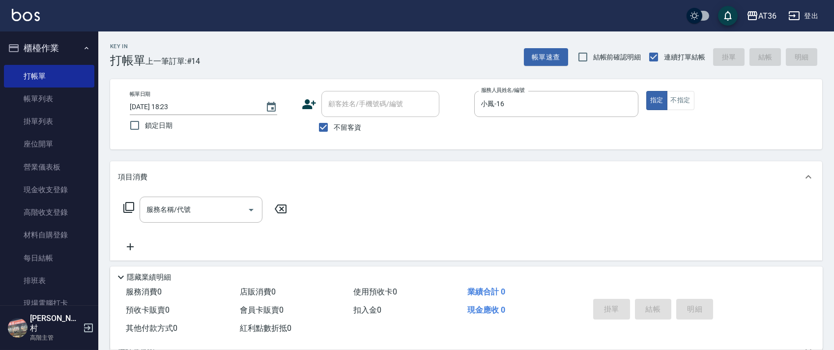
click at [125, 205] on icon at bounding box center [129, 207] width 12 height 12
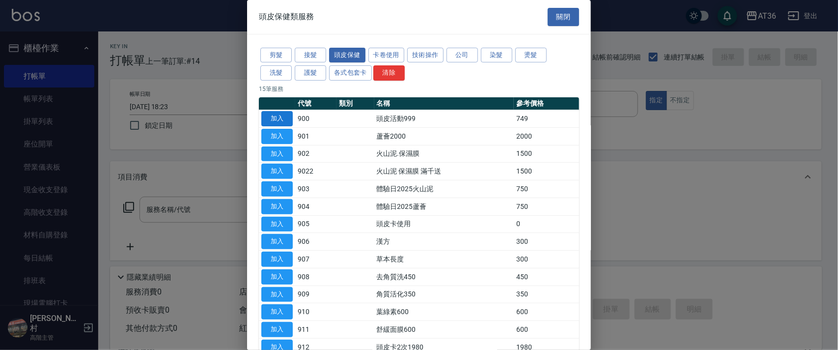
click at [280, 119] on button "加入" at bounding box center [276, 118] width 31 height 15
type input "頭皮活動999(900)"
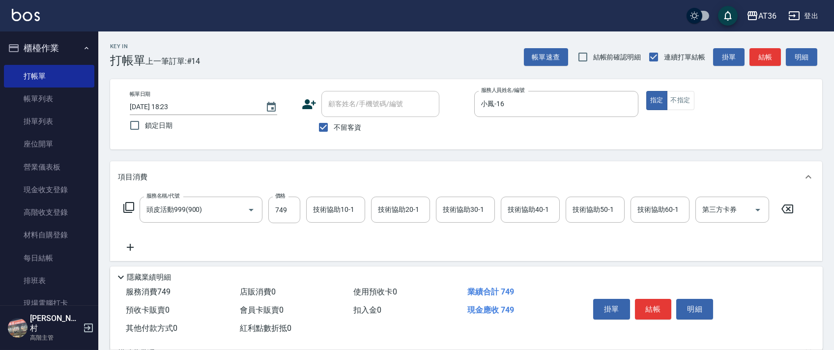
click at [130, 206] on icon at bounding box center [129, 207] width 12 height 12
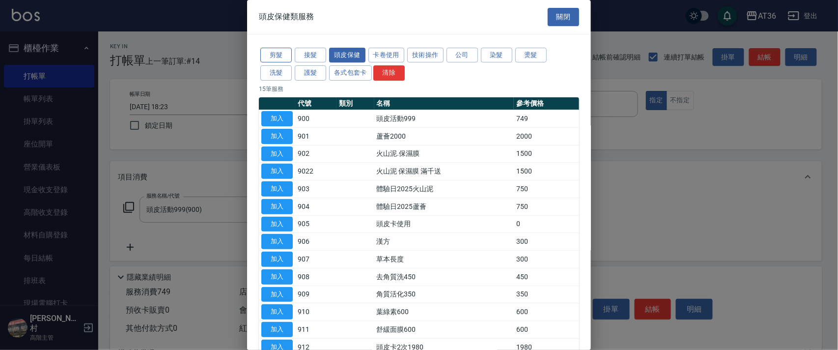
click at [269, 55] on button "剪髮" at bounding box center [275, 55] width 31 height 15
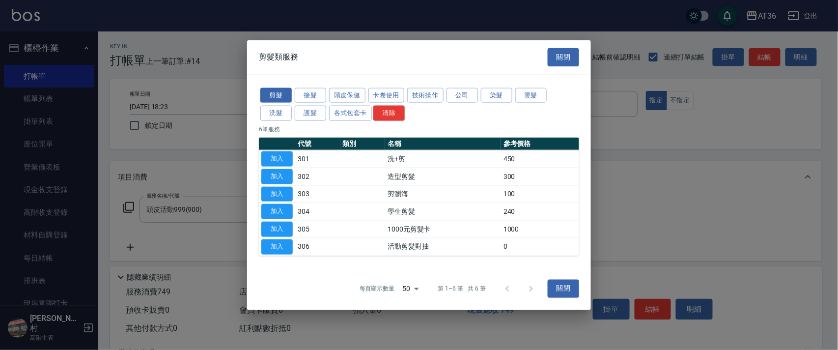
drag, startPoint x: 272, startPoint y: 182, endPoint x: 305, endPoint y: 221, distance: 51.3
click at [273, 181] on button "加入" at bounding box center [276, 176] width 31 height 15
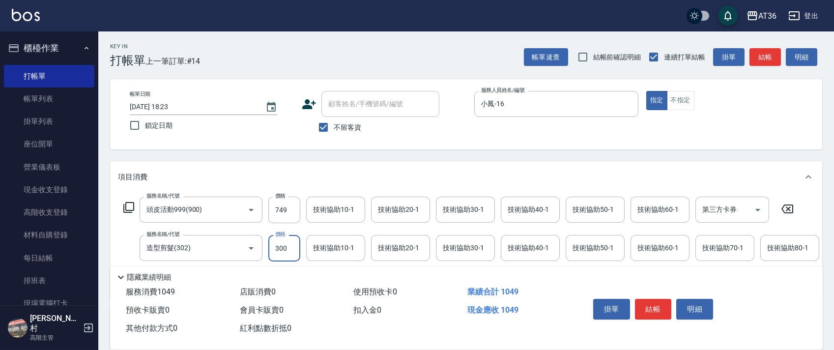
click at [282, 253] on input "300" at bounding box center [284, 248] width 32 height 27
type input "280"
click at [514, 212] on div "技術協助40-1 技術協助40-1" at bounding box center [530, 210] width 59 height 26
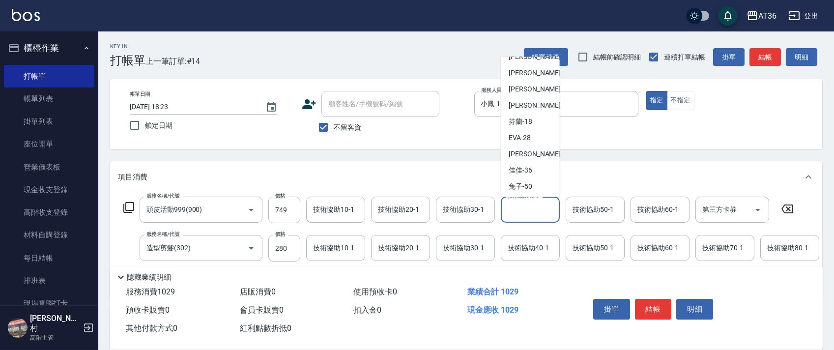
scroll to position [131, 0]
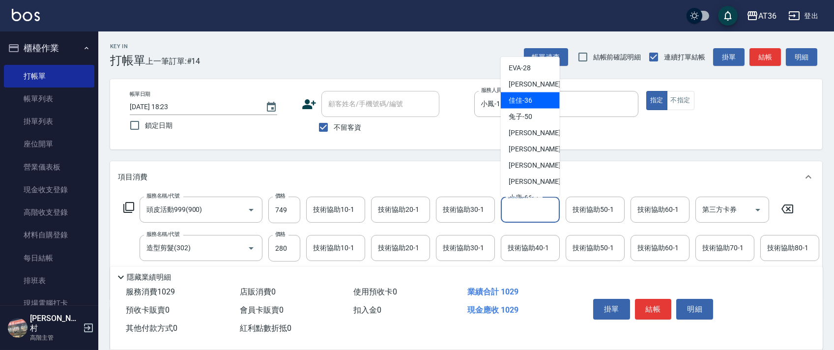
click at [528, 101] on span "佳佳 -36" at bounding box center [521, 100] width 24 height 10
type input "佳佳-36"
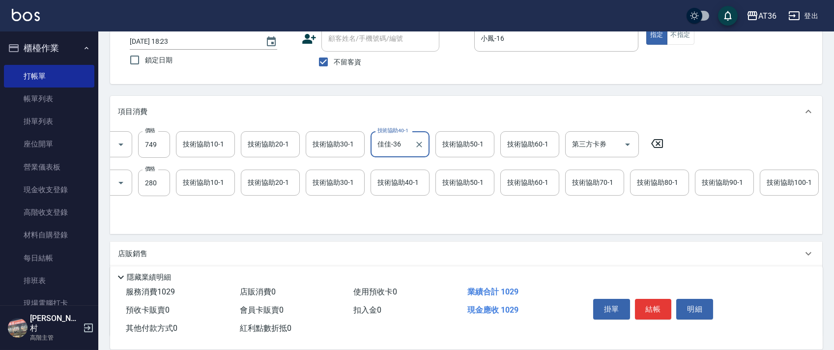
scroll to position [0, 135]
click at [704, 179] on div "技術協助90-1 技術協助90-1" at bounding box center [719, 183] width 59 height 26
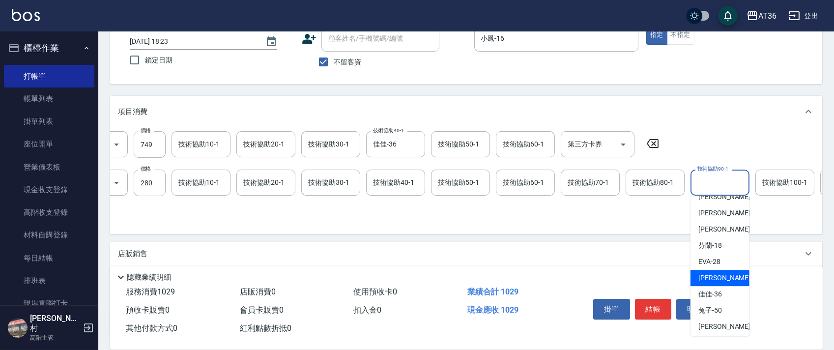
scroll to position [160, 0]
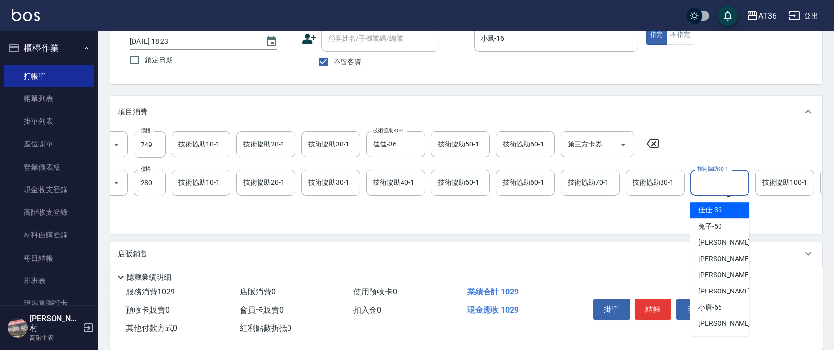
click at [720, 214] on span "佳佳 -36" at bounding box center [710, 210] width 24 height 10
type input "佳佳-36"
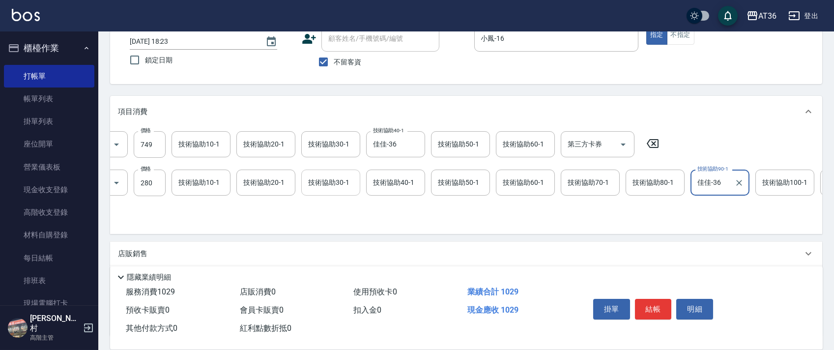
click at [310, 182] on div "技術協助30-1 技術協助30-1" at bounding box center [330, 183] width 59 height 26
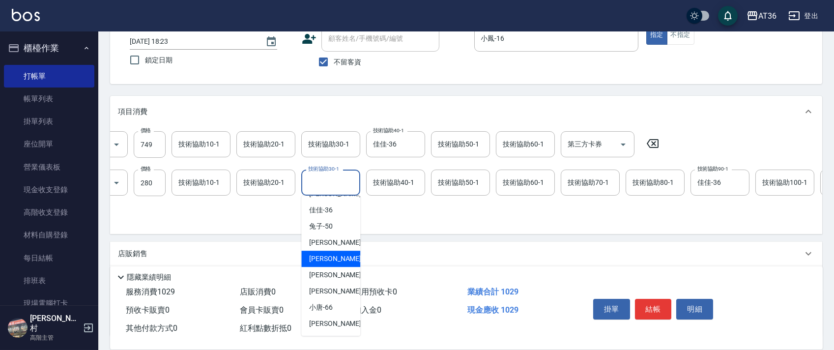
click at [331, 256] on span "[PERSON_NAME] -56" at bounding box center [340, 259] width 62 height 10
type input "[PERSON_NAME]-56"
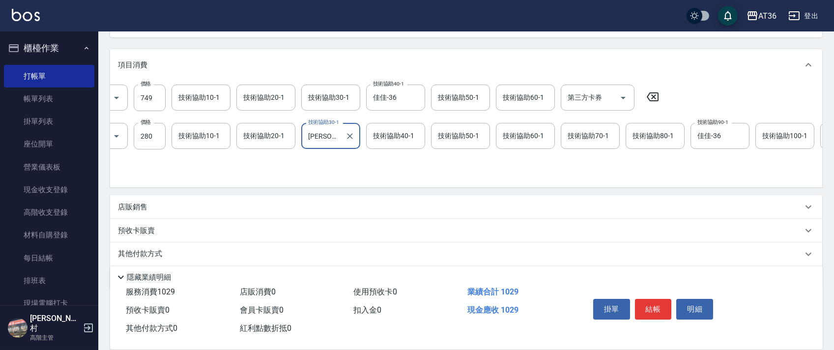
scroll to position [154, 0]
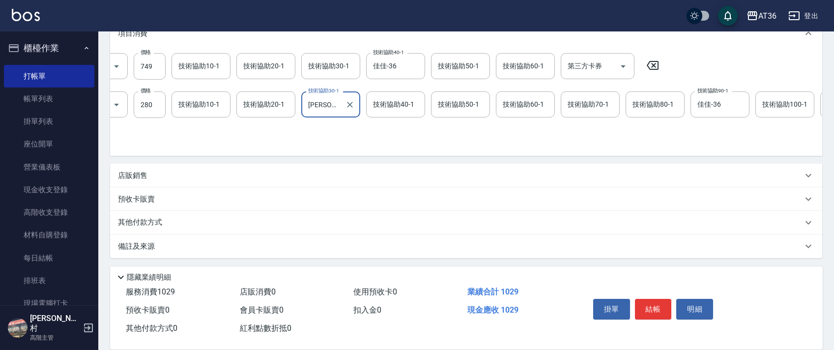
click at [164, 223] on p "其他付款方式" at bounding box center [142, 222] width 49 height 11
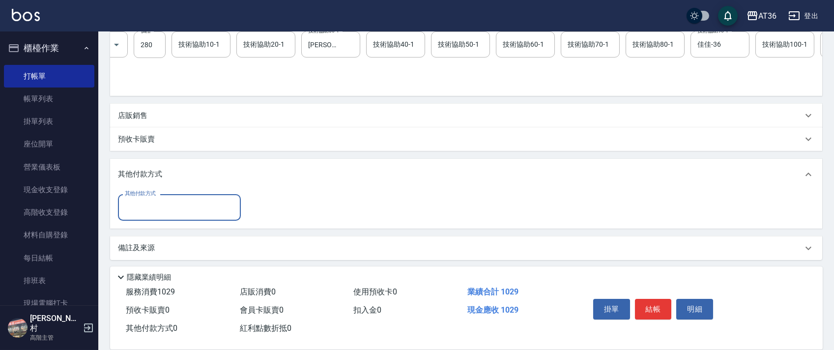
scroll to position [216, 0]
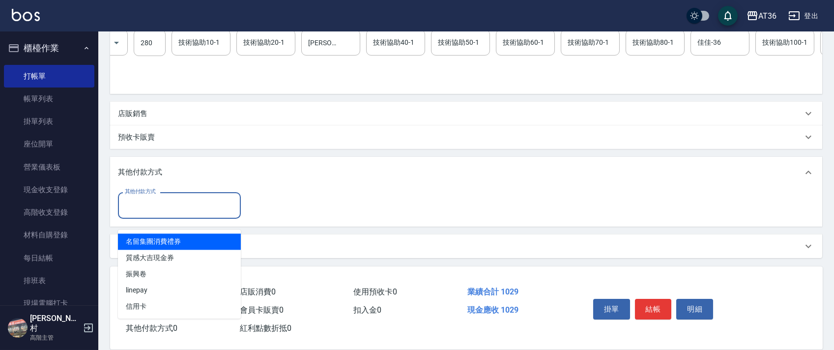
click at [165, 203] on input "其他付款方式" at bounding box center [179, 205] width 114 height 17
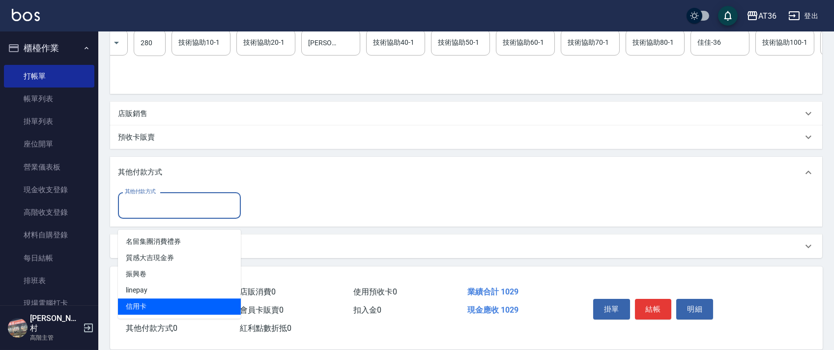
drag, startPoint x: 148, startPoint y: 292, endPoint x: 280, endPoint y: 185, distance: 170.5
click at [153, 298] on span "信用卡" at bounding box center [179, 306] width 123 height 16
type input "信用卡"
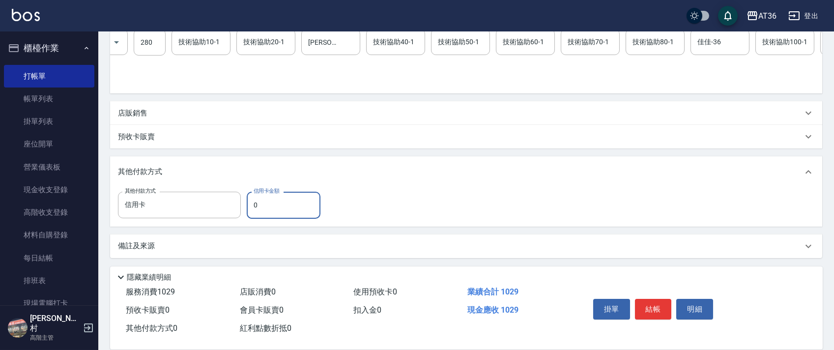
drag, startPoint x: 250, startPoint y: 203, endPoint x: 277, endPoint y: 205, distance: 27.1
click at [252, 206] on input "0" at bounding box center [284, 205] width 74 height 27
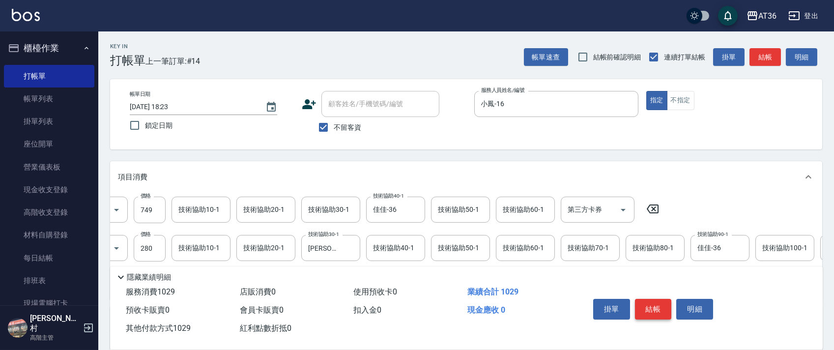
type input "1029"
click at [656, 307] on button "結帳" at bounding box center [653, 309] width 37 height 21
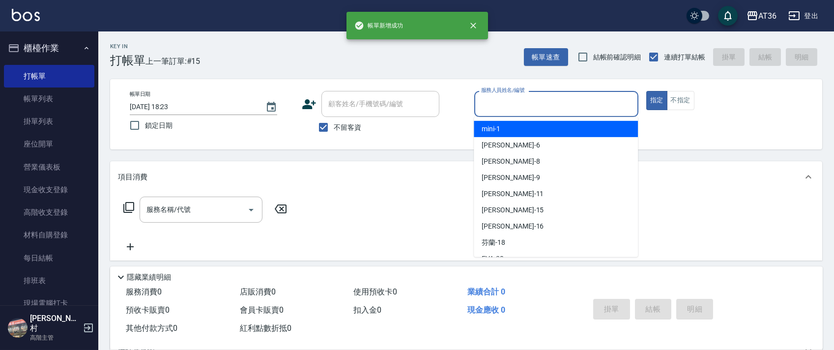
drag, startPoint x: 493, startPoint y: 106, endPoint x: 525, endPoint y: 120, distance: 35.4
click at [492, 107] on input "服務人員姓名/編號" at bounding box center [556, 103] width 155 height 17
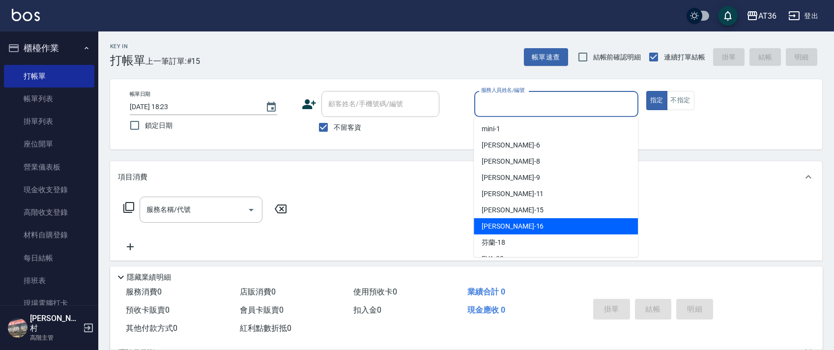
click at [506, 219] on div "[PERSON_NAME] -16" at bounding box center [556, 226] width 164 height 16
type input "小鳳-16"
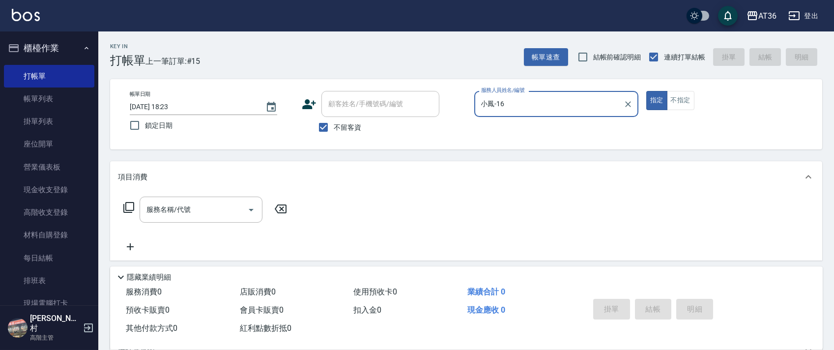
click at [129, 204] on icon at bounding box center [129, 207] width 12 height 12
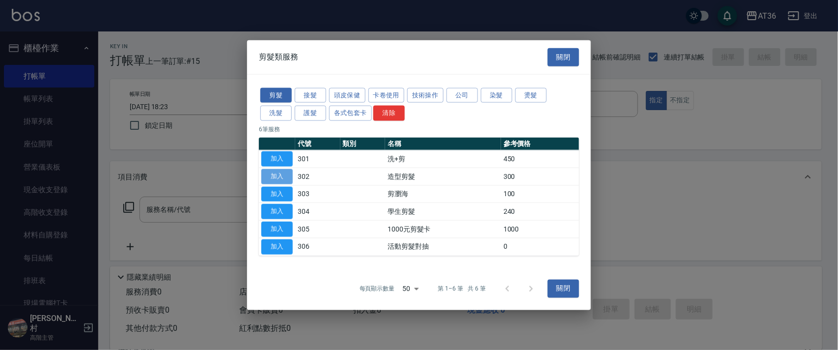
click at [278, 177] on button "加入" at bounding box center [276, 176] width 31 height 15
type input "造型剪髮(302)"
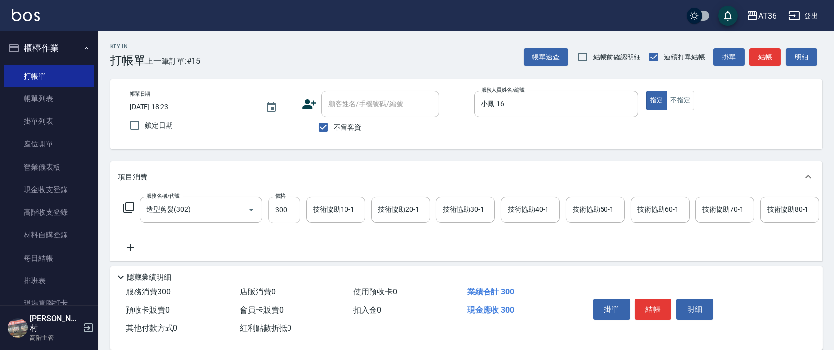
click at [275, 213] on input "300" at bounding box center [284, 210] width 32 height 27
type input "280"
click at [647, 306] on button "結帳" at bounding box center [653, 309] width 37 height 21
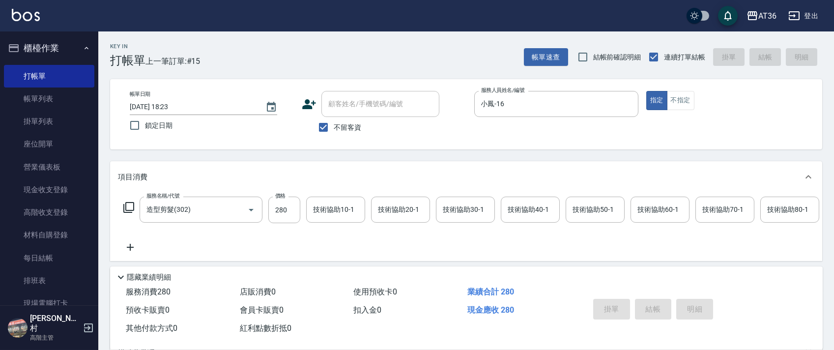
type input "[DATE] 18:24"
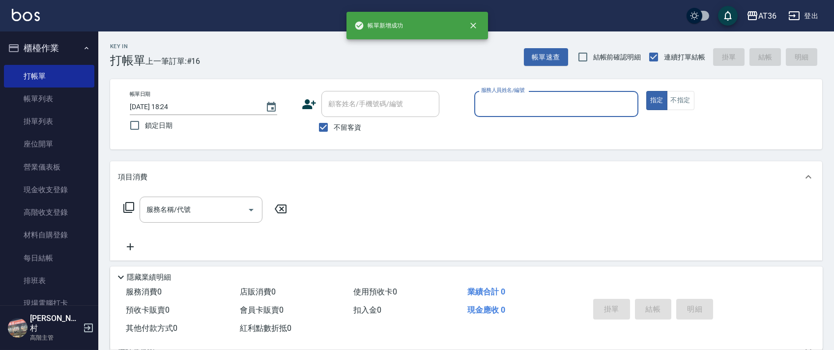
drag, startPoint x: 509, startPoint y: 105, endPoint x: 514, endPoint y: 113, distance: 8.6
click at [509, 106] on input "服務人員姓名/編號" at bounding box center [556, 103] width 155 height 17
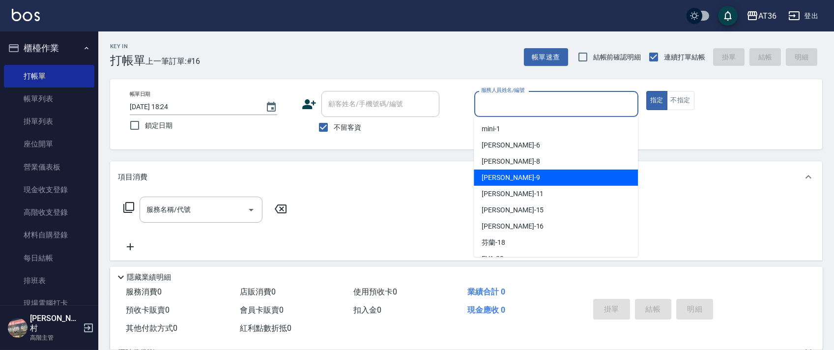
click at [521, 174] on div "美燕 -9" at bounding box center [556, 178] width 164 height 16
type input "美燕-9"
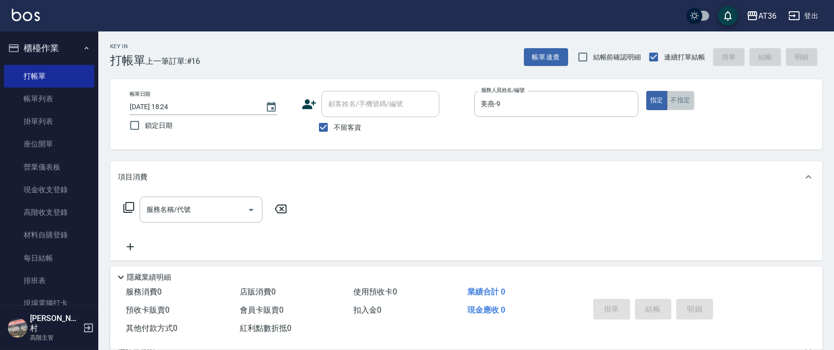
click at [682, 102] on button "不指定" at bounding box center [681, 100] width 28 height 19
click at [129, 205] on icon at bounding box center [129, 207] width 12 height 12
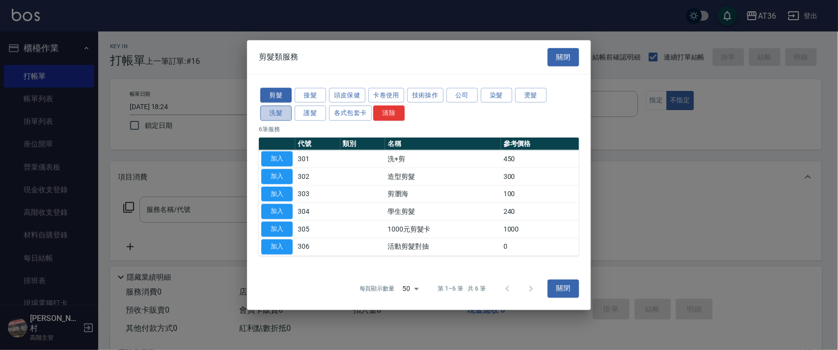
click at [272, 115] on button "洗髮" at bounding box center [275, 113] width 31 height 15
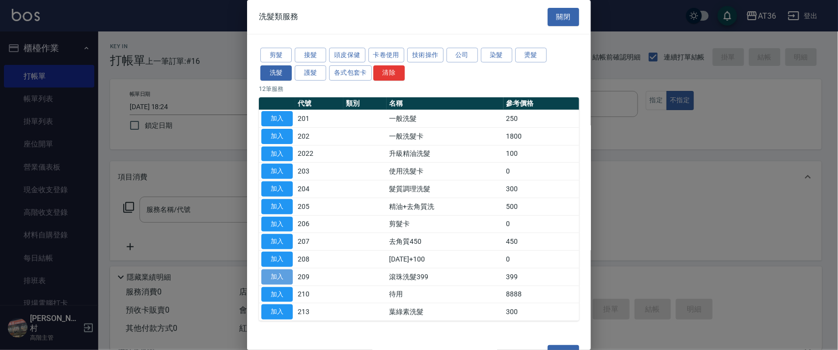
click at [280, 271] on button "加入" at bounding box center [276, 276] width 31 height 15
type input "滾珠洗髮399(209)"
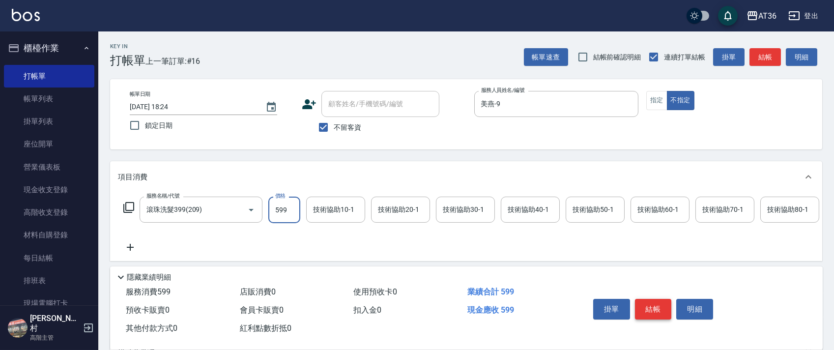
type input "599"
click at [656, 307] on button "結帳" at bounding box center [653, 309] width 37 height 21
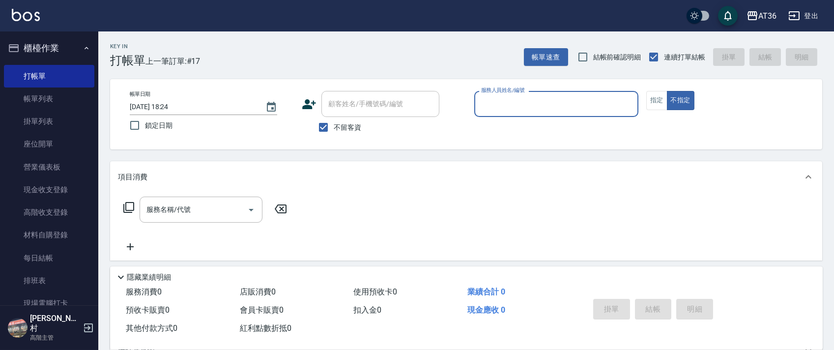
click at [486, 103] on input "服務人員姓名/編號" at bounding box center [556, 103] width 155 height 17
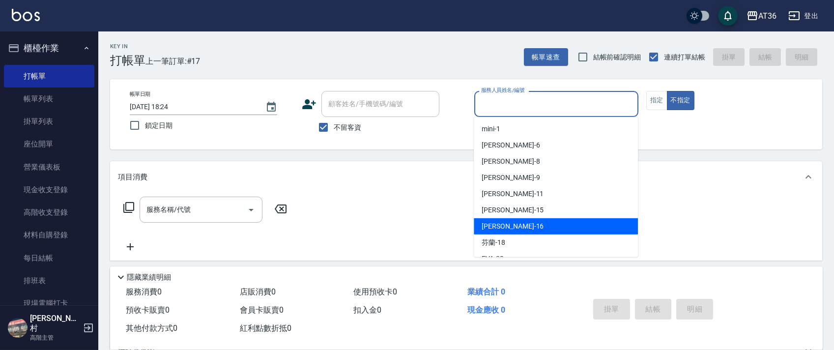
click at [503, 223] on span "[PERSON_NAME] -16" at bounding box center [513, 226] width 62 height 10
type input "小鳳-16"
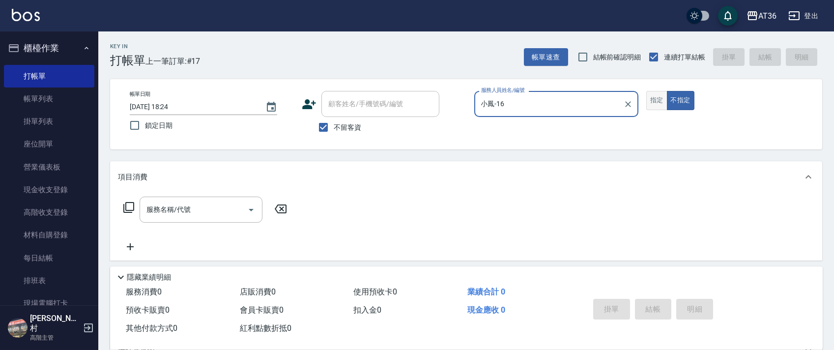
click at [663, 101] on button "指定" at bounding box center [656, 100] width 21 height 19
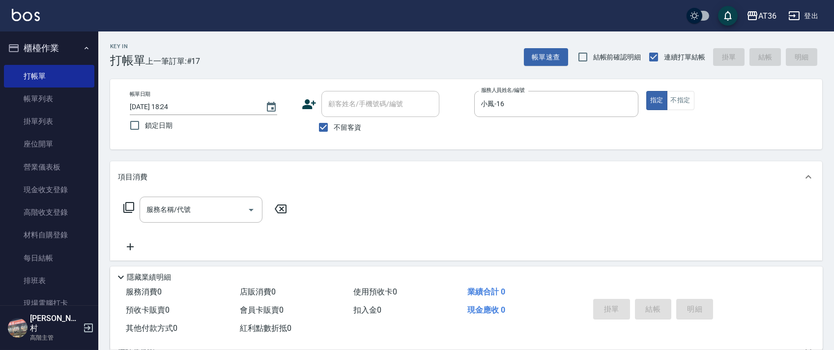
click at [128, 206] on icon at bounding box center [129, 207] width 12 height 12
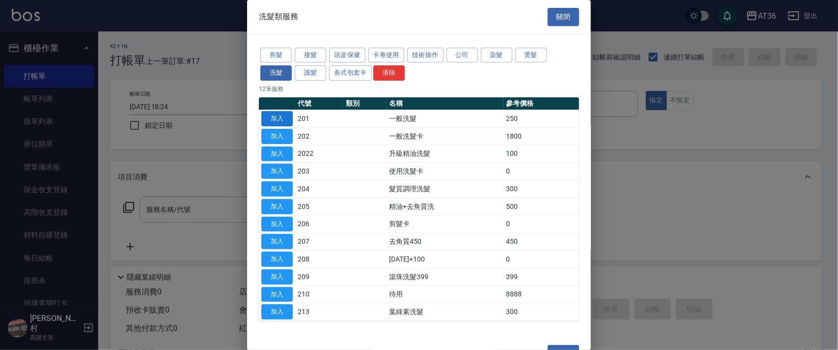
click at [271, 117] on button "加入" at bounding box center [276, 118] width 31 height 15
type input "一般洗髮(201)"
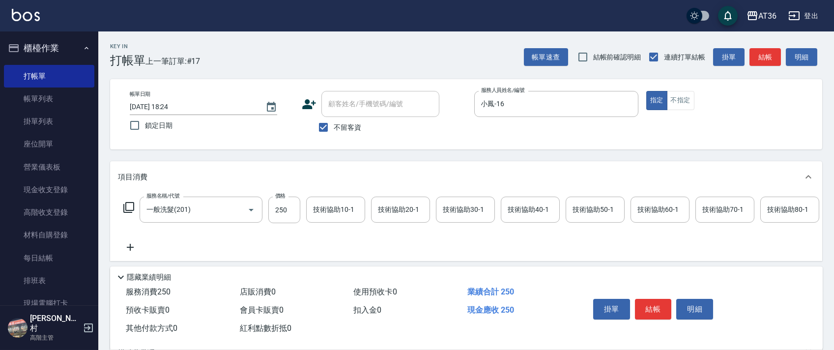
drag, startPoint x: 518, startPoint y: 219, endPoint x: 517, endPoint y: 211, distance: 7.9
click at [518, 217] on input "技術協助40-1" at bounding box center [530, 209] width 50 height 17
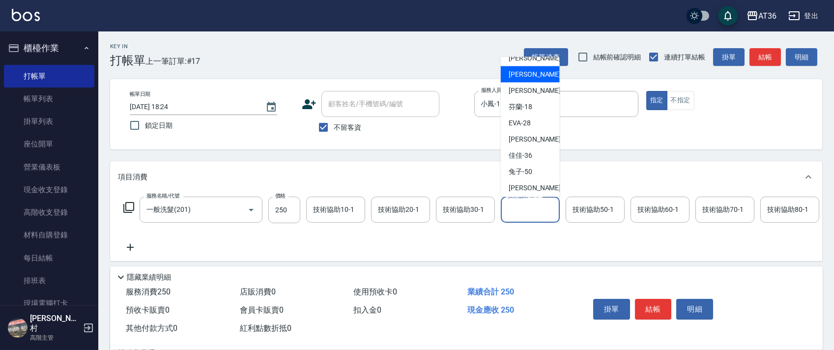
scroll to position [160, 0]
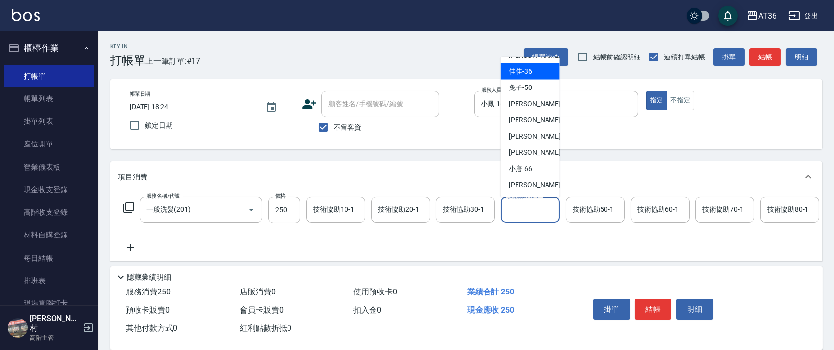
click at [526, 73] on span "佳佳 -36" at bounding box center [521, 71] width 24 height 10
type input "佳佳-36"
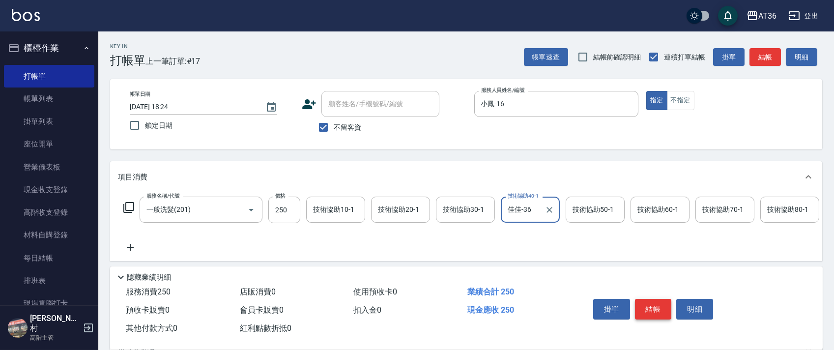
click at [655, 313] on button "結帳" at bounding box center [653, 309] width 37 height 21
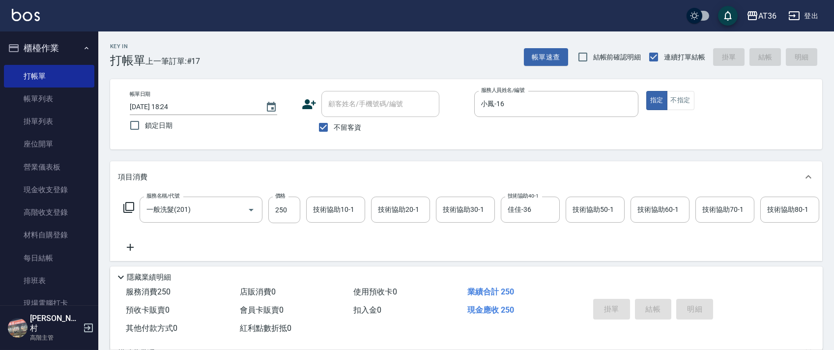
type input "[DATE] 18:25"
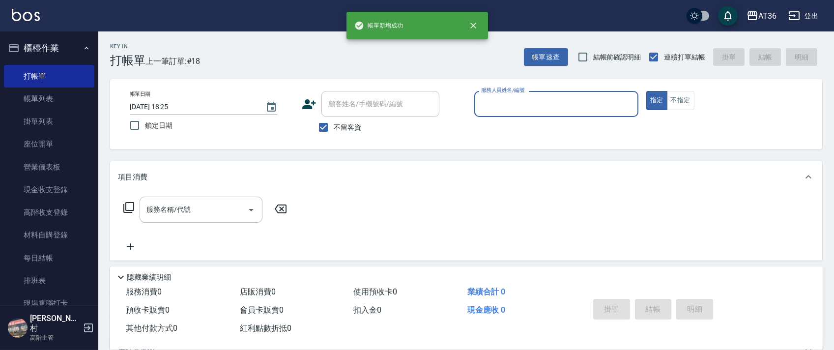
drag, startPoint x: 512, startPoint y: 105, endPoint x: 516, endPoint y: 114, distance: 9.7
click at [510, 109] on input "服務人員姓名/編號" at bounding box center [556, 103] width 155 height 17
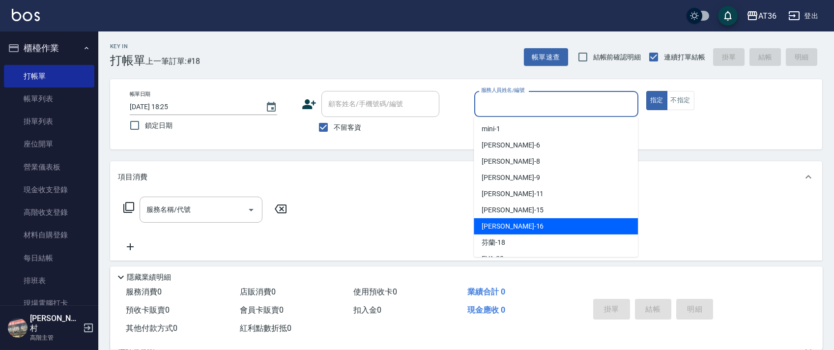
click at [514, 226] on div "[PERSON_NAME] -16" at bounding box center [556, 226] width 164 height 16
type input "小鳳-16"
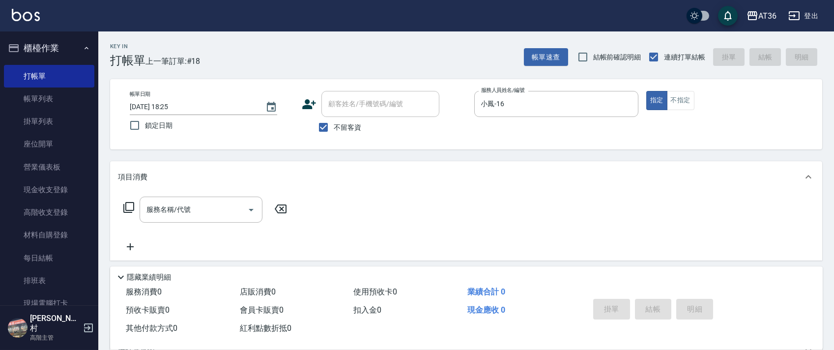
click at [131, 208] on icon at bounding box center [129, 207] width 12 height 12
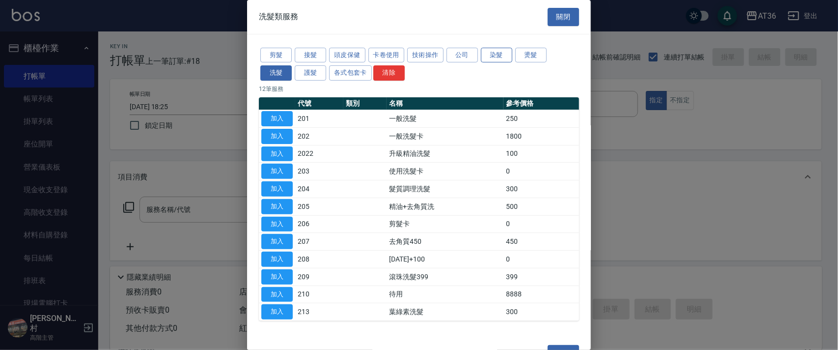
click at [489, 56] on button "染髮" at bounding box center [496, 55] width 31 height 15
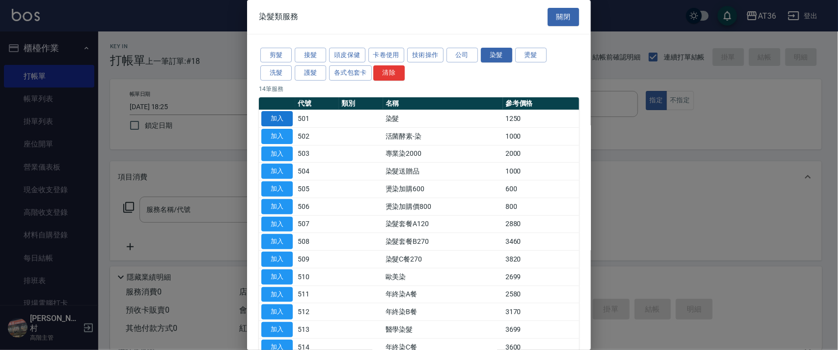
click at [278, 118] on button "加入" at bounding box center [276, 118] width 31 height 15
type input "染髮(501)"
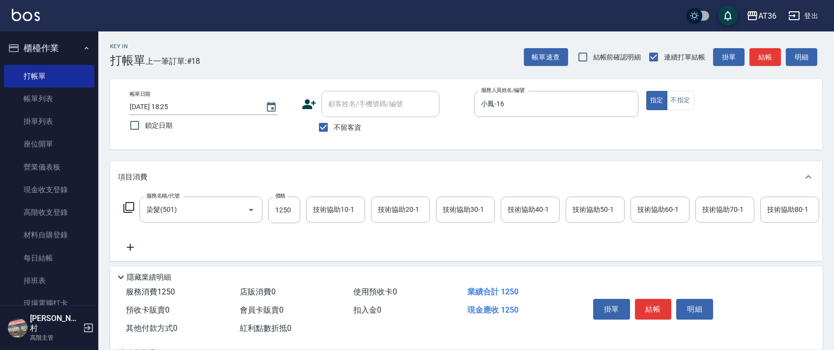
click at [285, 216] on input "1250" at bounding box center [284, 210] width 32 height 27
type input "1490"
click at [660, 301] on button "結帳" at bounding box center [653, 309] width 37 height 21
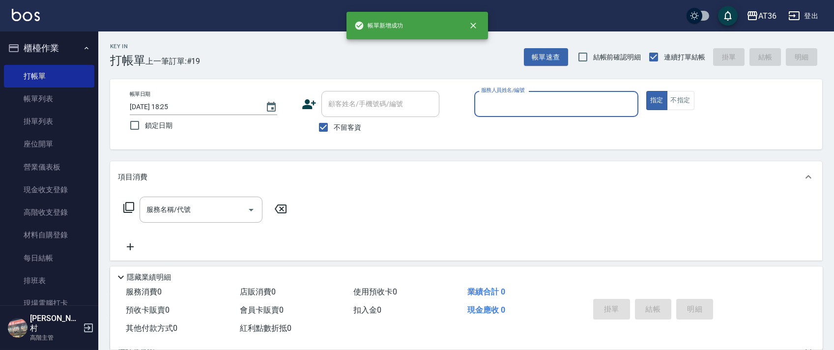
click at [482, 92] on label "服務人員姓名/編號" at bounding box center [502, 89] width 43 height 7
click at [482, 95] on input "服務人員姓名/編號" at bounding box center [556, 103] width 155 height 17
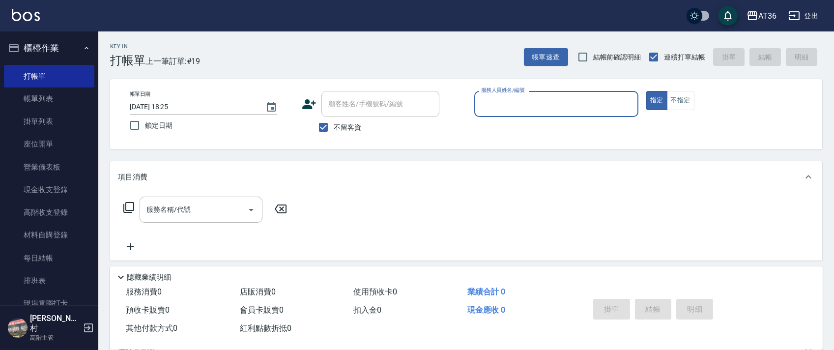
drag, startPoint x: 478, startPoint y: 103, endPoint x: 490, endPoint y: 114, distance: 16.4
click at [479, 105] on input "服務人員姓名/編號" at bounding box center [556, 103] width 155 height 17
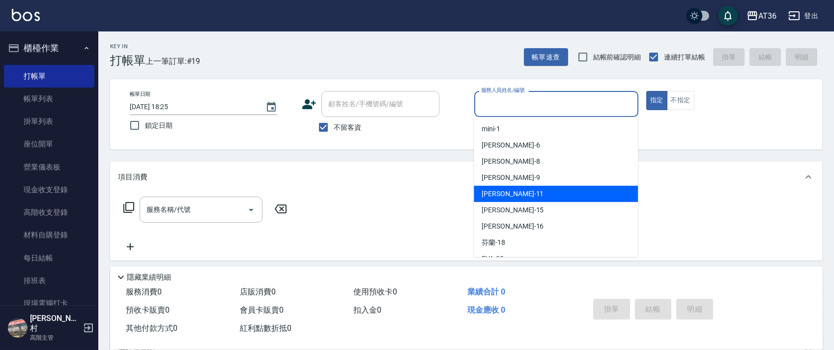
click at [505, 192] on div "[PERSON_NAME] -11" at bounding box center [556, 194] width 164 height 16
type input "[PERSON_NAME]-11"
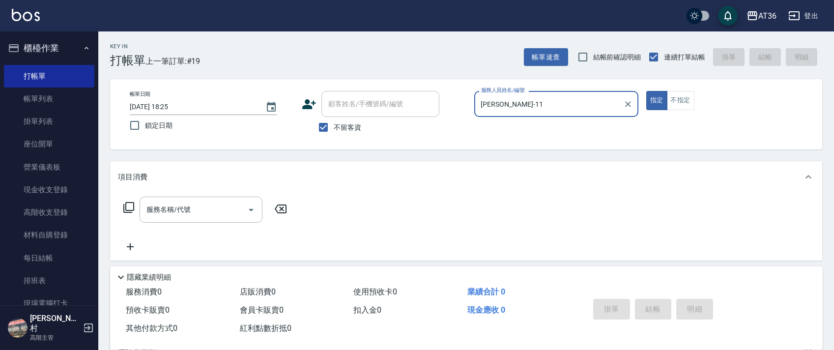
click at [126, 209] on icon at bounding box center [128, 207] width 11 height 11
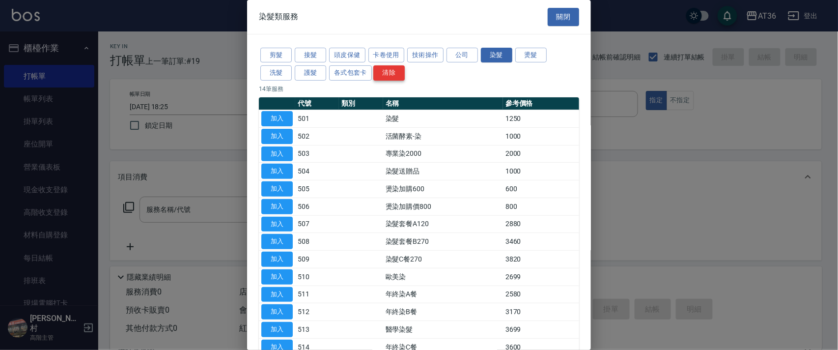
drag, startPoint x: 280, startPoint y: 77, endPoint x: 388, endPoint y: 76, distance: 108.1
click at [280, 76] on button "洗髮" at bounding box center [275, 72] width 31 height 15
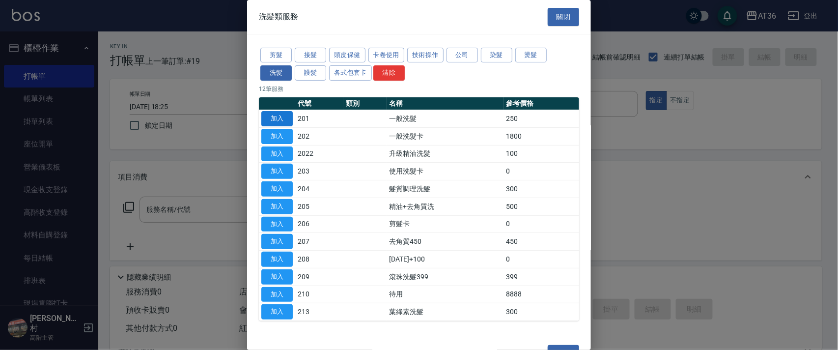
click at [286, 120] on button "加入" at bounding box center [276, 118] width 31 height 15
type input "一般洗髮(201)"
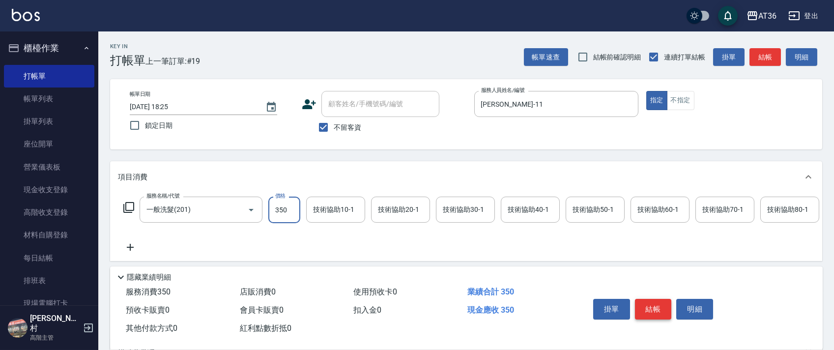
type input "350"
click at [654, 314] on button "結帳" at bounding box center [653, 309] width 37 height 21
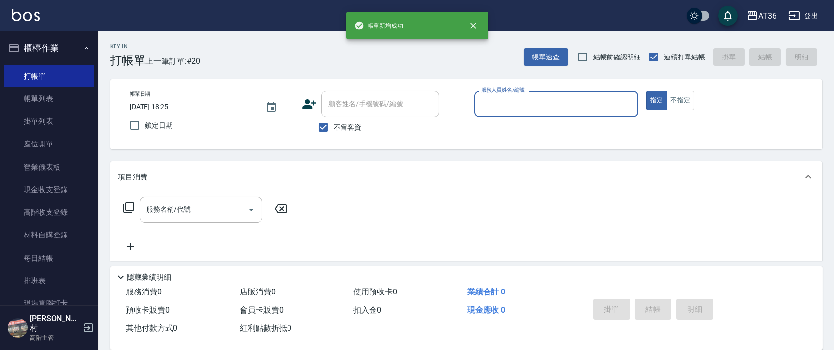
click at [499, 106] on input "服務人員姓名/編號" at bounding box center [556, 103] width 155 height 17
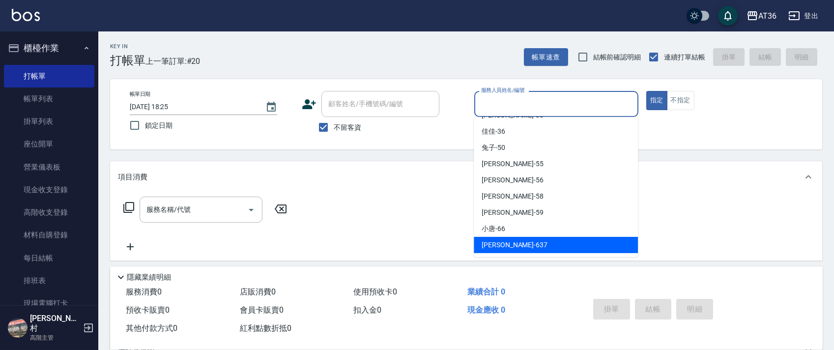
click at [494, 247] on span "憶琳 -637" at bounding box center [515, 245] width 66 height 10
type input "憶琳-637"
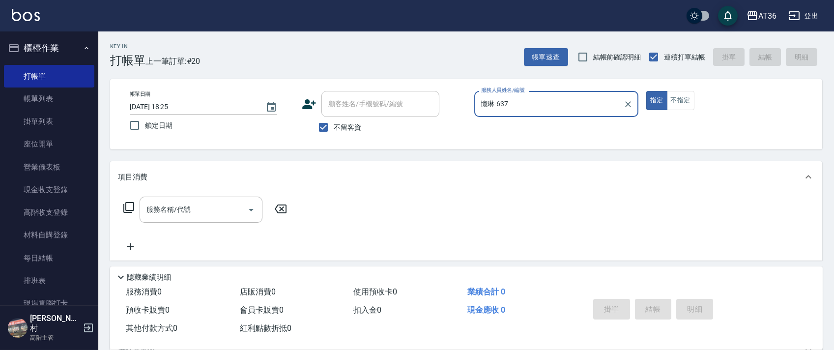
click at [126, 208] on icon at bounding box center [129, 207] width 12 height 12
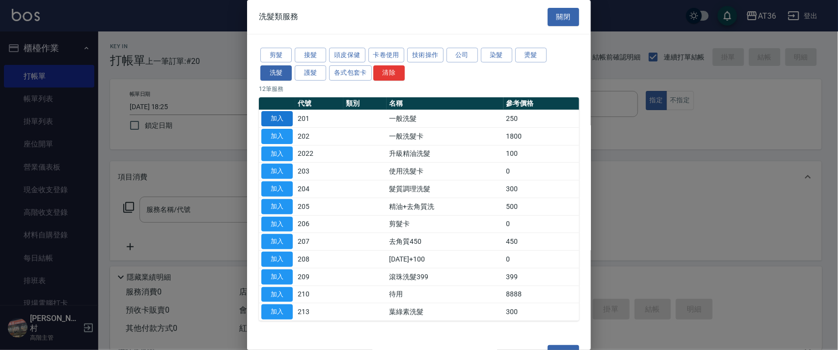
click at [277, 117] on button "加入" at bounding box center [276, 118] width 31 height 15
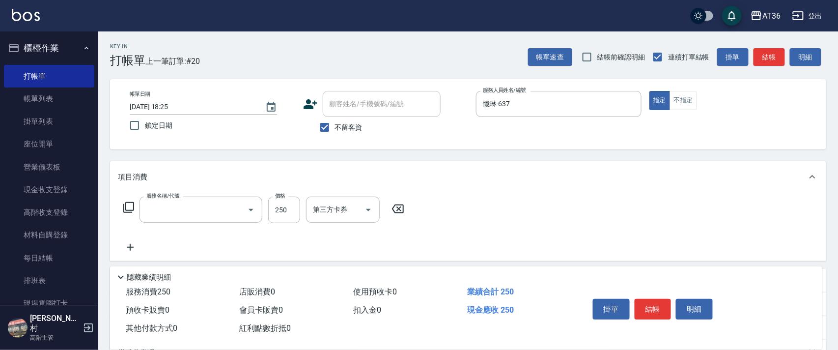
type input "一般洗髮(201)"
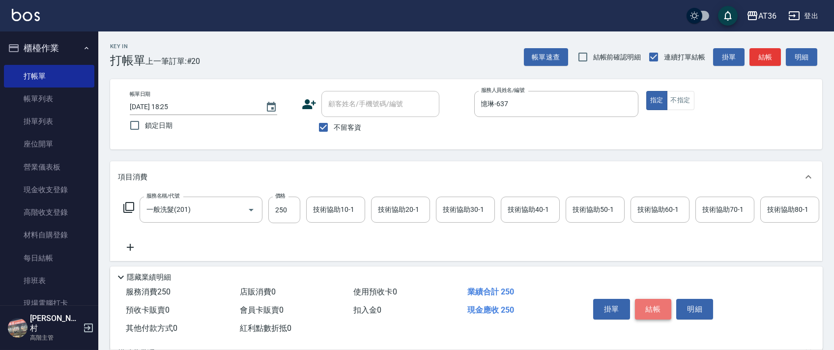
click at [648, 305] on button "結帳" at bounding box center [653, 309] width 37 height 21
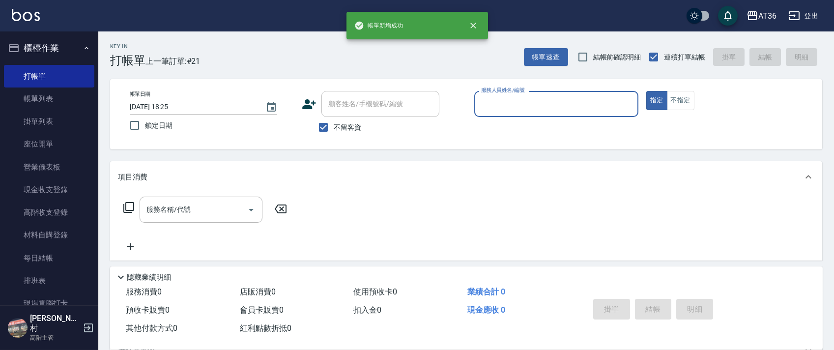
drag, startPoint x: 501, startPoint y: 110, endPoint x: 513, endPoint y: 115, distance: 12.1
click at [502, 111] on input "服務人員姓名/編號" at bounding box center [556, 103] width 155 height 17
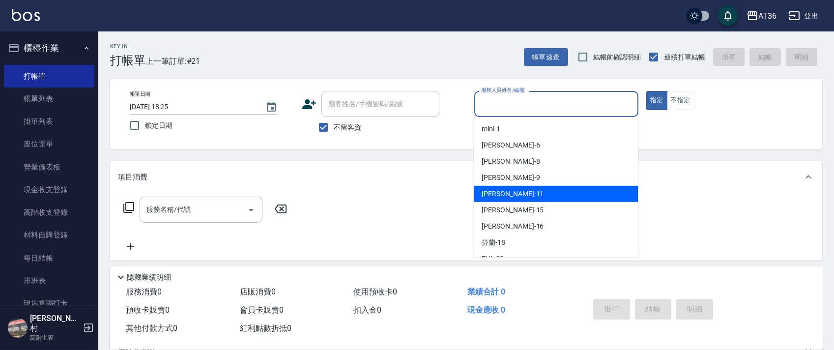
click at [517, 192] on div "[PERSON_NAME] -11" at bounding box center [556, 194] width 164 height 16
type input "[PERSON_NAME]-11"
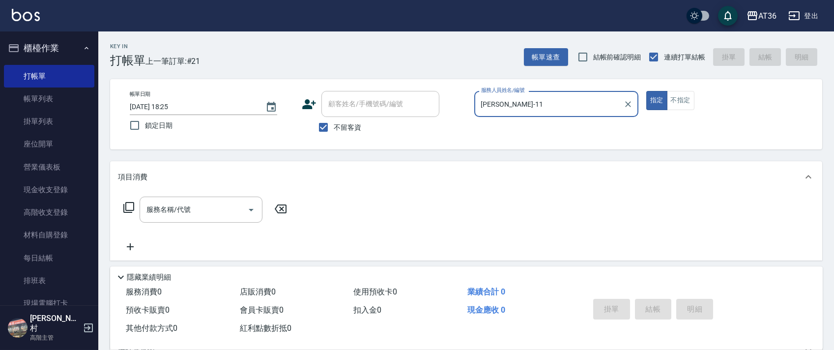
click at [127, 208] on icon at bounding box center [129, 207] width 12 height 12
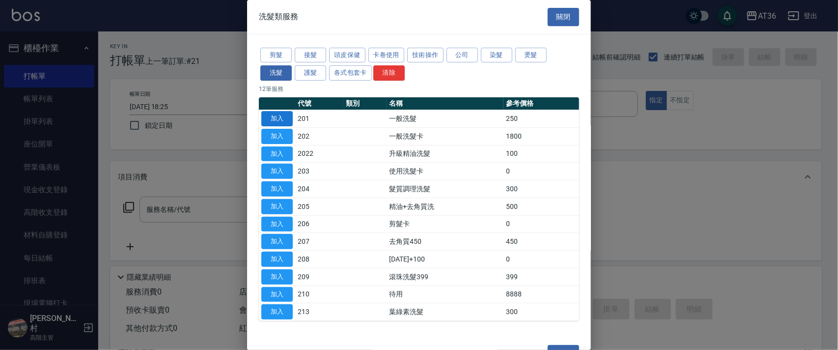
click at [283, 114] on button "加入" at bounding box center [276, 118] width 31 height 15
type input "一般洗髮(201)"
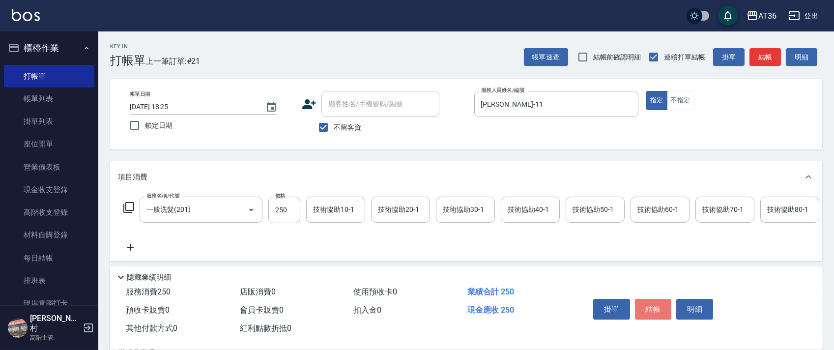
drag, startPoint x: 656, startPoint y: 303, endPoint x: 651, endPoint y: 293, distance: 10.8
click at [655, 303] on button "結帳" at bounding box center [653, 309] width 37 height 21
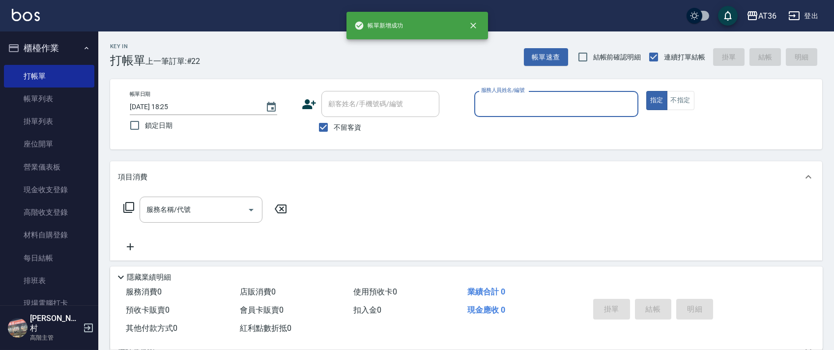
click at [483, 103] on input "服務人員姓名/編號" at bounding box center [556, 103] width 155 height 17
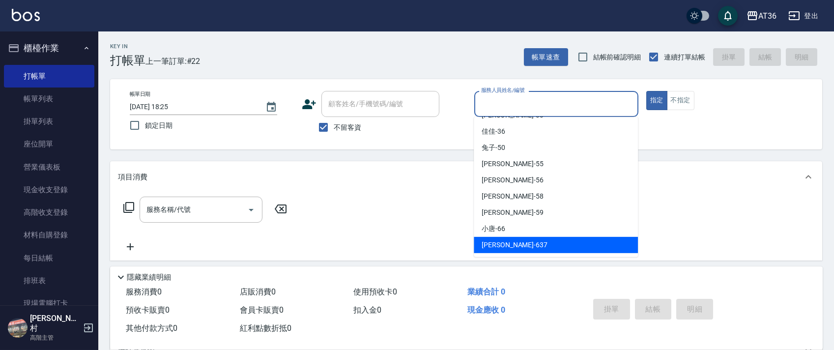
click at [510, 240] on div "憶琳 -637" at bounding box center [556, 245] width 164 height 16
type input "憶琳-637"
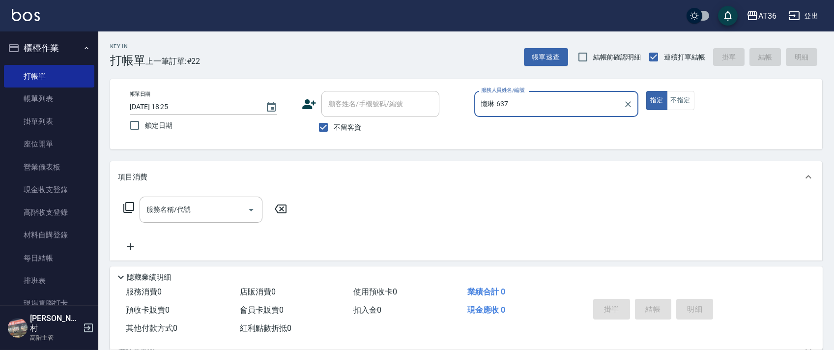
click at [129, 206] on icon at bounding box center [129, 207] width 12 height 12
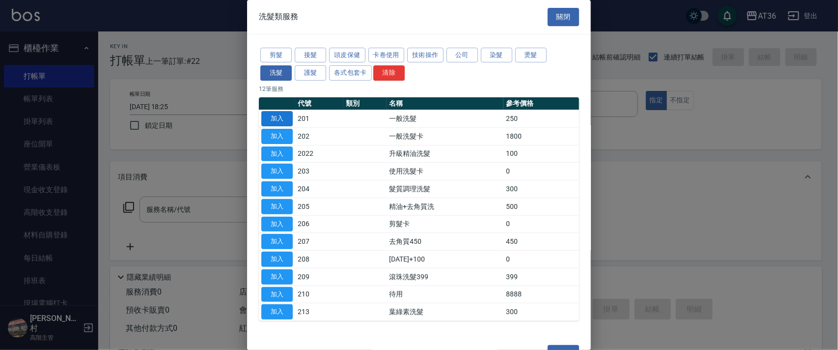
click at [282, 119] on button "加入" at bounding box center [276, 118] width 31 height 15
type input "一般洗髮(201)"
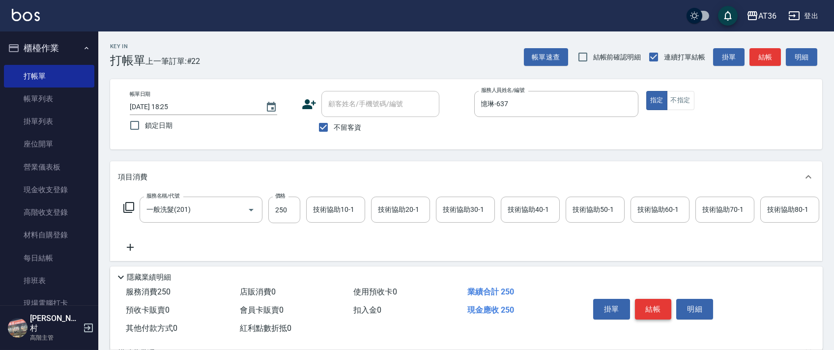
click at [647, 310] on button "結帳" at bounding box center [653, 309] width 37 height 21
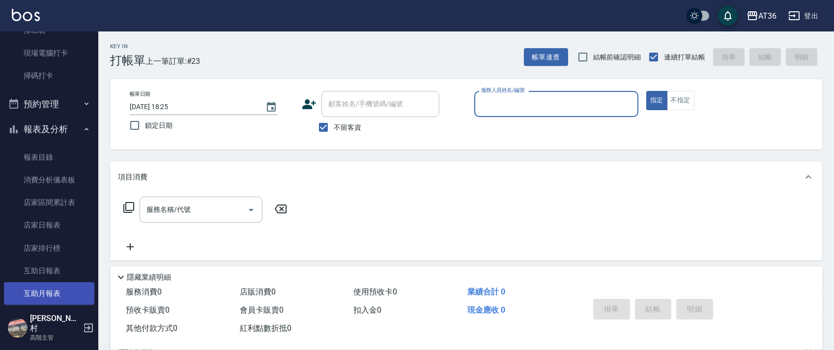
scroll to position [327, 0]
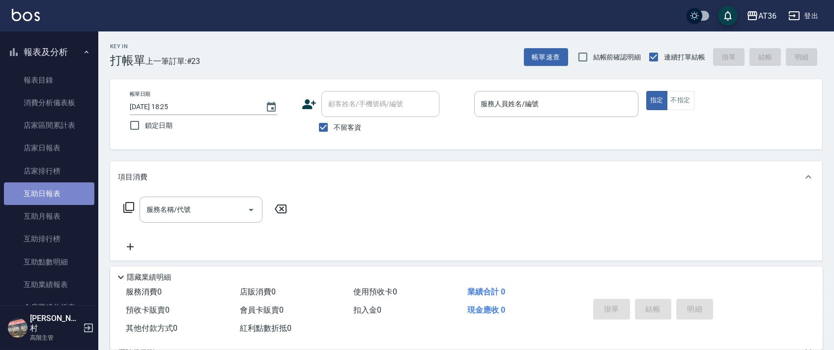
click at [52, 194] on link "互助日報表" at bounding box center [49, 193] width 90 height 23
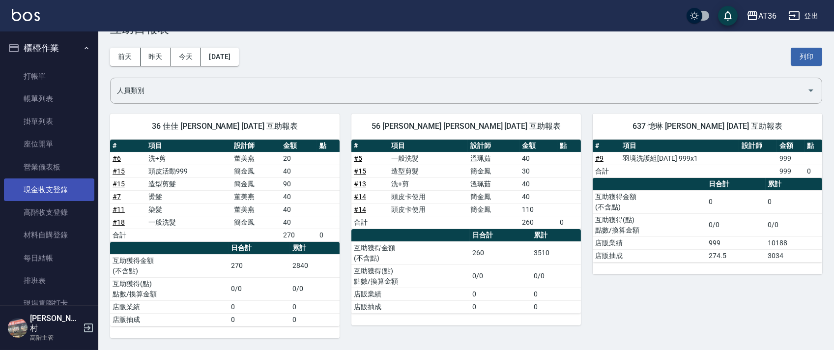
click at [66, 193] on link "現金收支登錄" at bounding box center [49, 189] width 90 height 23
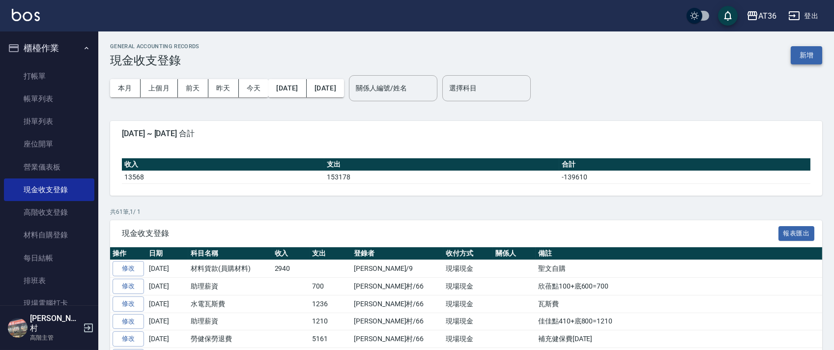
click at [808, 56] on button "新增" at bounding box center [806, 55] width 31 height 18
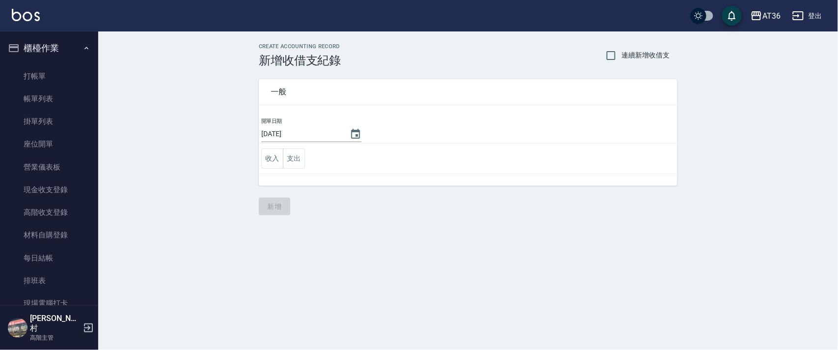
drag, startPoint x: 268, startPoint y: 159, endPoint x: 301, endPoint y: 168, distance: 34.1
click at [267, 160] on button "收入" at bounding box center [272, 158] width 22 height 20
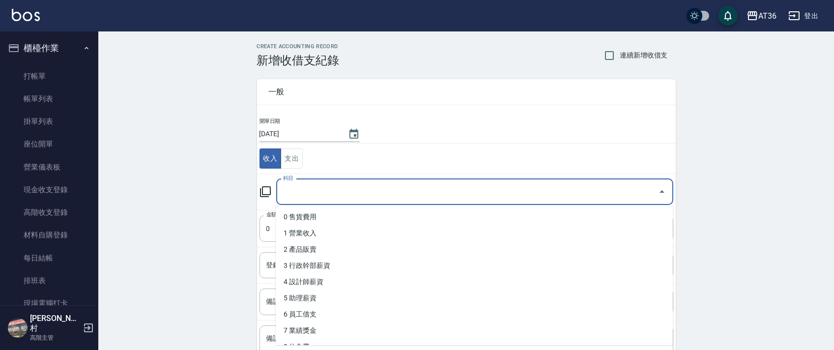
drag, startPoint x: 290, startPoint y: 192, endPoint x: 339, endPoint y: 232, distance: 63.6
click at [290, 193] on input "科目" at bounding box center [467, 191] width 373 height 17
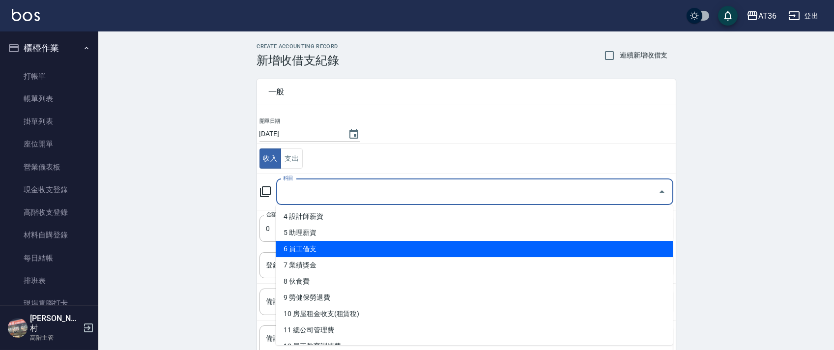
scroll to position [131, 0]
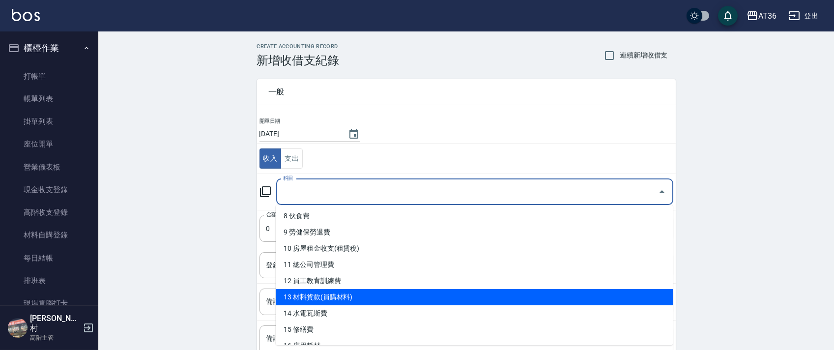
click at [337, 299] on li "13 材料貨款(員購材料)" at bounding box center [474, 297] width 397 height 16
type input "13 材料貨款(員購材料)"
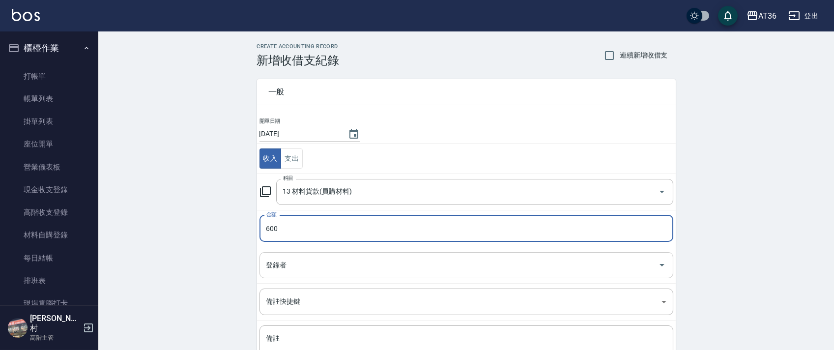
type input "600"
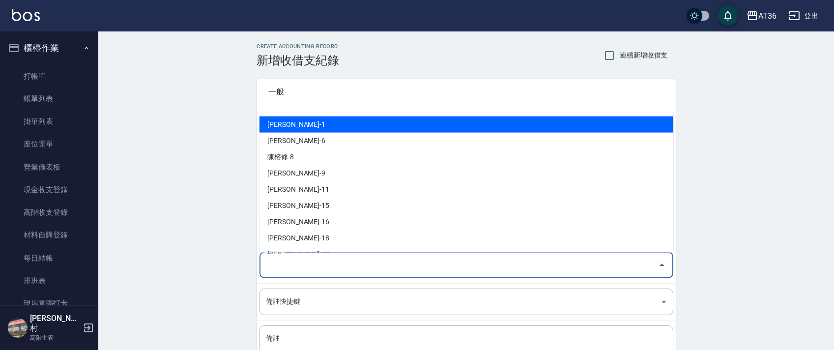
click at [274, 261] on div "登錄者 登錄者" at bounding box center [466, 265] width 414 height 26
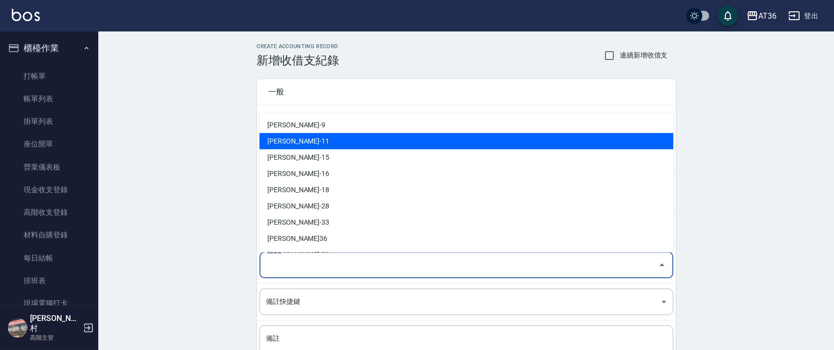
scroll to position [192, 0]
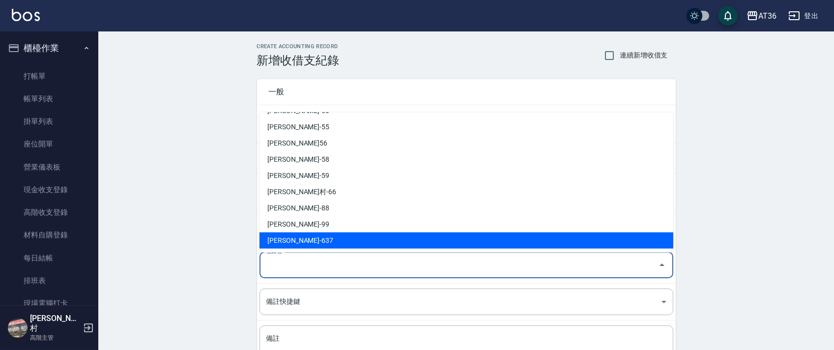
click at [281, 237] on li "[PERSON_NAME]-637" at bounding box center [466, 240] width 414 height 16
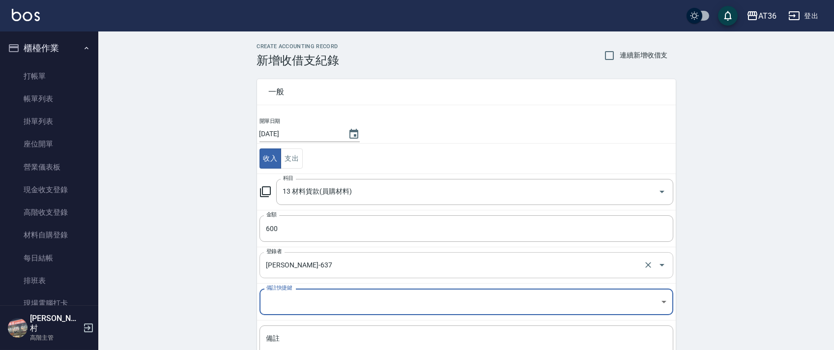
click at [279, 267] on input "[PERSON_NAME]-637" at bounding box center [452, 265] width 377 height 17
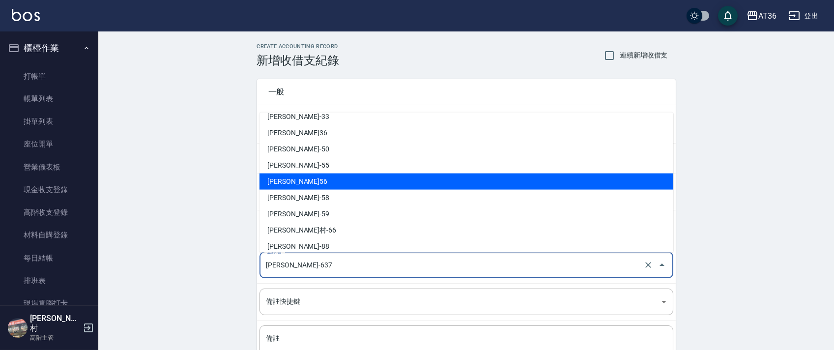
scroll to position [122, 0]
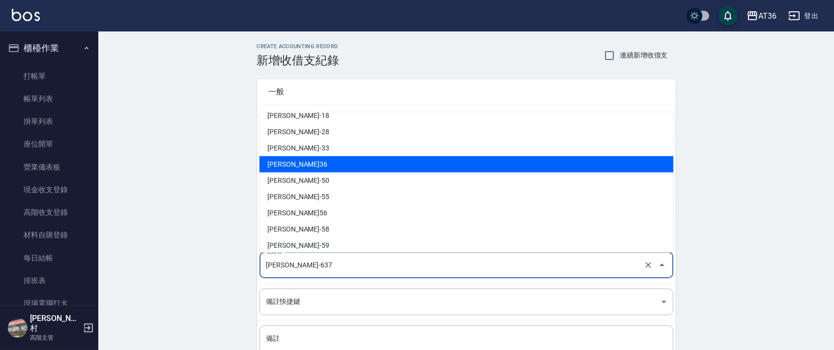
click at [296, 159] on li "[PERSON_NAME]36" at bounding box center [466, 164] width 414 height 16
type input "[PERSON_NAME]36"
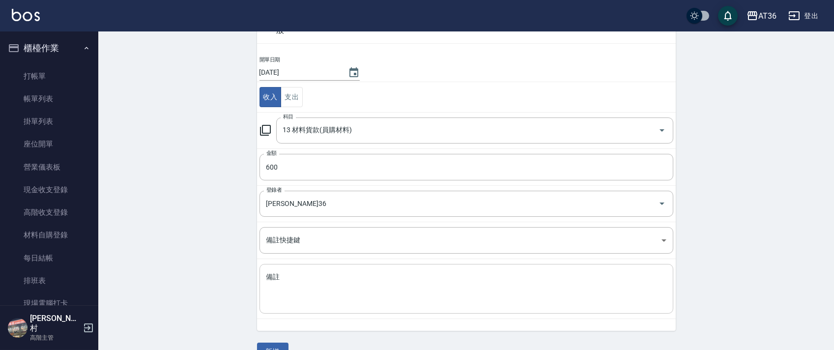
scroll to position [84, 0]
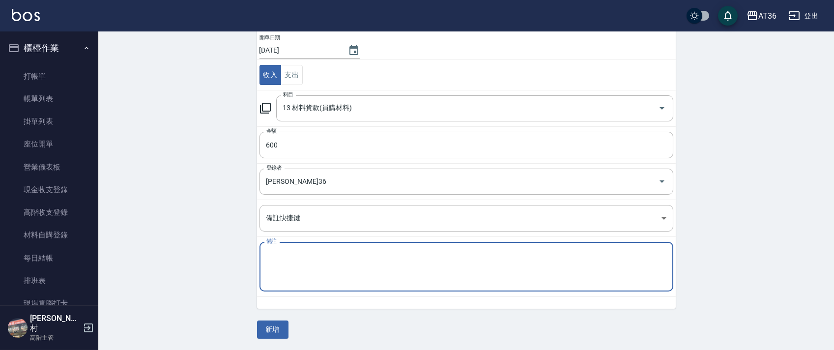
click at [287, 271] on textarea "備註" at bounding box center [466, 266] width 400 height 33
type textarea "佳佳自購"
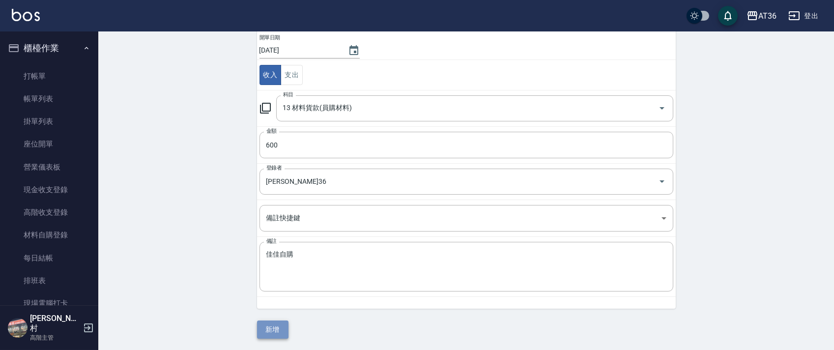
click at [265, 329] on button "新增" at bounding box center [272, 329] width 31 height 18
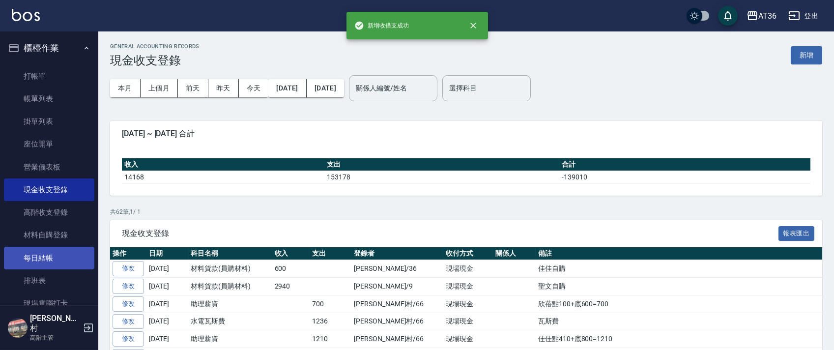
scroll to position [131, 0]
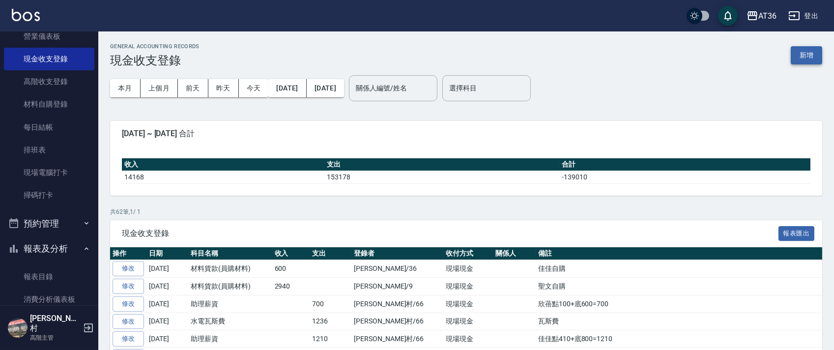
click at [809, 57] on button "新增" at bounding box center [806, 55] width 31 height 18
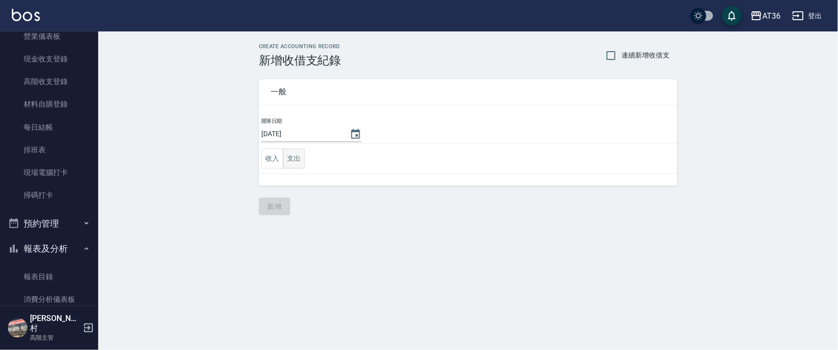
click at [289, 160] on button "支出" at bounding box center [294, 158] width 22 height 20
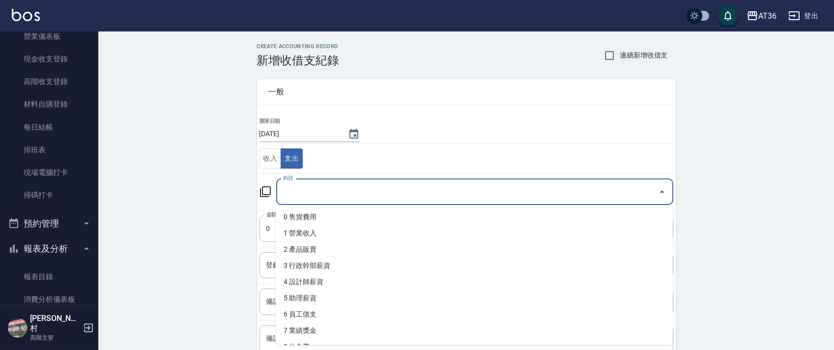
click at [293, 196] on div "科目 科目" at bounding box center [474, 192] width 397 height 26
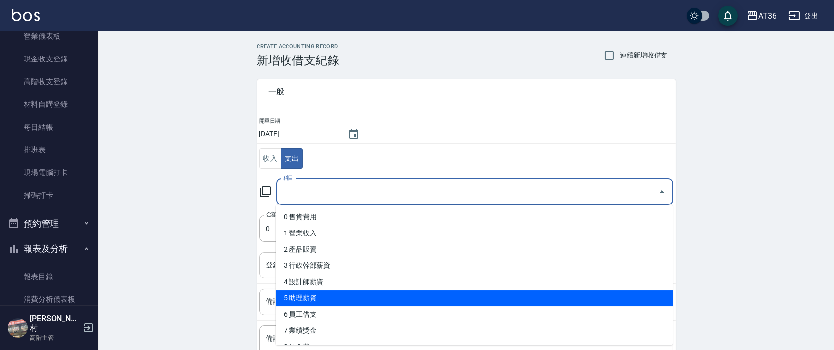
drag, startPoint x: 317, startPoint y: 301, endPoint x: 342, endPoint y: 258, distance: 49.6
click at [317, 301] on li "5 助理薪資" at bounding box center [474, 298] width 397 height 16
type input "5 助理薪資"
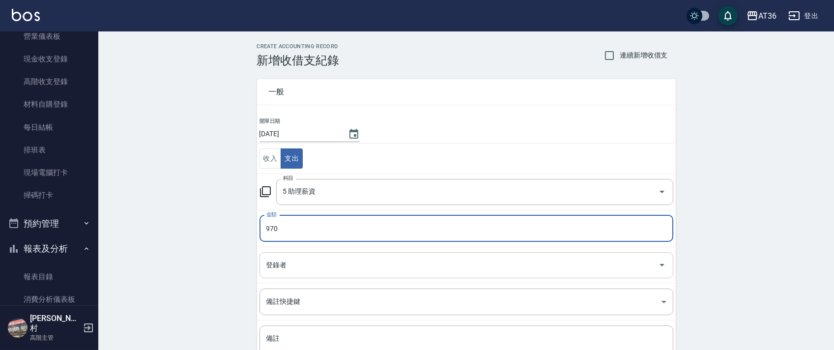
type input "970"
click at [272, 264] on input "登錄者" at bounding box center [459, 265] width 390 height 17
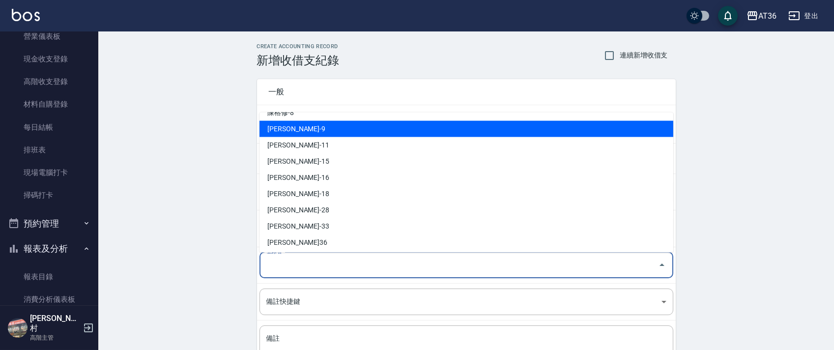
scroll to position [192, 0]
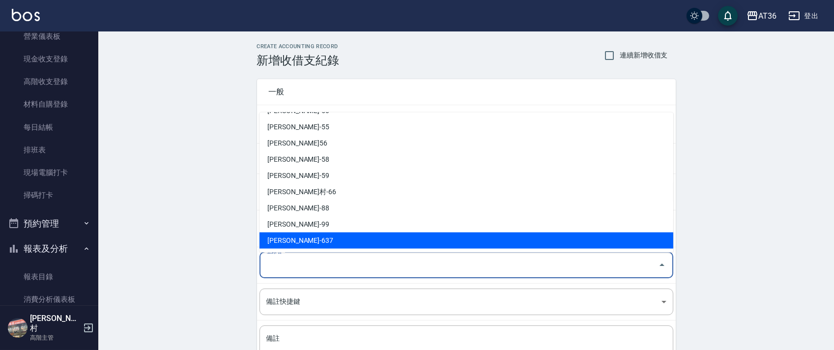
click at [285, 240] on li "[PERSON_NAME]-637" at bounding box center [466, 240] width 414 height 16
type input "[PERSON_NAME]-637"
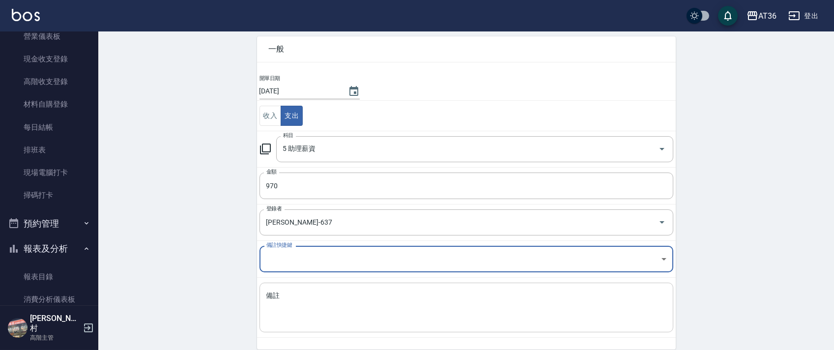
scroll to position [84, 0]
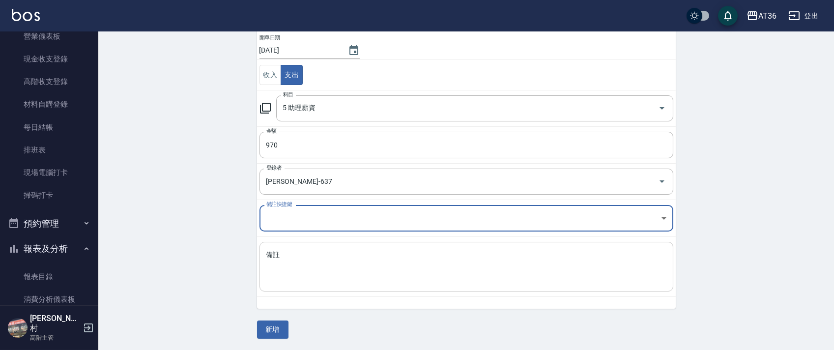
drag, startPoint x: 286, startPoint y: 274, endPoint x: 321, endPoint y: 252, distance: 42.1
click at [287, 274] on textarea "備註" at bounding box center [466, 266] width 400 height 33
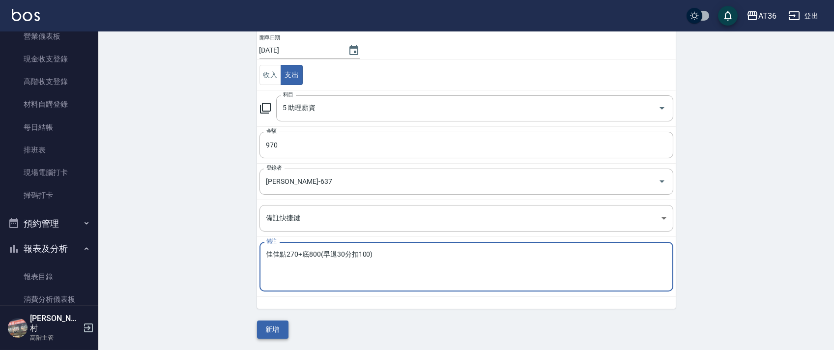
type textarea "佳佳點270+底800(早退30分扣100)"
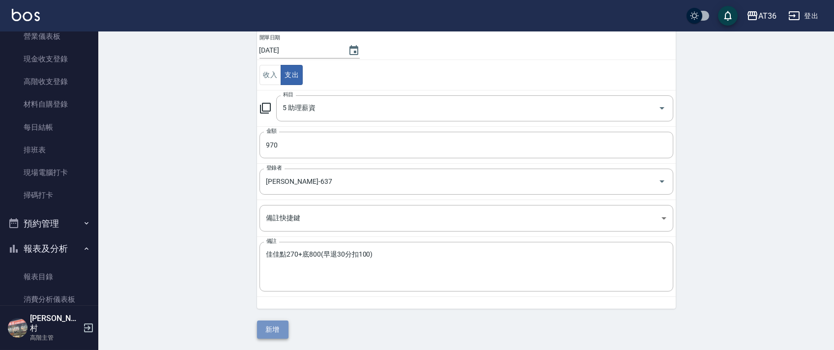
click at [274, 332] on button "新增" at bounding box center [272, 329] width 31 height 18
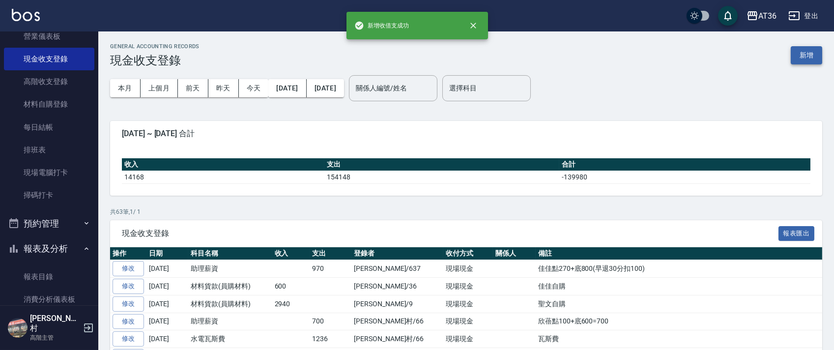
click at [805, 56] on button "新增" at bounding box center [806, 55] width 31 height 18
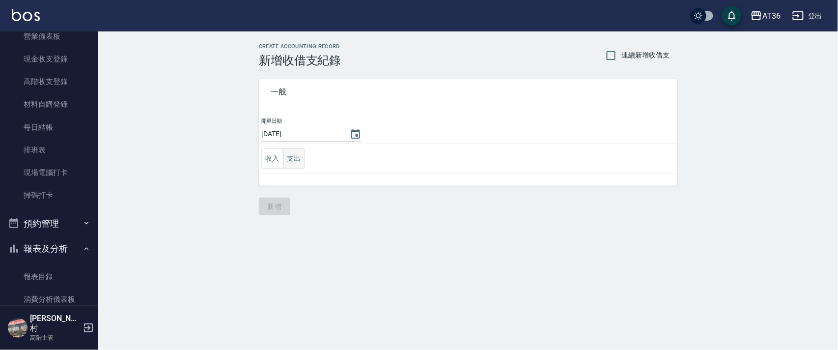
click at [295, 161] on button "支出" at bounding box center [294, 158] width 22 height 20
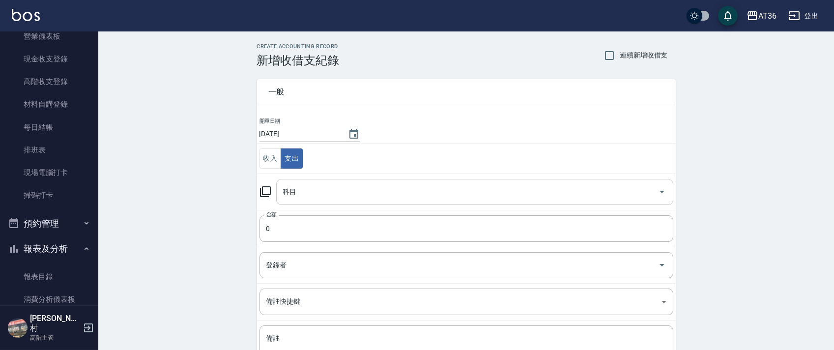
drag, startPoint x: 295, startPoint y: 189, endPoint x: 304, endPoint y: 200, distance: 14.3
click at [294, 189] on div "科目 科目" at bounding box center [474, 192] width 397 height 26
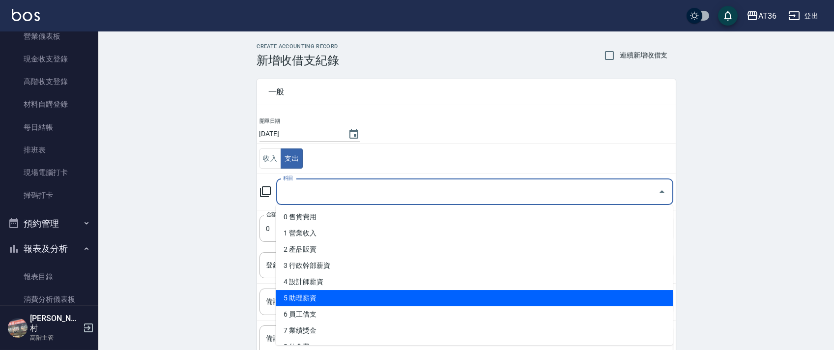
click at [319, 294] on li "5 助理薪資" at bounding box center [474, 298] width 397 height 16
type input "5 助理薪資"
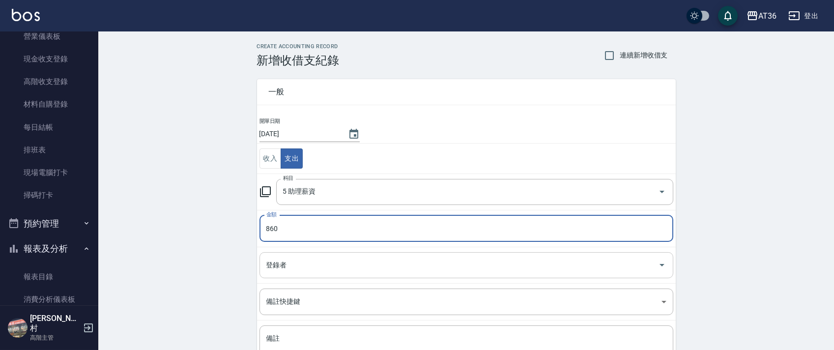
type input "860"
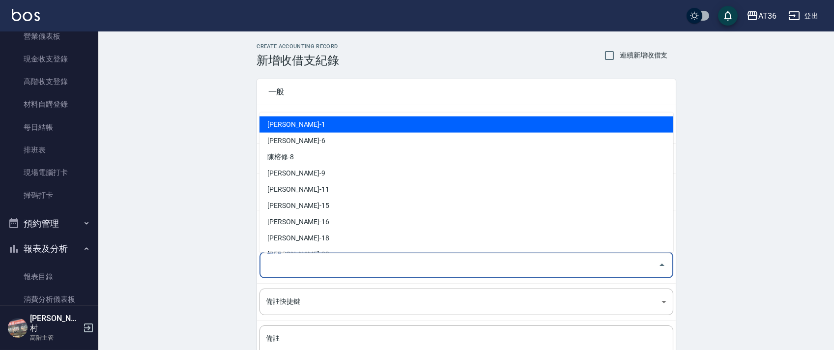
click at [274, 262] on div "登錄者 登錄者" at bounding box center [466, 265] width 414 height 26
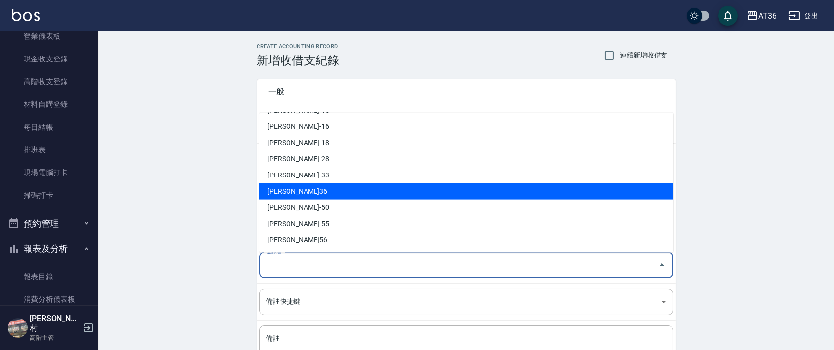
scroll to position [192, 0]
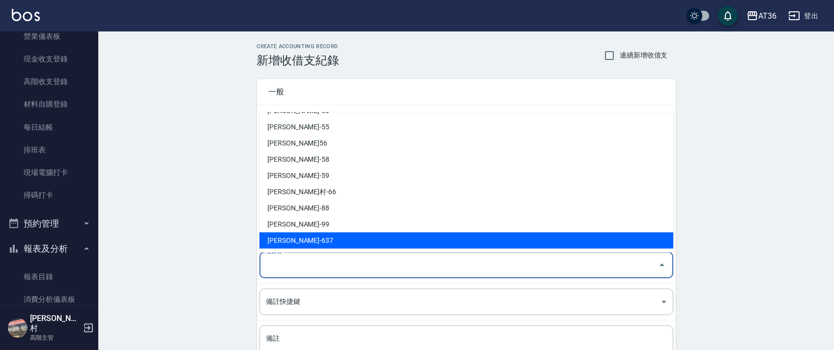
click at [301, 236] on li "[PERSON_NAME]-637" at bounding box center [466, 240] width 414 height 16
type input "[PERSON_NAME]-637"
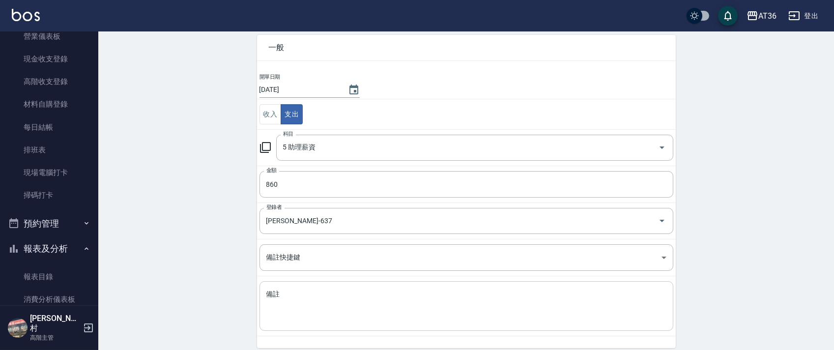
scroll to position [84, 0]
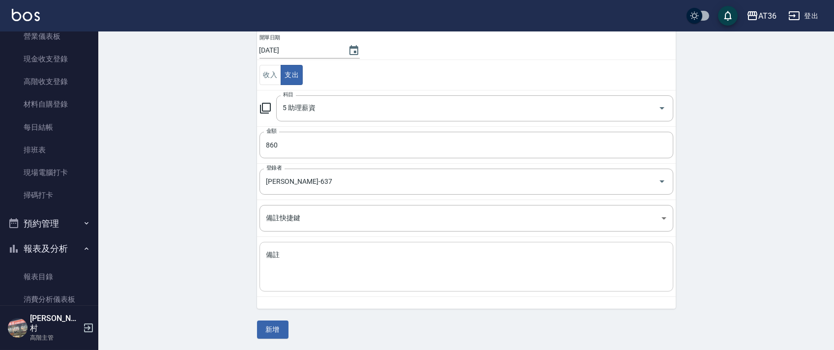
click at [293, 256] on textarea "備註" at bounding box center [466, 266] width 400 height 33
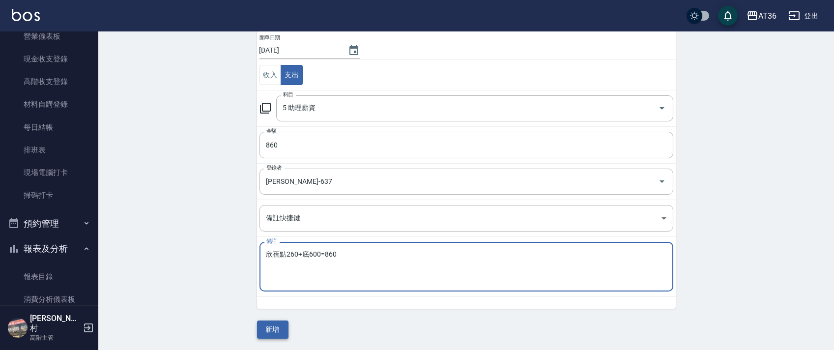
type textarea "欣蓓點260+底600=860"
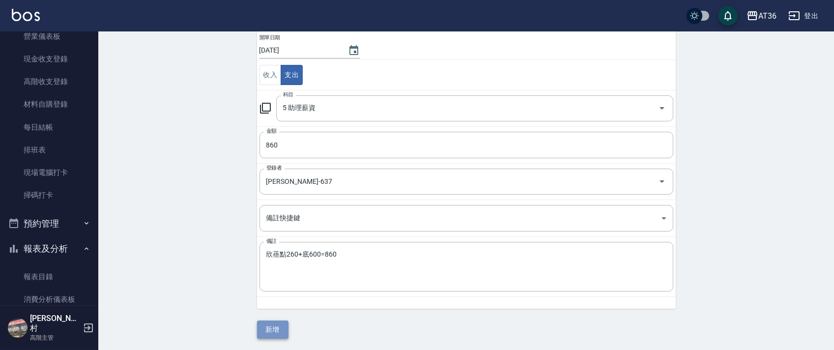
click at [280, 332] on button "新增" at bounding box center [272, 329] width 31 height 18
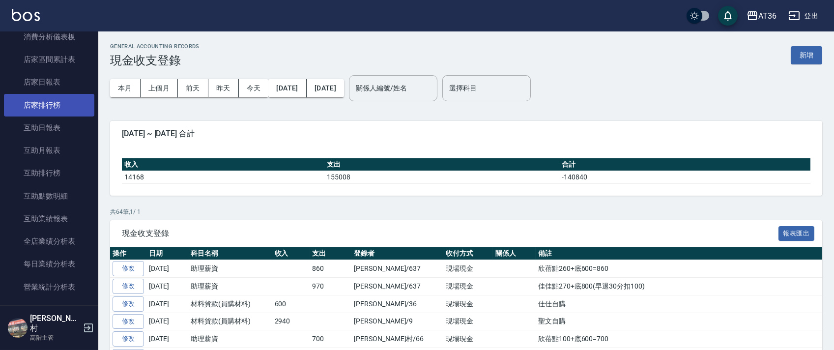
scroll to position [262, 0]
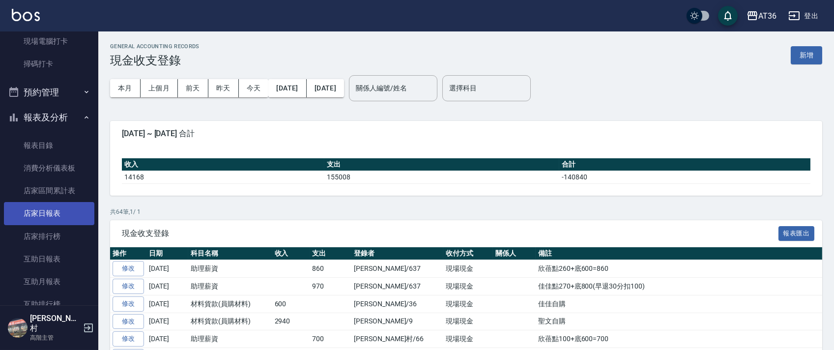
click at [64, 221] on link "店家日報表" at bounding box center [49, 213] width 90 height 23
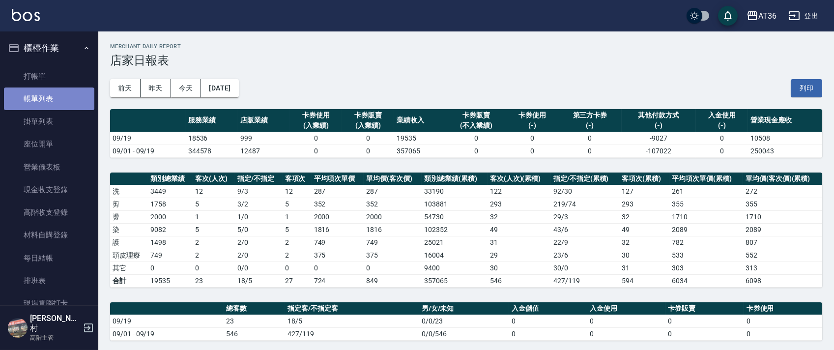
click at [67, 95] on link "帳單列表" at bounding box center [49, 98] width 90 height 23
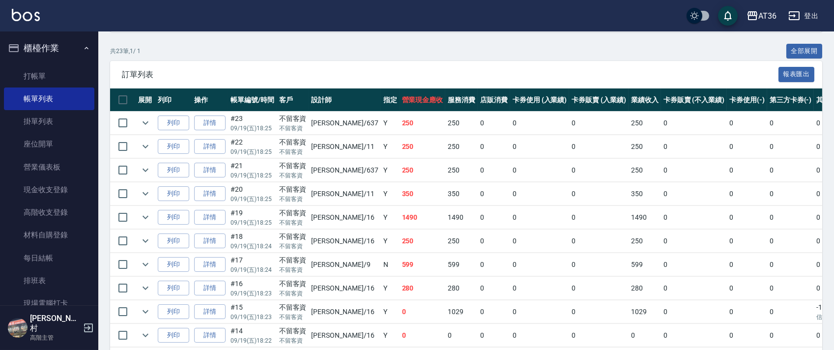
scroll to position [197, 0]
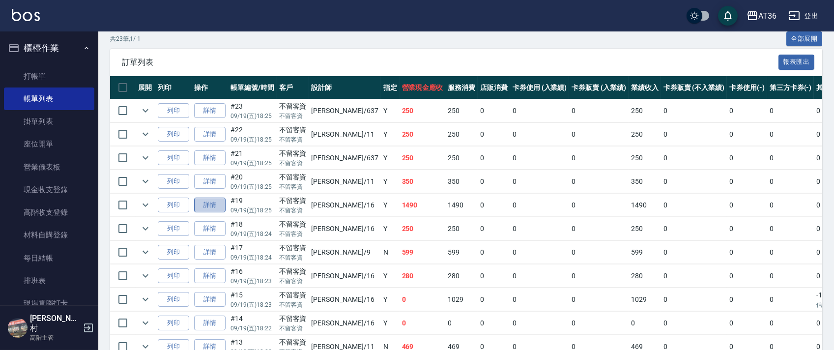
click at [202, 205] on link "詳情" at bounding box center [209, 205] width 31 height 15
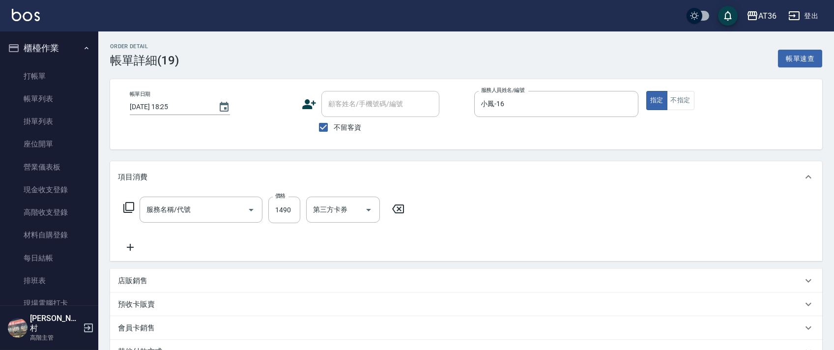
type input "[DATE] 18:25"
checkbox input "true"
type input "小鳳-16"
type input "染髮(501)"
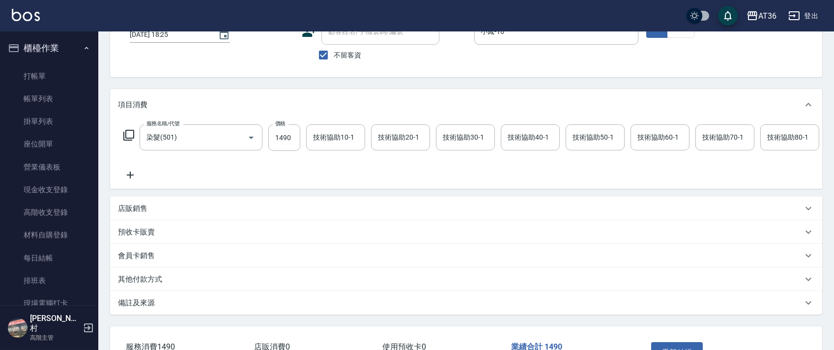
scroll to position [151, 0]
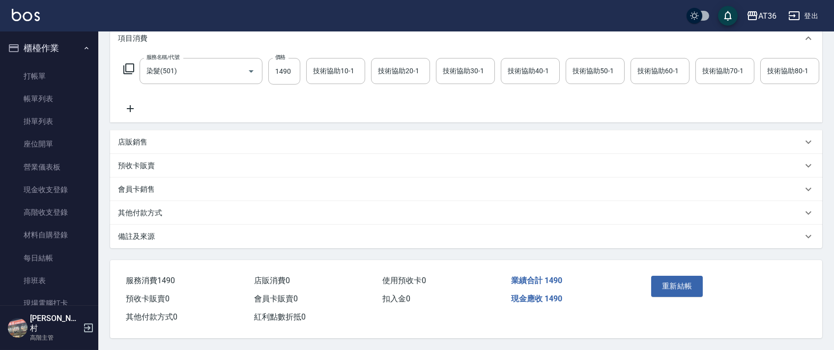
click at [148, 214] on p "其他付款方式" at bounding box center [140, 213] width 44 height 10
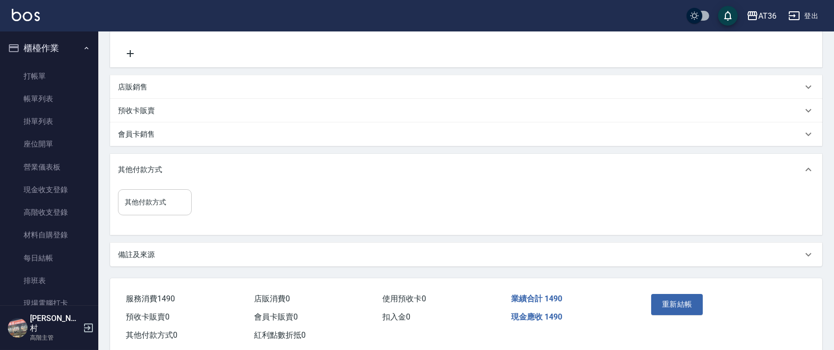
scroll to position [225, 0]
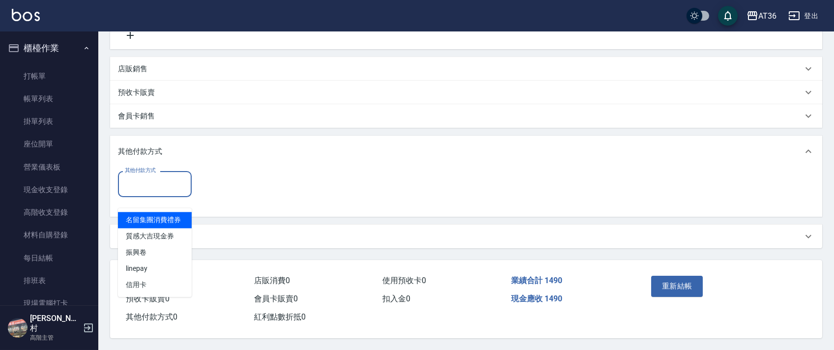
click at [158, 184] on input "其他付款方式" at bounding box center [154, 183] width 65 height 17
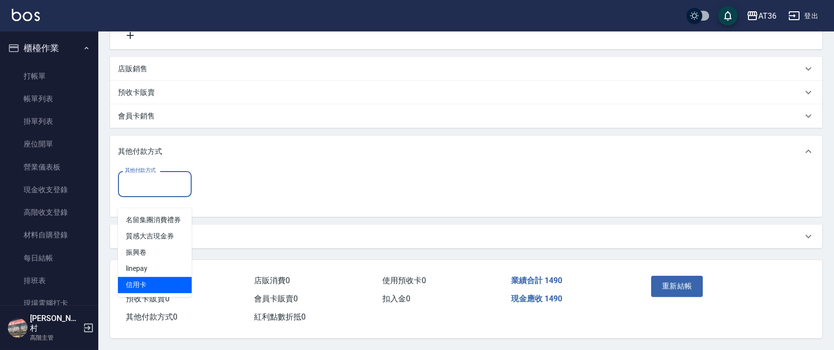
click at [134, 277] on span "信用卡" at bounding box center [155, 285] width 74 height 16
type input "信用卡"
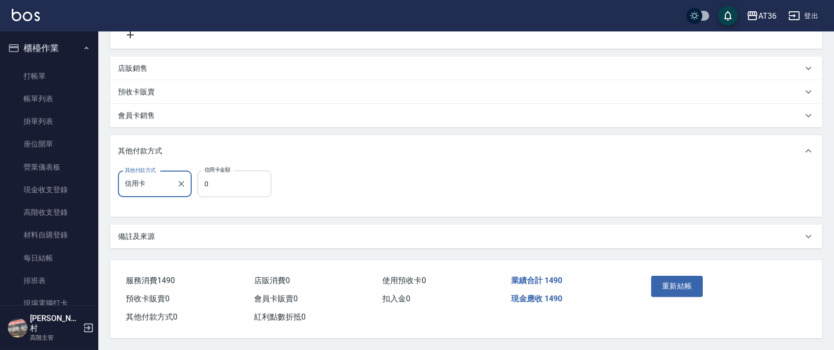
click at [200, 185] on input "0" at bounding box center [235, 184] width 74 height 27
type input "500"
click at [668, 284] on button "重新結帳" at bounding box center [677, 286] width 52 height 21
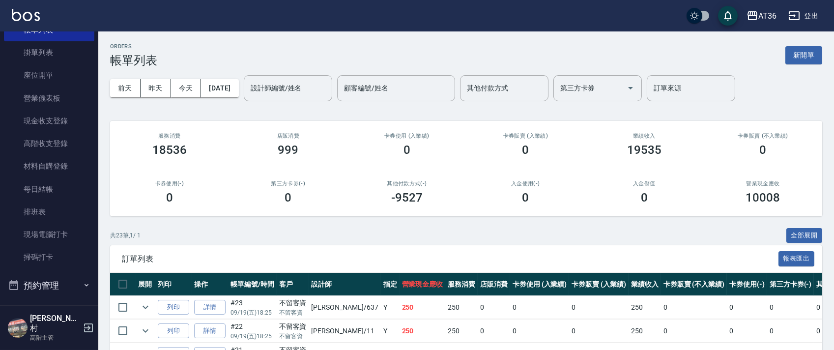
scroll to position [262, 0]
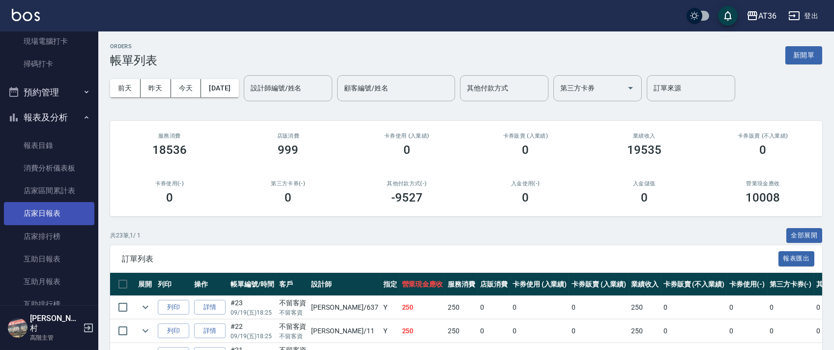
click at [57, 215] on link "店家日報表" at bounding box center [49, 213] width 90 height 23
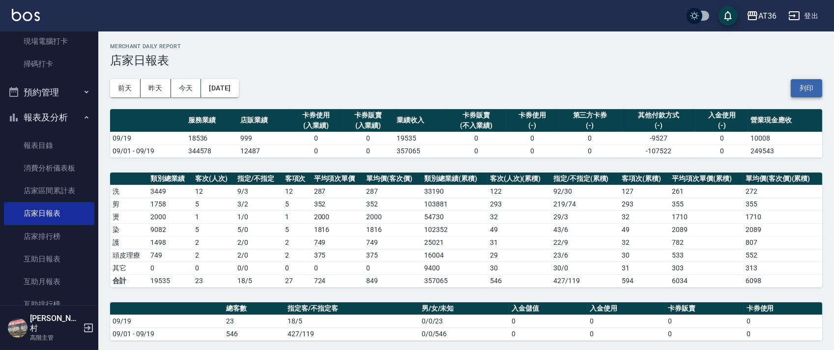
click at [804, 86] on button "列印" at bounding box center [806, 88] width 31 height 18
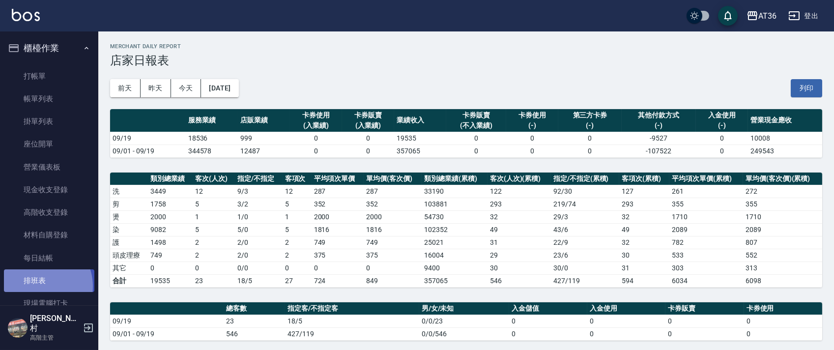
click at [36, 286] on link "排班表" at bounding box center [49, 280] width 90 height 23
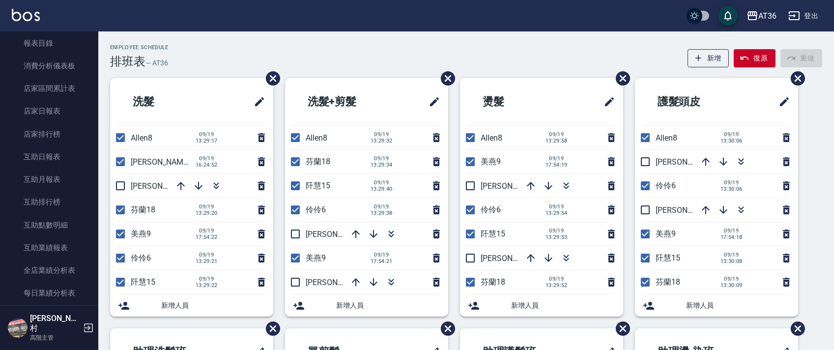
scroll to position [524, 0]
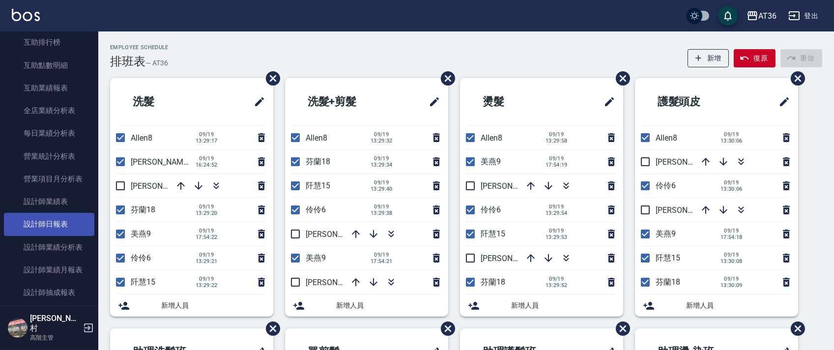
click at [53, 221] on link "設計師日報表" at bounding box center [49, 224] width 90 height 23
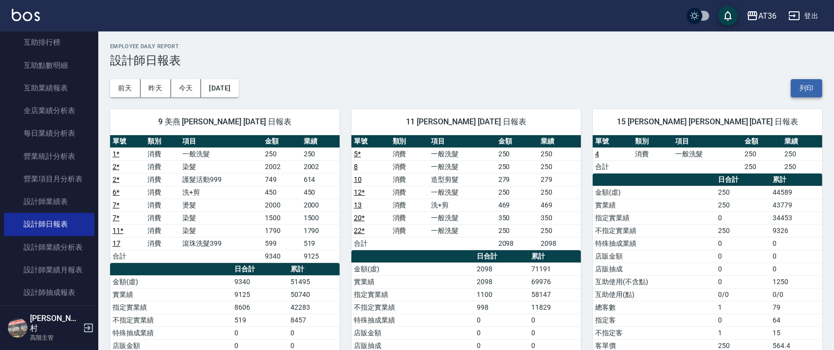
click at [812, 90] on button "列印" at bounding box center [806, 88] width 31 height 18
